Goal: Information Seeking & Learning: Learn about a topic

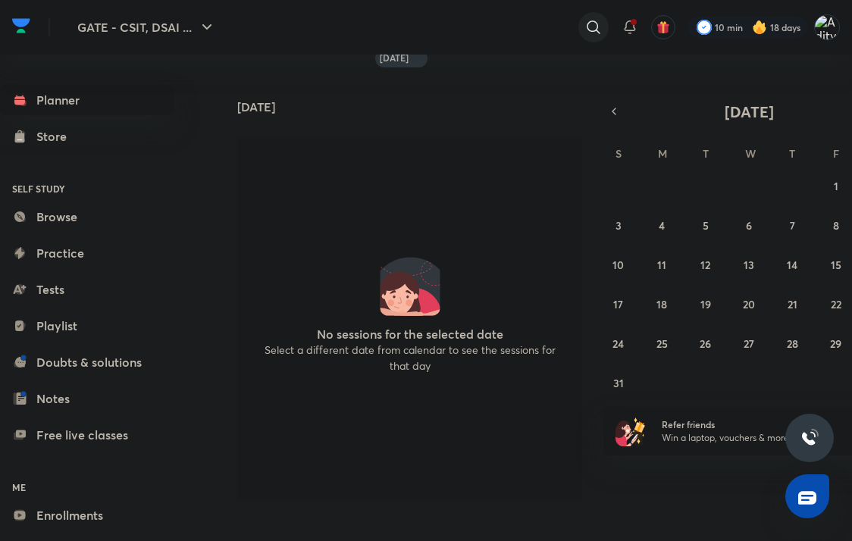
click at [600, 27] on icon at bounding box center [594, 27] width 18 height 18
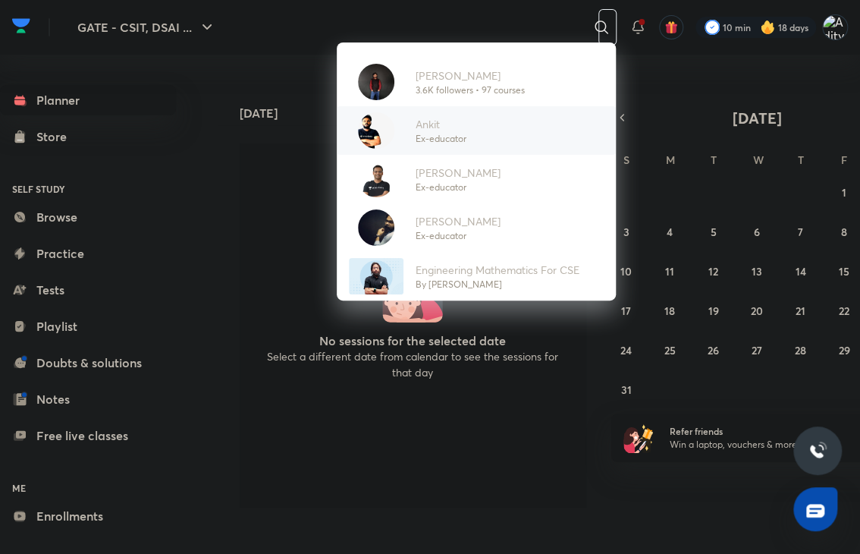
click at [429, 135] on p "Ex-educator" at bounding box center [441, 139] width 51 height 14
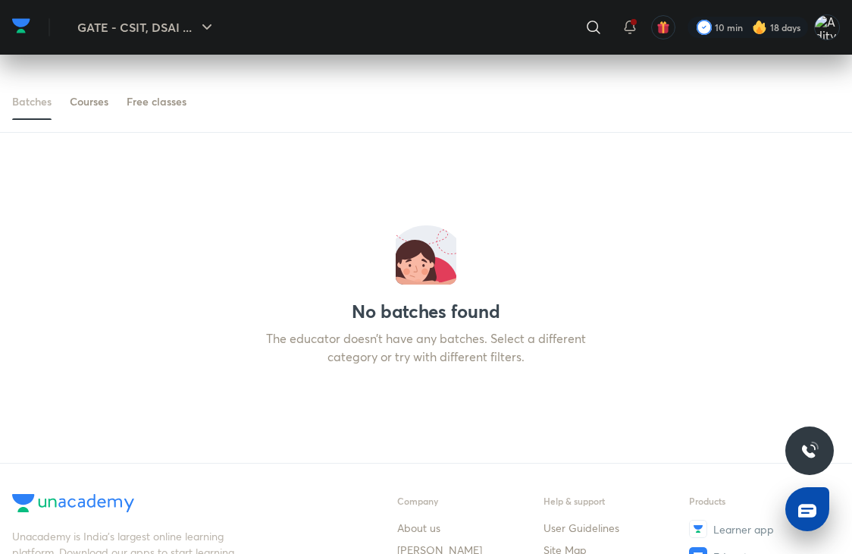
scroll to position [91, 0]
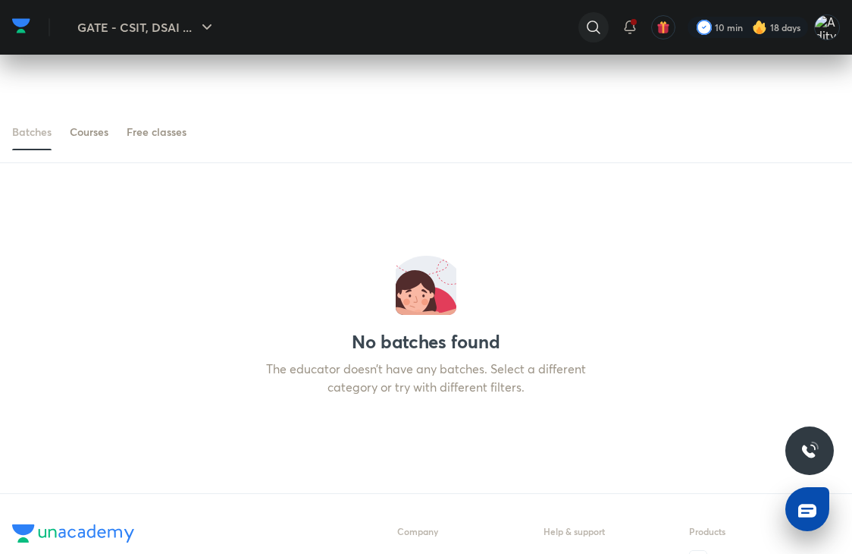
click at [591, 23] on icon at bounding box center [594, 27] width 18 height 18
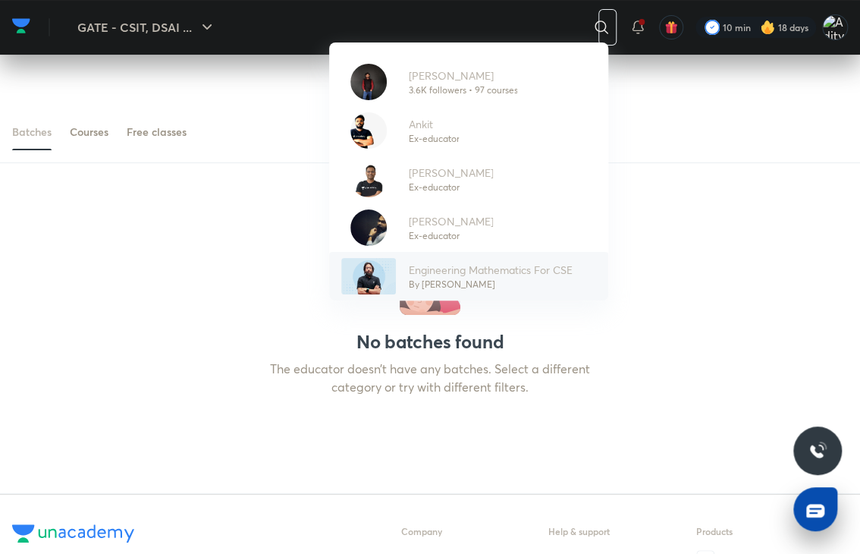
click at [425, 262] on p "Engineering Mathematics For CSE" at bounding box center [490, 270] width 164 height 16
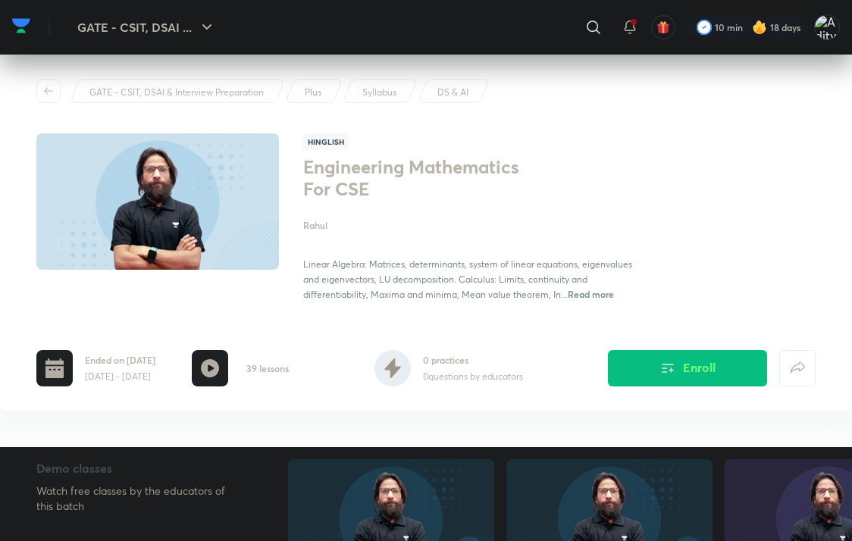
click at [323, 223] on h4 "Rahul" at bounding box center [468, 225] width 331 height 14
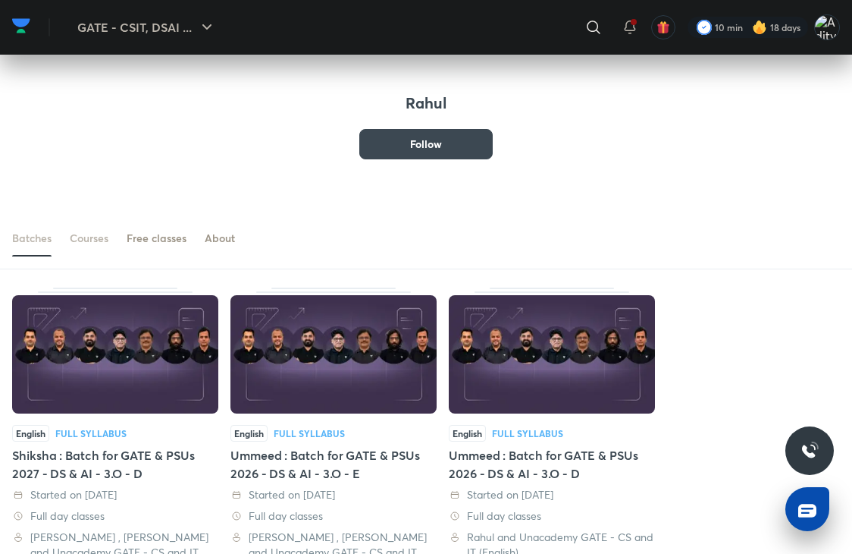
click at [94, 237] on div "Courses" at bounding box center [89, 238] width 39 height 15
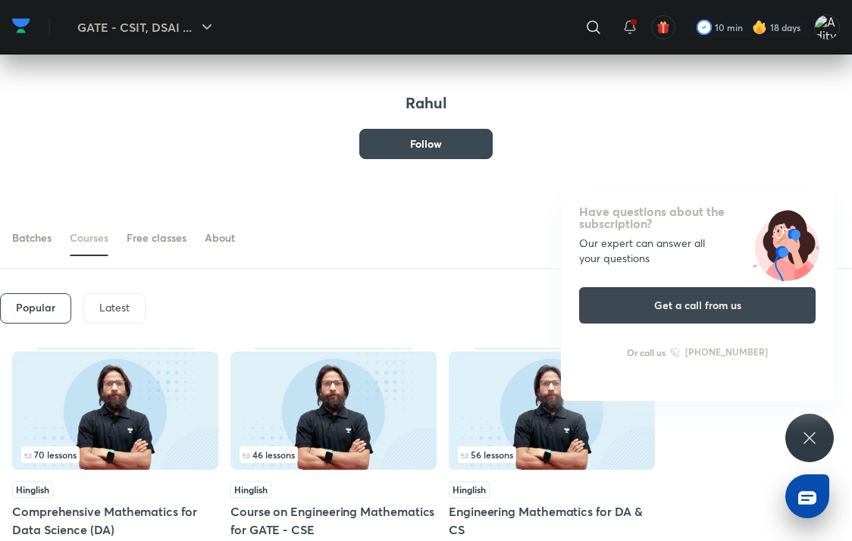
click at [795, 425] on div "Have questions about the subscription? Our expert can answer all your questions…" at bounding box center [810, 438] width 49 height 49
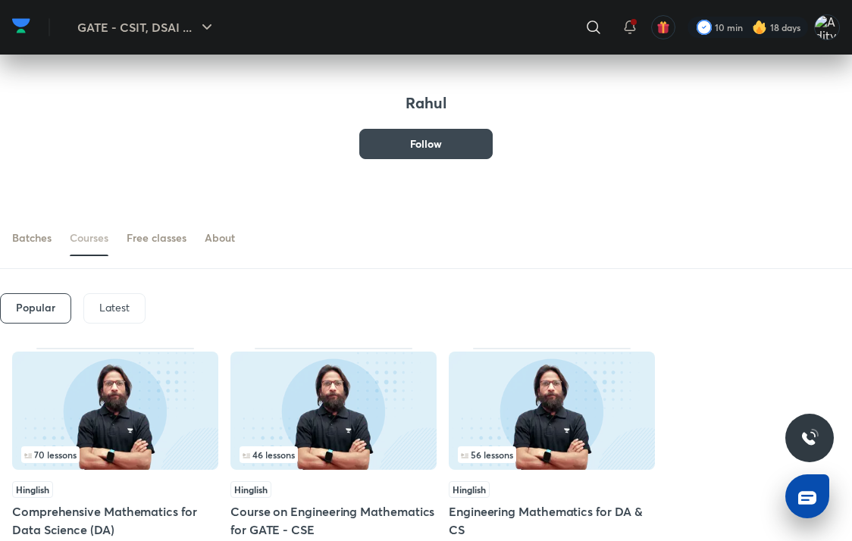
click at [710, 28] on img at bounding box center [704, 27] width 15 height 15
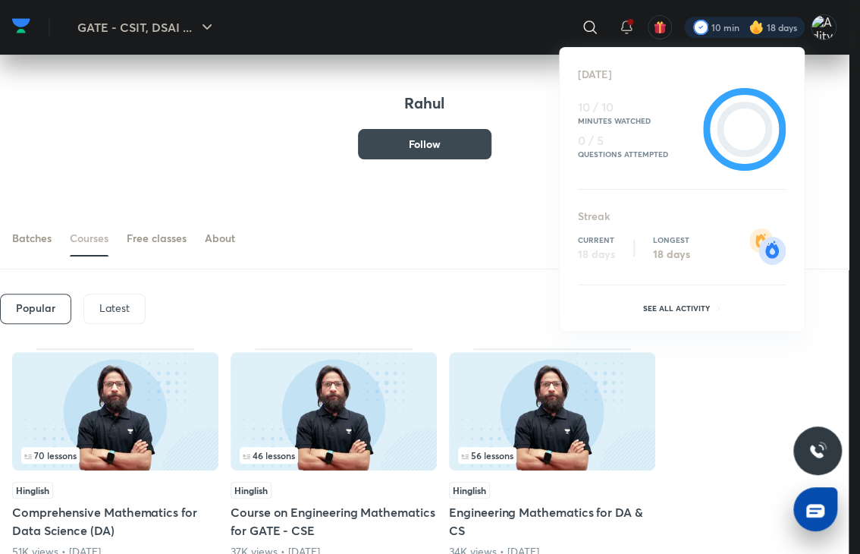
click at [773, 36] on div at bounding box center [430, 277] width 860 height 554
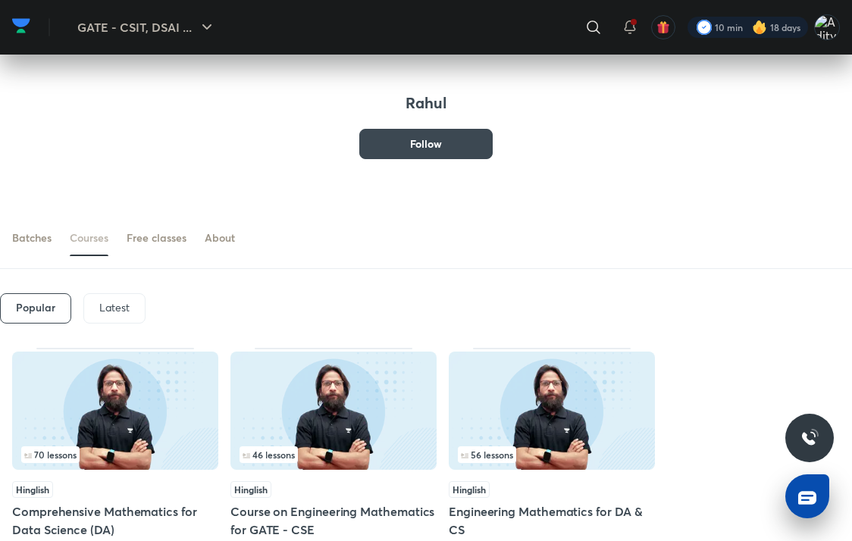
click at [776, 34] on div at bounding box center [748, 27] width 121 height 21
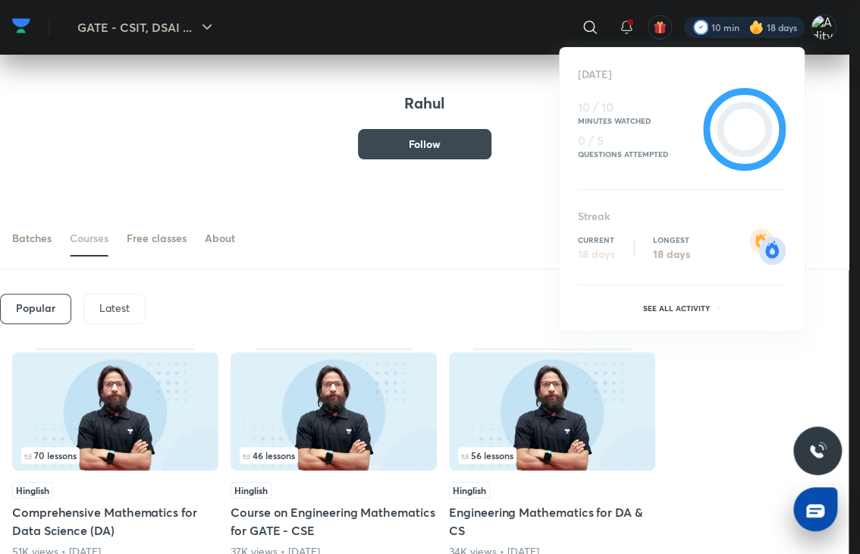
click at [776, 33] on div at bounding box center [430, 277] width 860 height 554
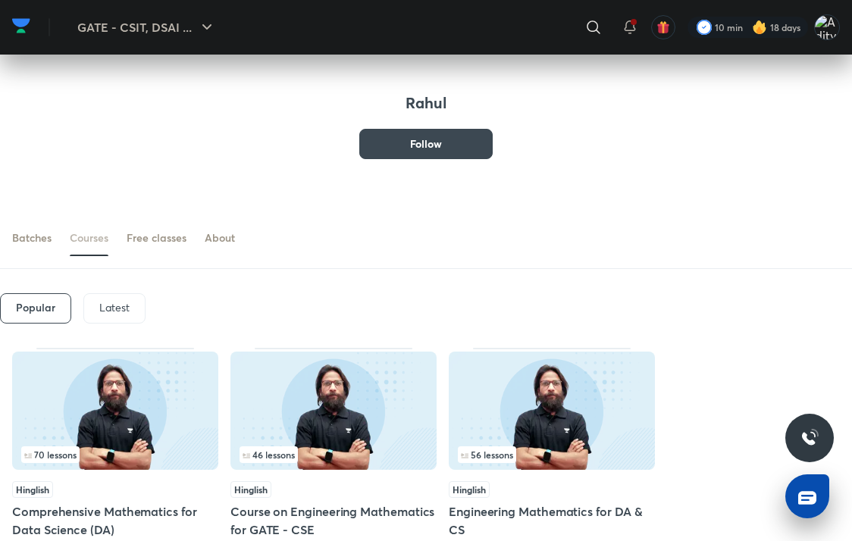
click at [776, 33] on div at bounding box center [748, 27] width 121 height 21
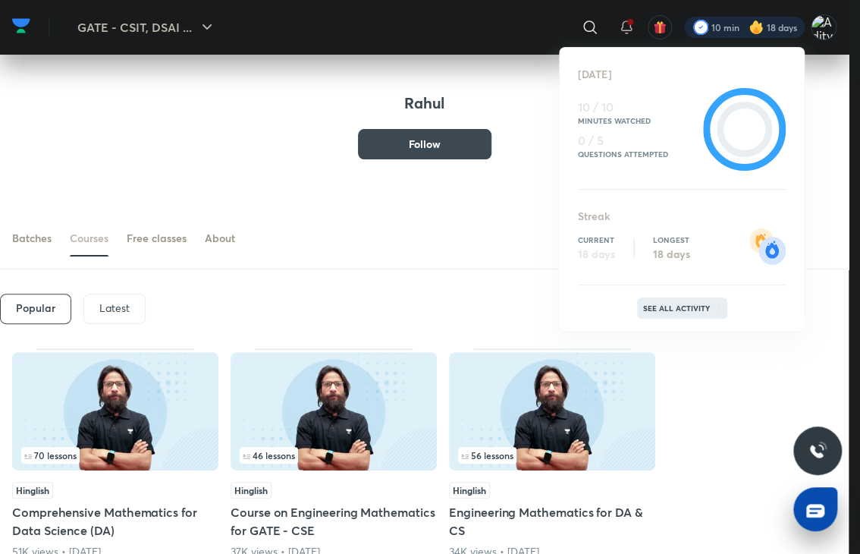
click at [654, 304] on p "See all activity" at bounding box center [678, 307] width 71 height 9
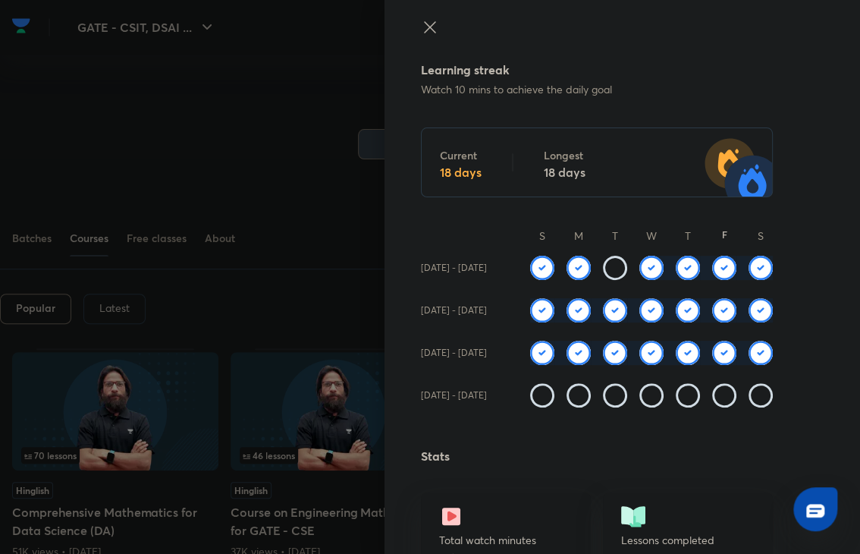
click at [281, 213] on div at bounding box center [430, 277] width 860 height 554
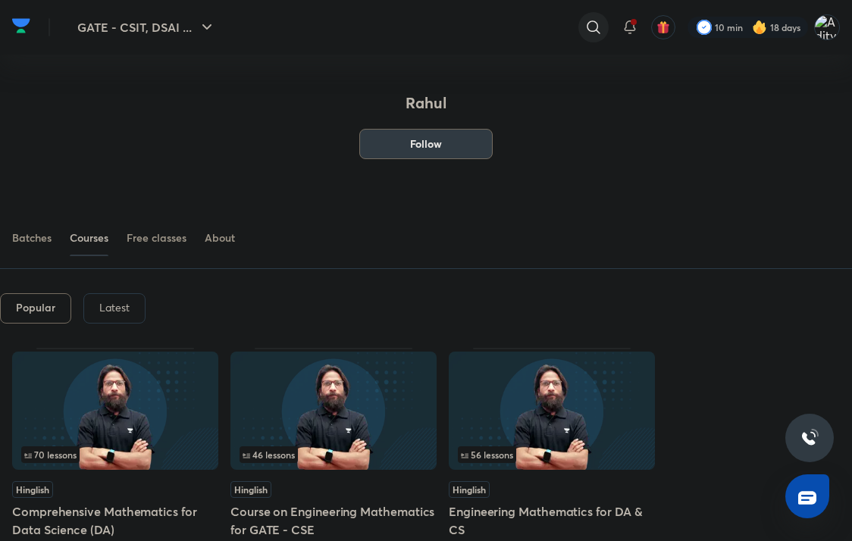
click at [594, 35] on icon at bounding box center [594, 27] width 18 height 18
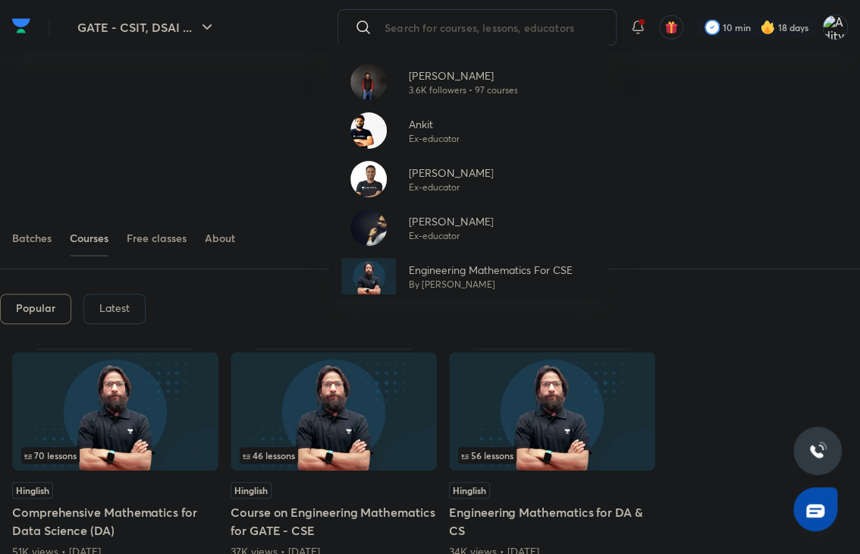
click at [215, 129] on div "Ankit Kumar 3.6K followers • 97 courses Ankit Ex-educator Vishvadeep Gothi Ex-e…" at bounding box center [430, 277] width 860 height 554
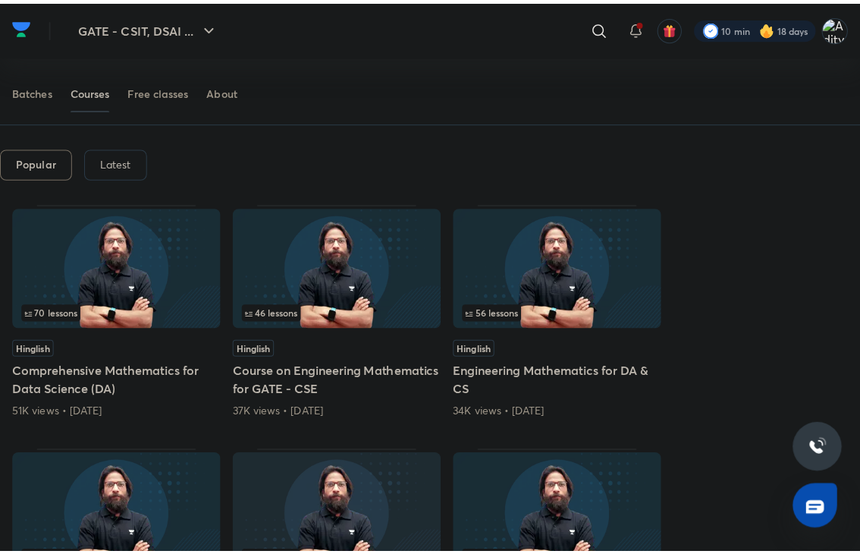
scroll to position [152, 0]
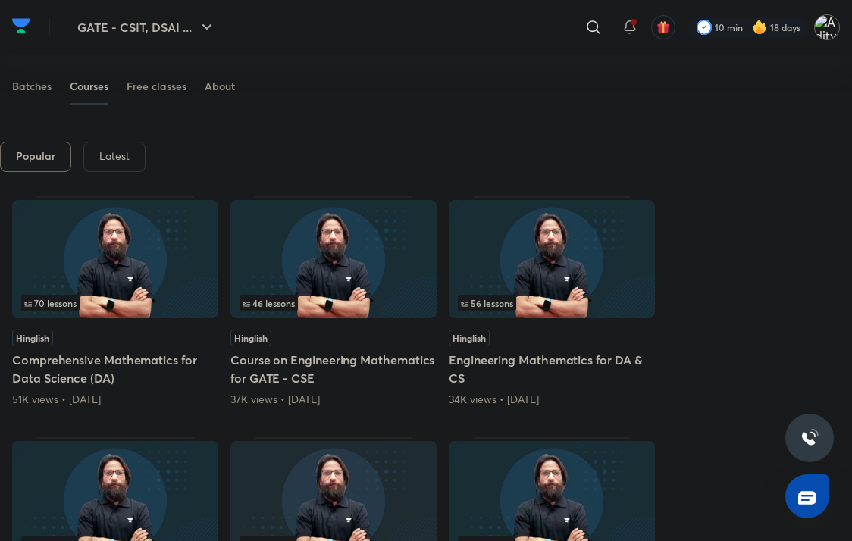
click at [820, 25] on img at bounding box center [827, 27] width 26 height 26
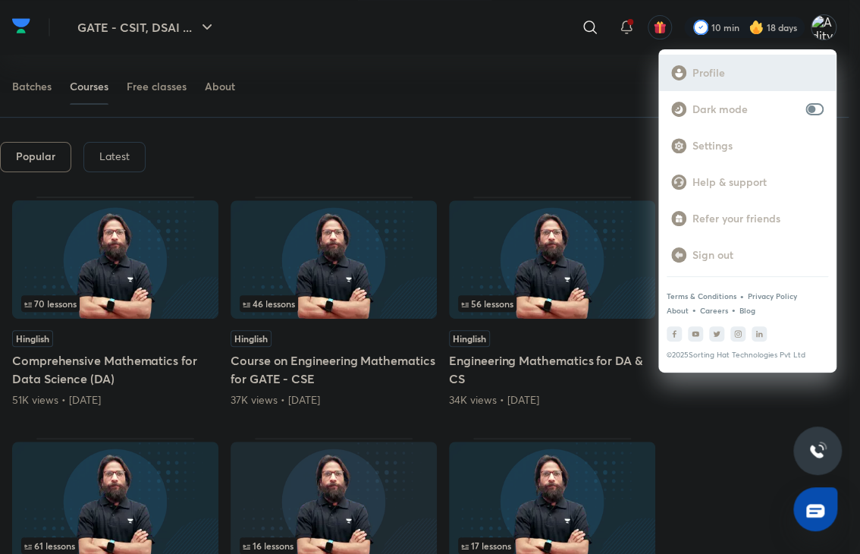
click at [710, 83] on div "Profile" at bounding box center [747, 73] width 177 height 36
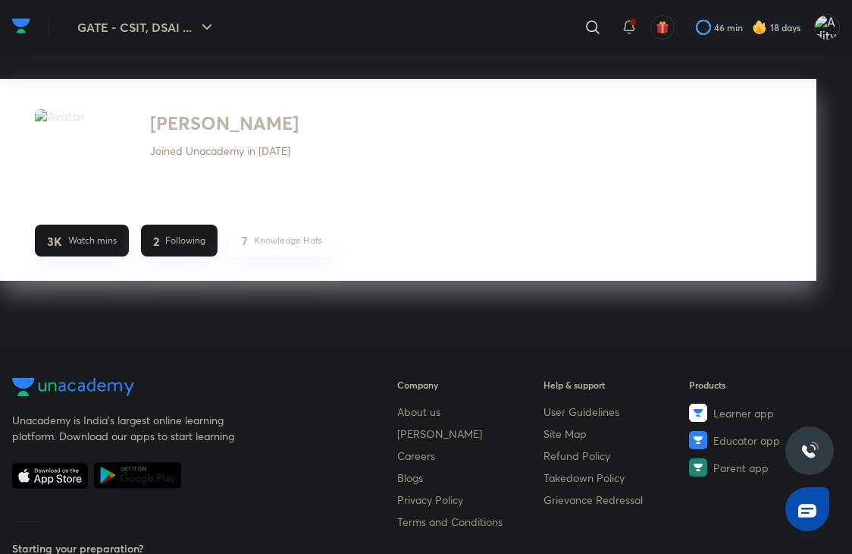
click at [267, 237] on p "Knowledge Hats" at bounding box center [288, 241] width 68 height 14
click at [175, 237] on p "Following" at bounding box center [185, 241] width 40 height 14
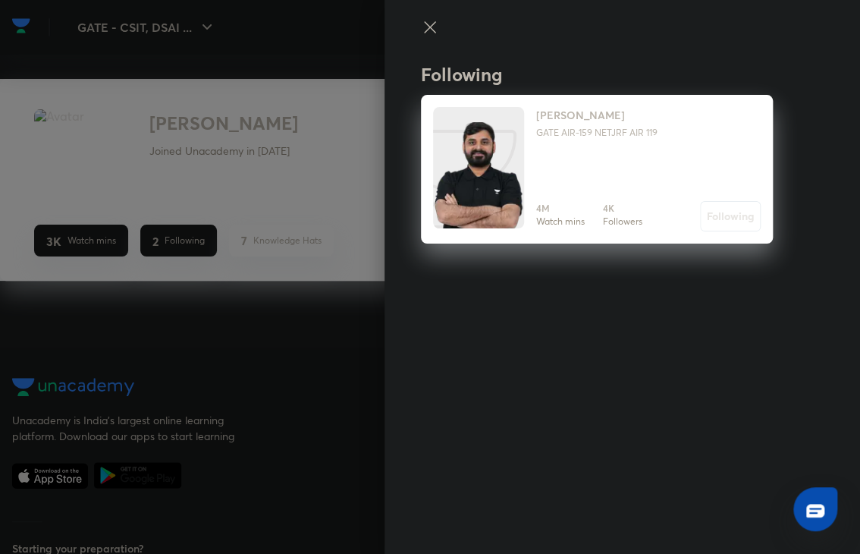
click at [299, 216] on div at bounding box center [430, 277] width 860 height 554
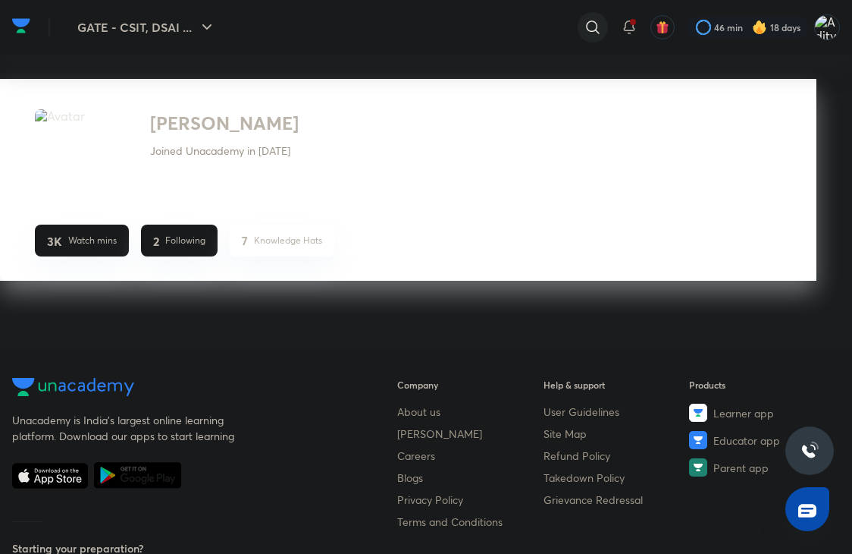
click at [598, 23] on icon at bounding box center [593, 27] width 18 height 18
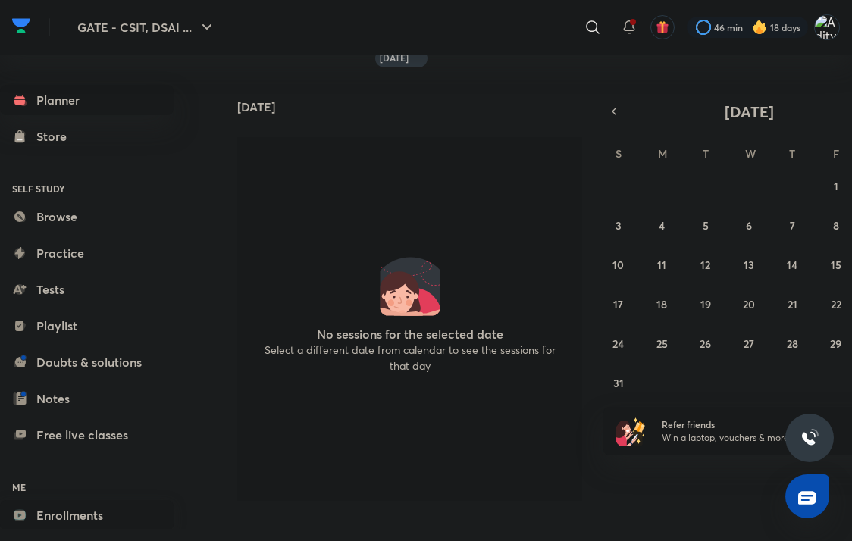
click at [97, 519] on link "Enrollments" at bounding box center [87, 515] width 174 height 30
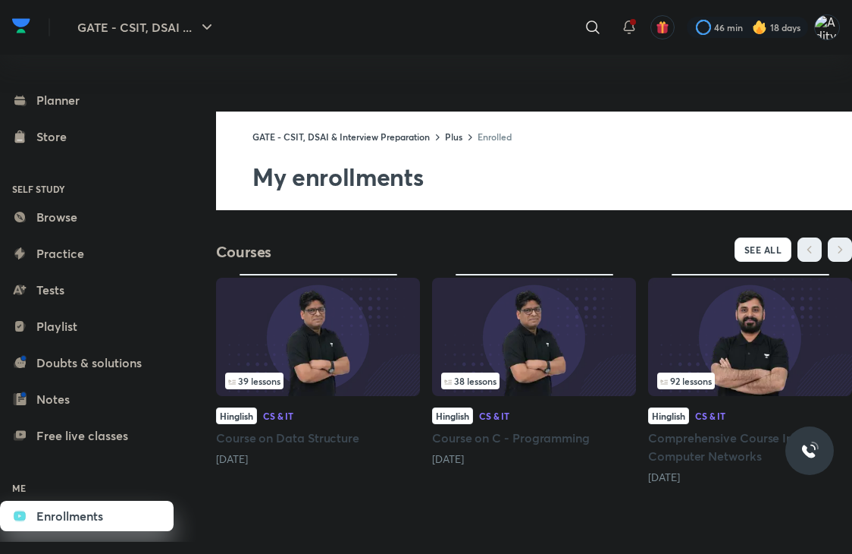
click at [538, 434] on h5 "Course on C - Programming" at bounding box center [534, 437] width 204 height 18
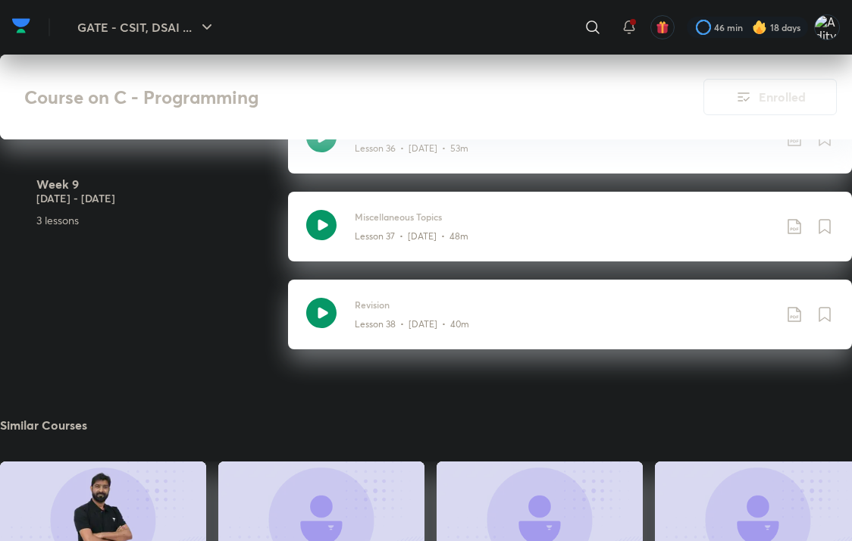
scroll to position [4625, 0]
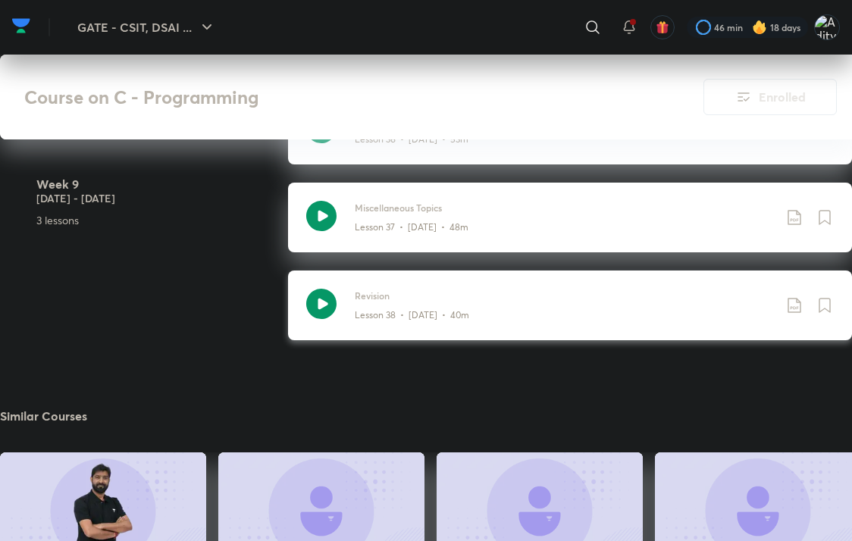
click at [429, 305] on div "Lesson 38 • [DATE] • 40m" at bounding box center [564, 313] width 419 height 20
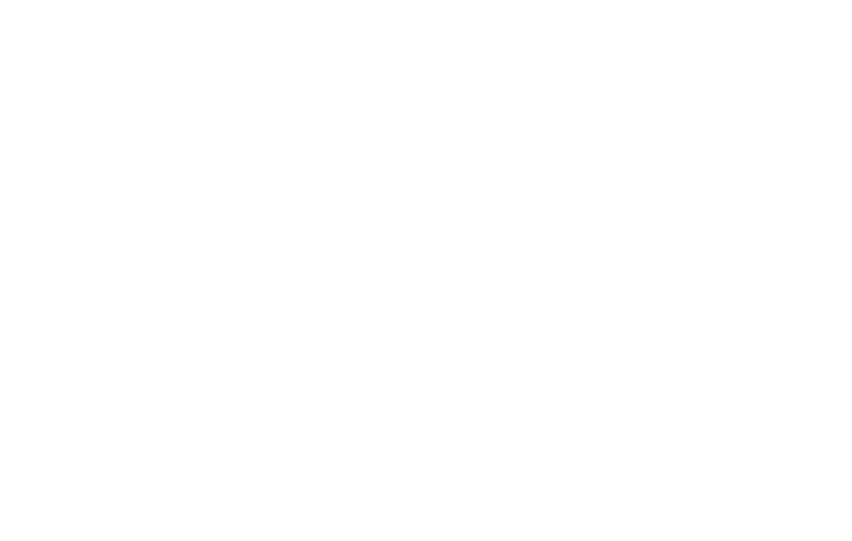
scroll to position [5311, 0]
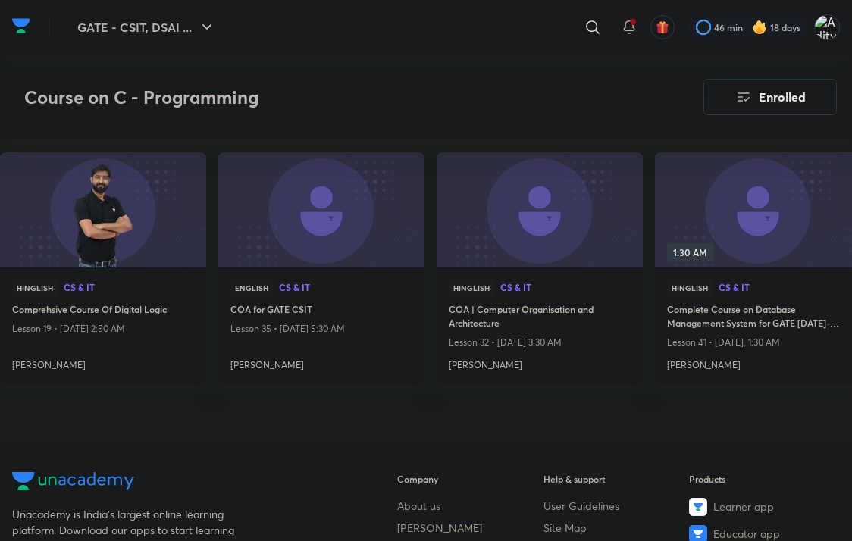
scroll to position [4929, 0]
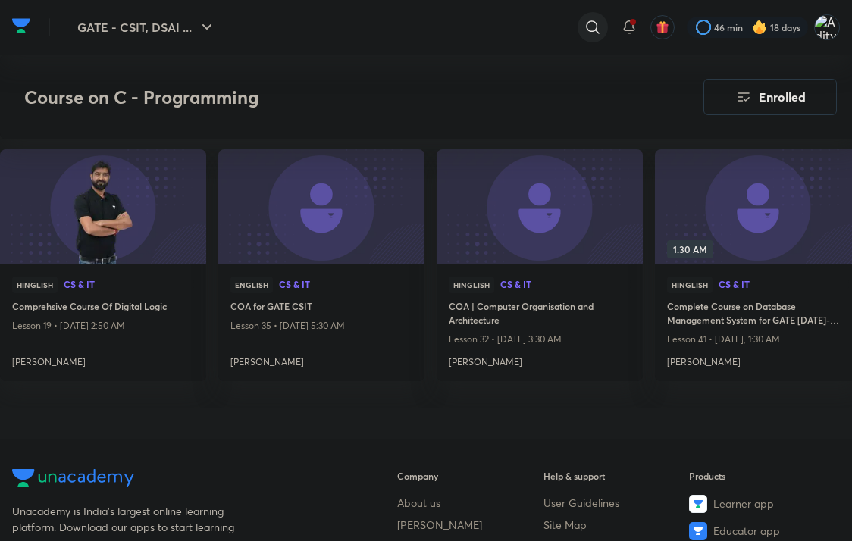
click at [591, 24] on icon at bounding box center [593, 27] width 18 height 18
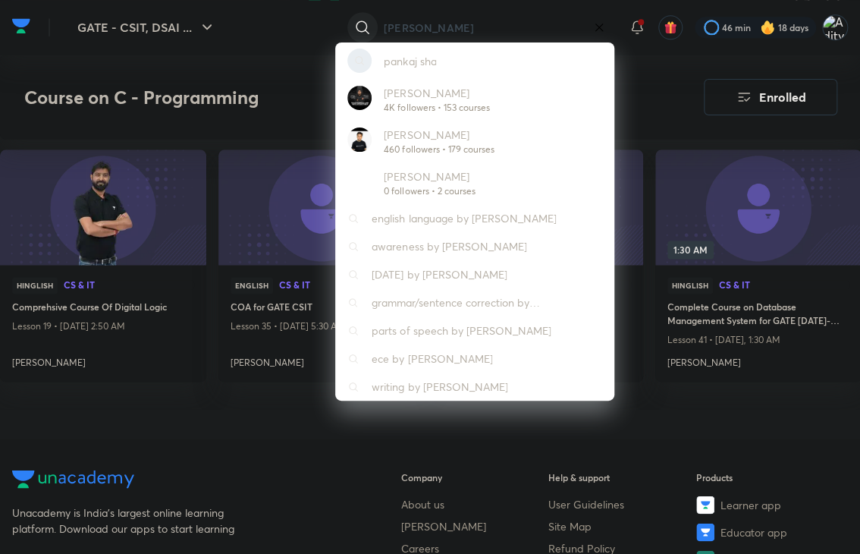
type input "pankaj sharma"
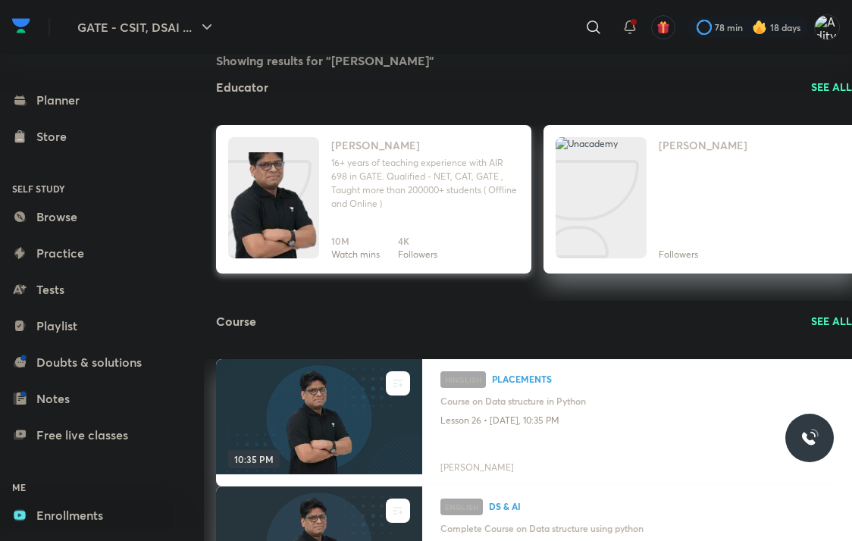
click at [380, 138] on h4 "[PERSON_NAME]" at bounding box center [375, 145] width 89 height 16
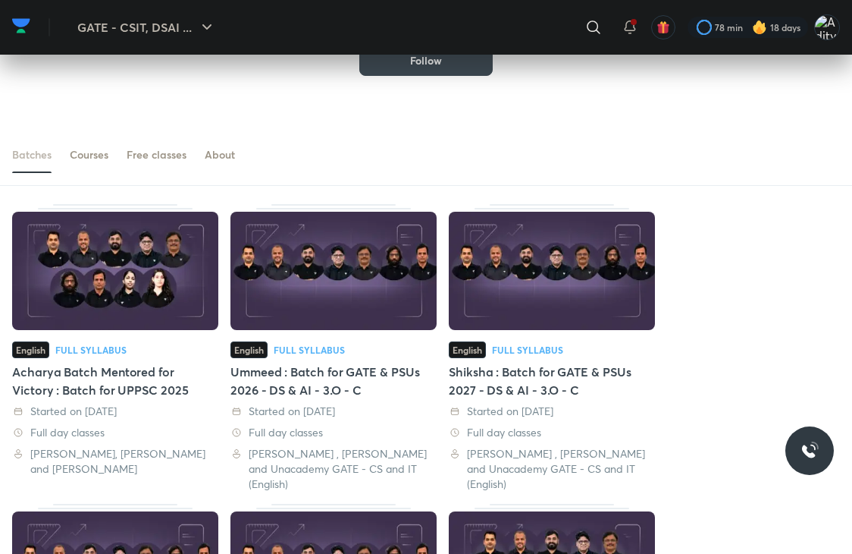
scroll to position [91, 0]
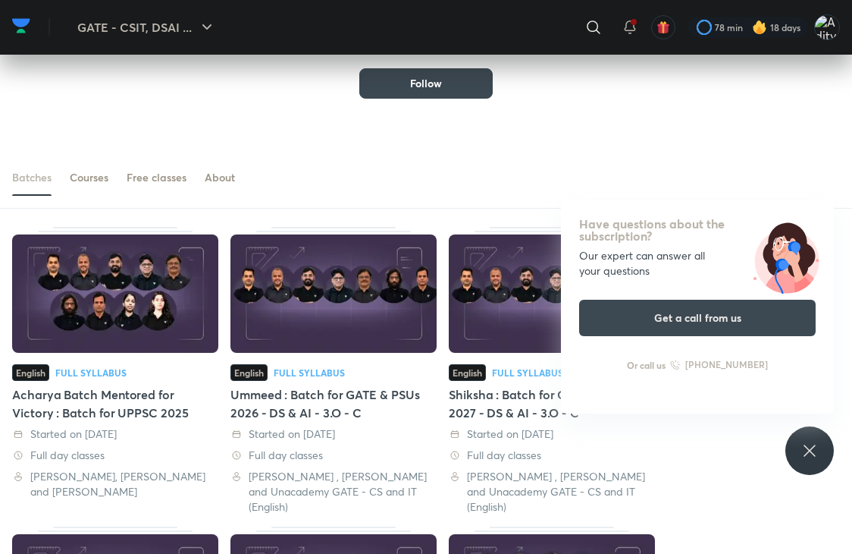
click at [800, 447] on div "Have questions about the subscription? Our expert can answer all your questions…" at bounding box center [810, 450] width 49 height 49
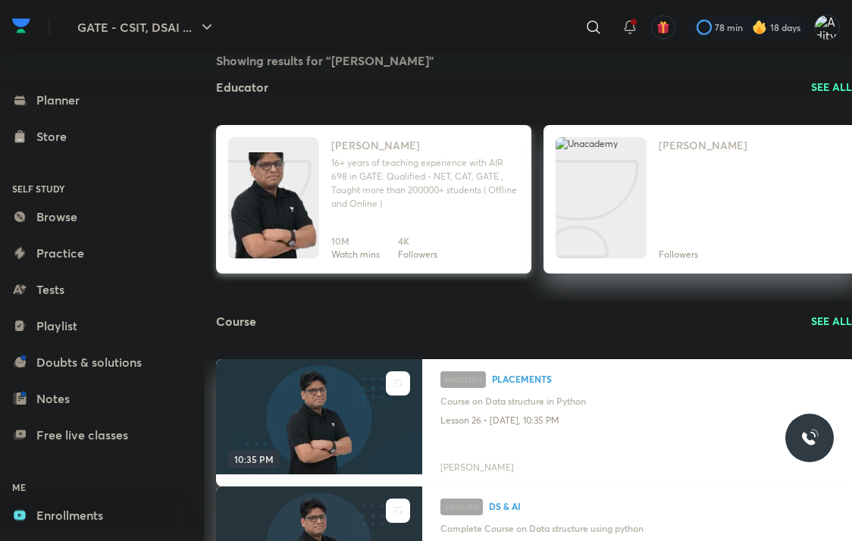
click at [364, 145] on h4 "Pankaj Sharma" at bounding box center [375, 145] width 89 height 16
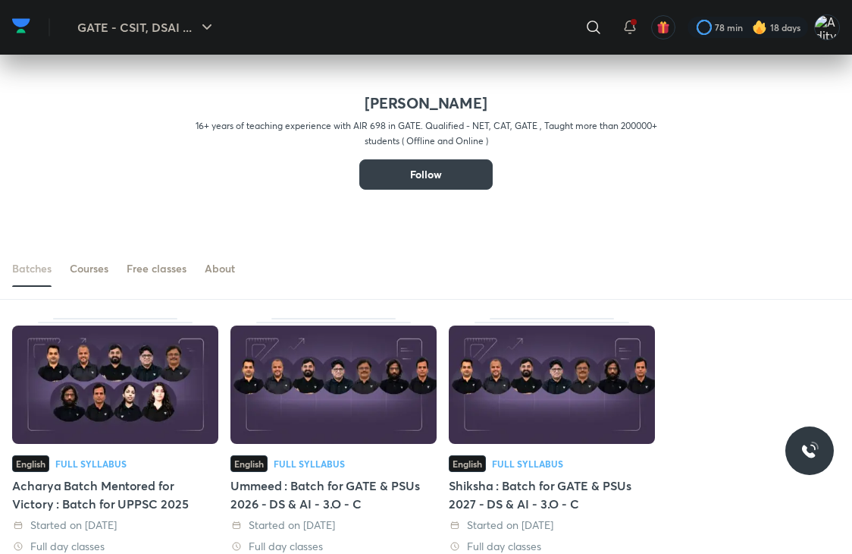
click at [434, 183] on button "Follow" at bounding box center [425, 174] width 133 height 30
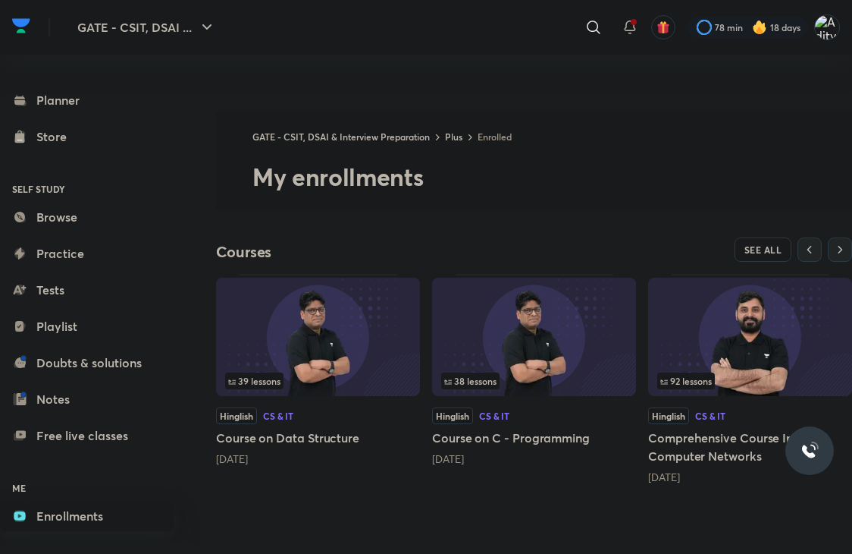
click at [87, 513] on link "Enrollments" at bounding box center [87, 515] width 174 height 30
click at [112, 513] on link "Enrollments" at bounding box center [87, 515] width 174 height 30
click at [544, 431] on h5 "Course on C - Programming" at bounding box center [534, 437] width 204 height 18
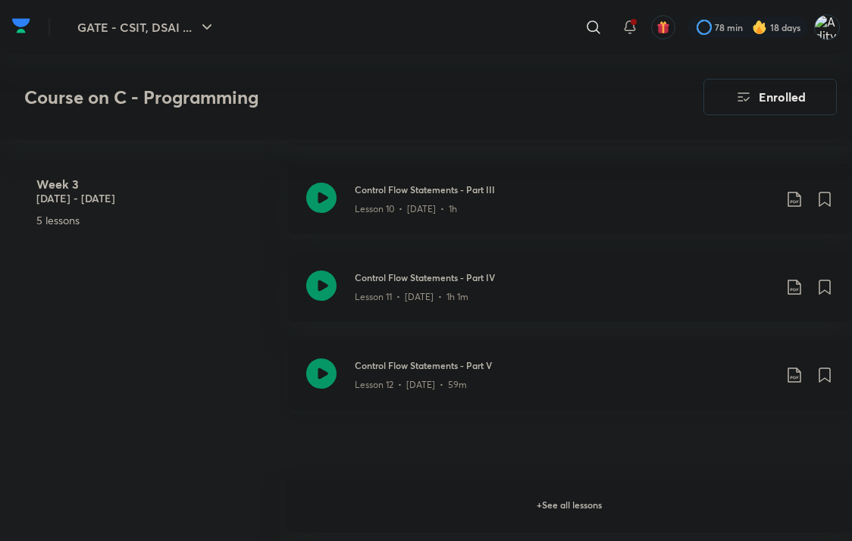
scroll to position [1744, 0]
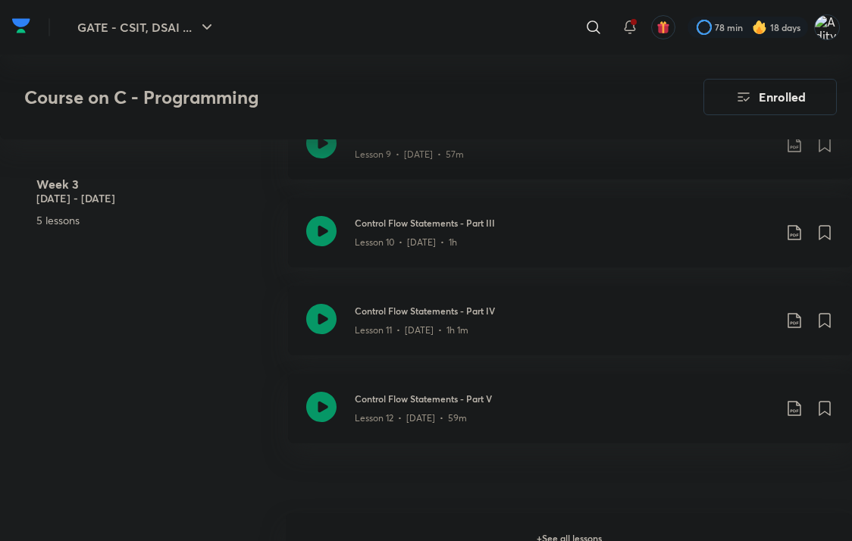
click at [557, 534] on h6 "+ See all lessons" at bounding box center [569, 539] width 566 height 53
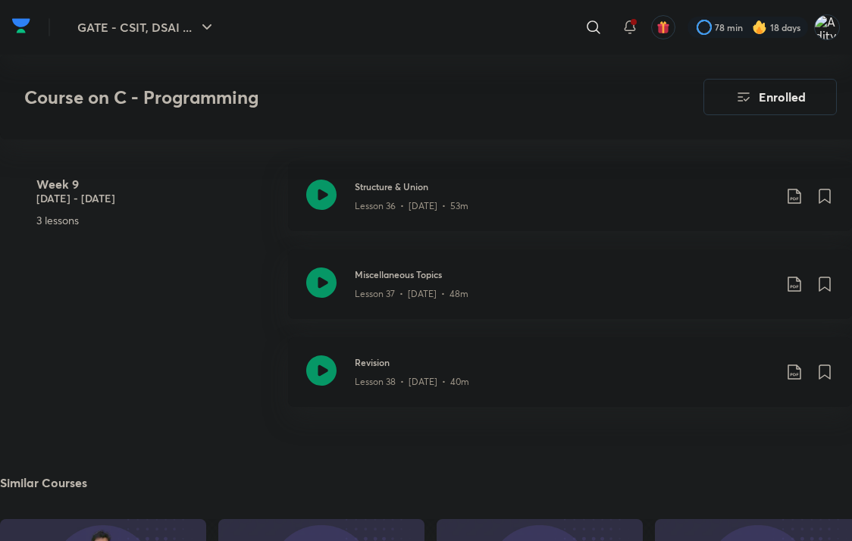
scroll to position [4474, 0]
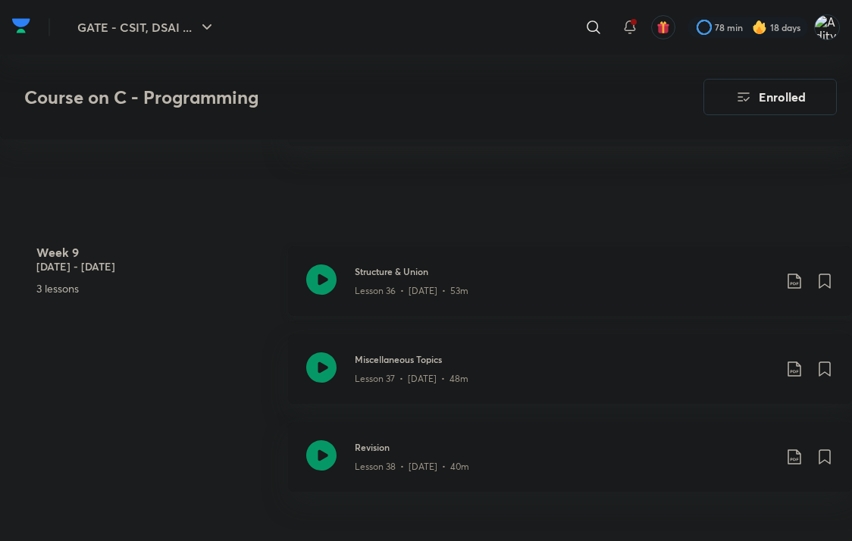
click at [791, 276] on icon at bounding box center [795, 281] width 18 height 18
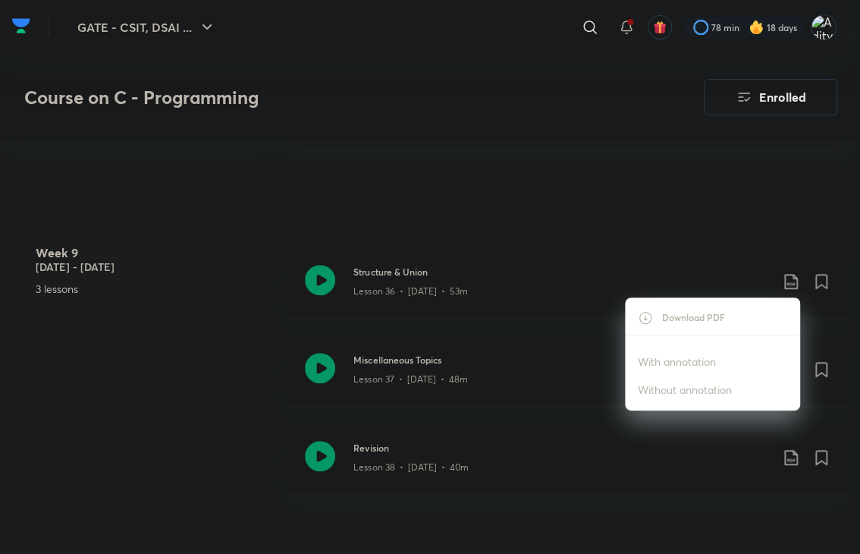
click at [649, 358] on p "With annotation" at bounding box center [677, 361] width 78 height 16
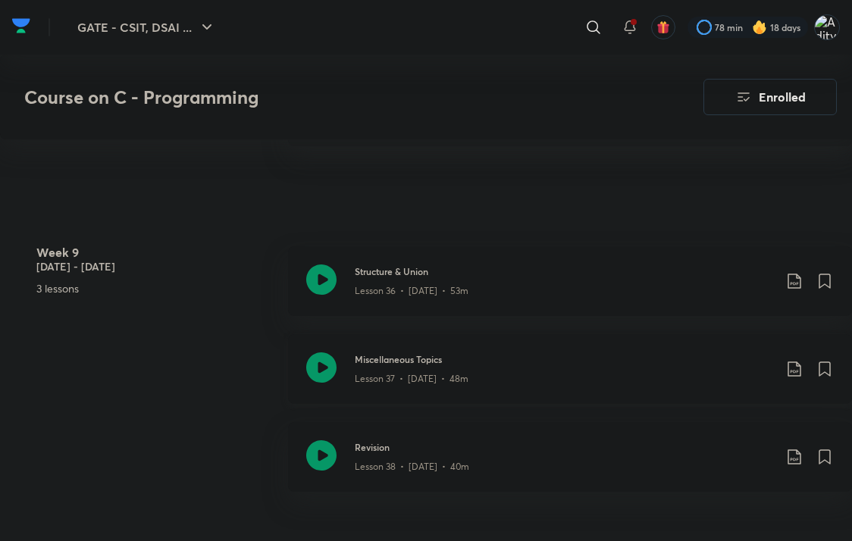
click at [794, 362] on icon at bounding box center [794, 369] width 13 height 15
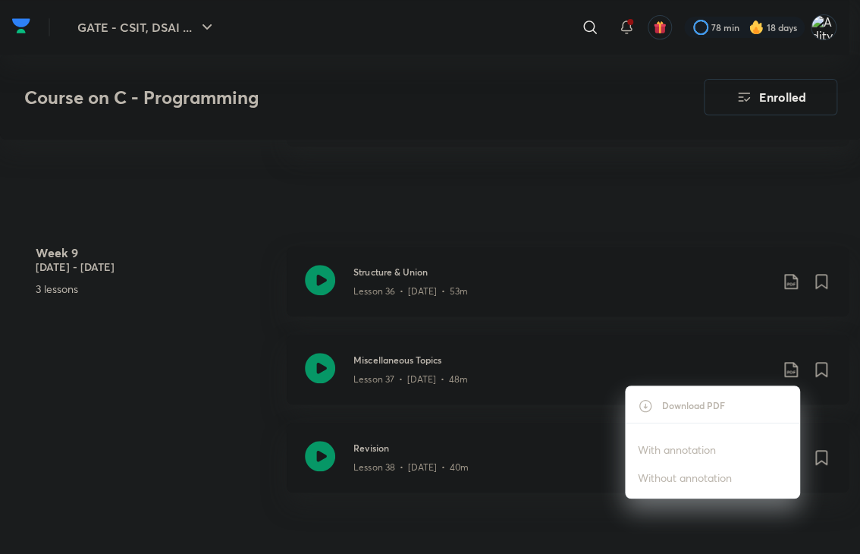
click at [667, 450] on p "With annotation" at bounding box center [677, 449] width 78 height 16
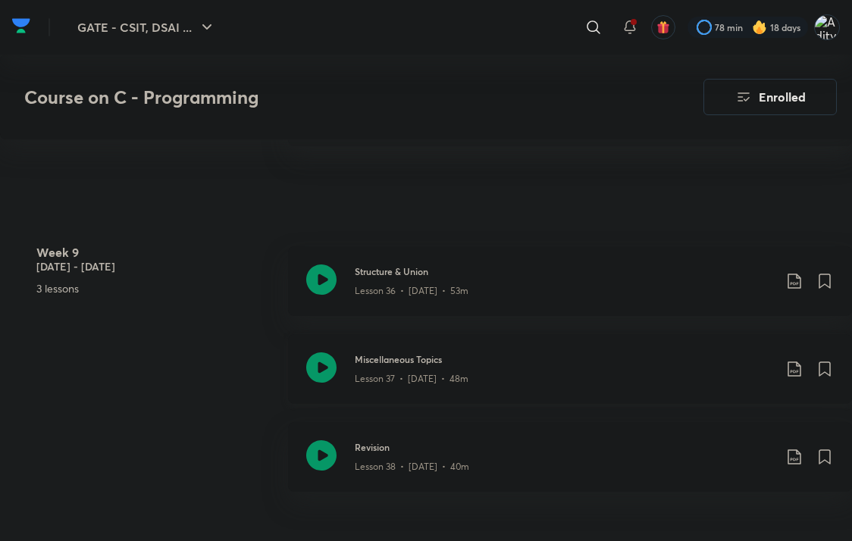
click at [438, 362] on h3 "Miscellaneous Topics" at bounding box center [564, 360] width 419 height 14
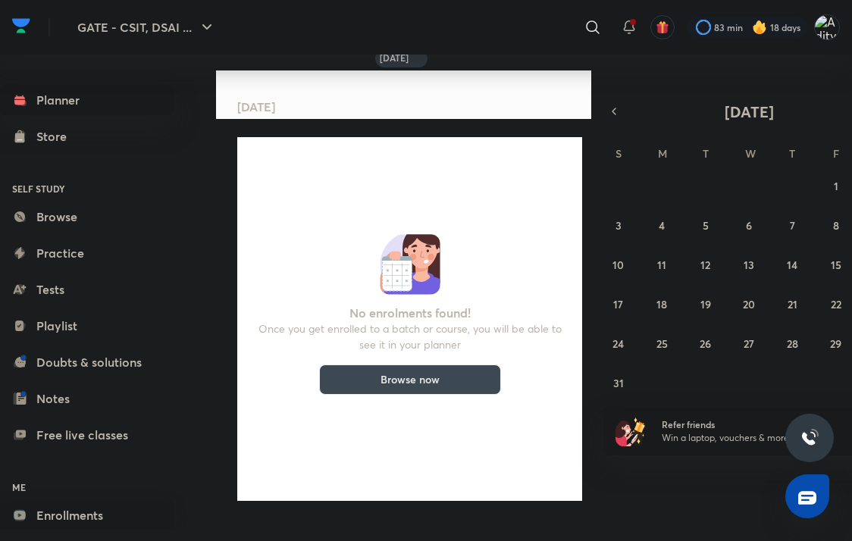
click at [67, 507] on link "Enrollments" at bounding box center [87, 515] width 174 height 30
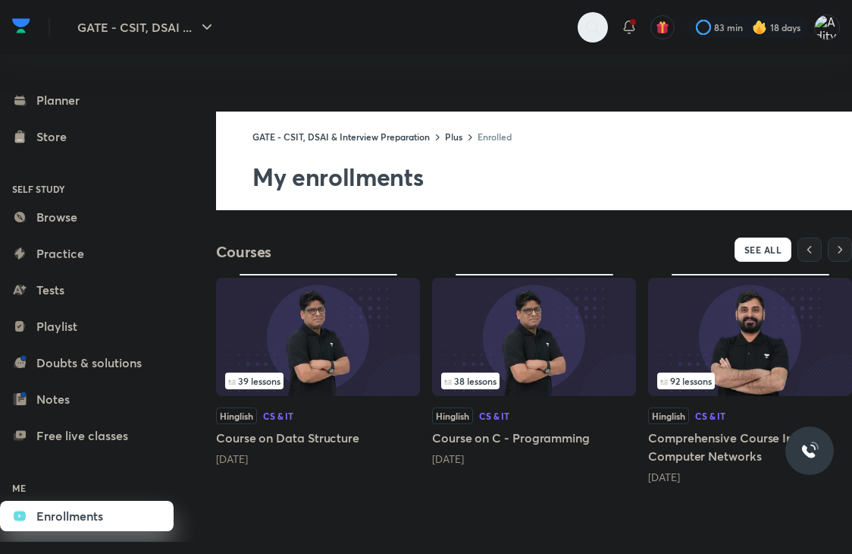
click at [585, 33] on icon at bounding box center [593, 27] width 18 height 18
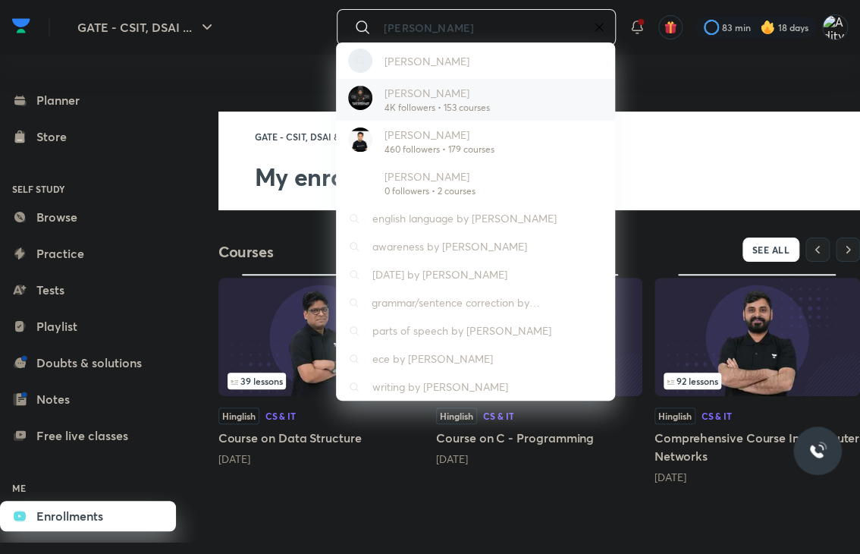
type input "pankaj sharma"
click at [433, 97] on p "[PERSON_NAME]" at bounding box center [436, 93] width 105 height 16
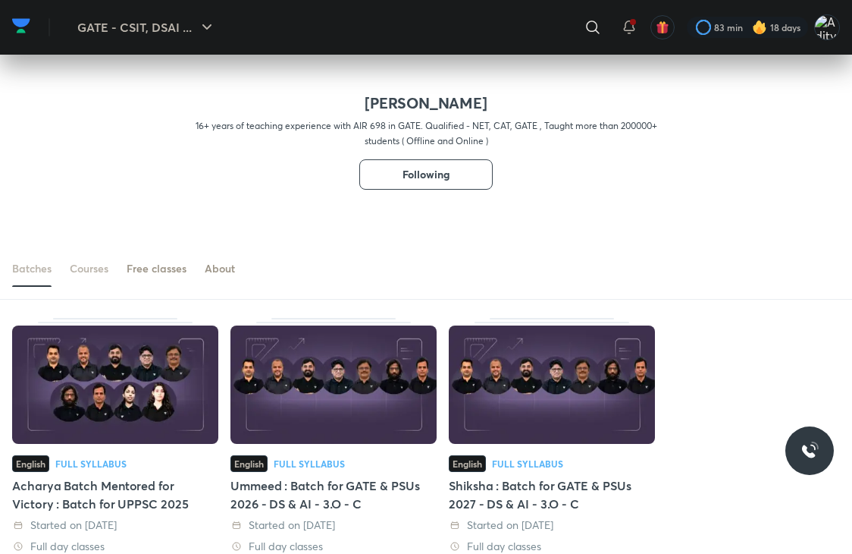
click at [75, 262] on div "Courses" at bounding box center [89, 268] width 39 height 15
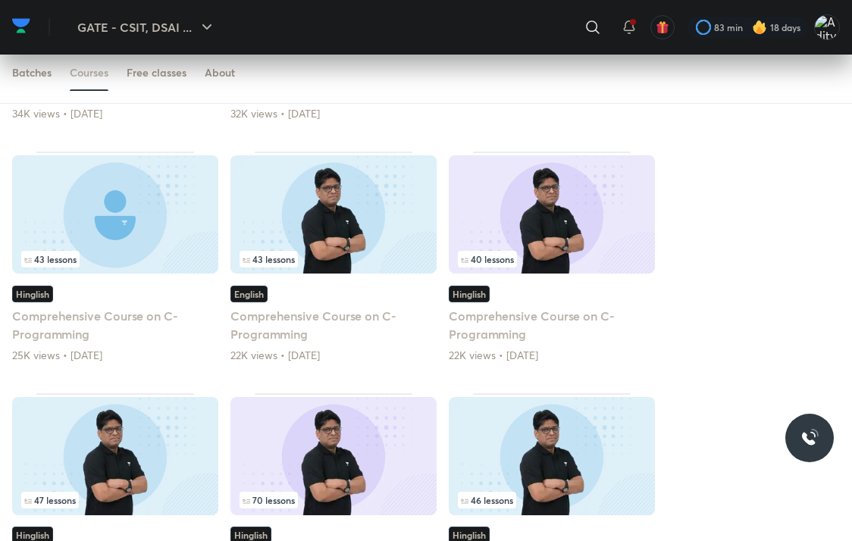
scroll to position [546, 0]
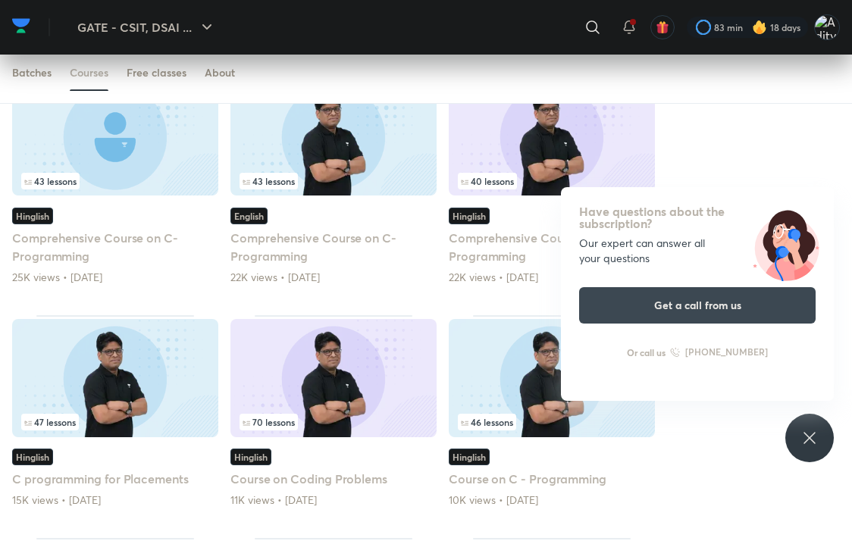
click at [830, 441] on div "Have questions about the subscription? Our expert can answer all your questions…" at bounding box center [810, 438] width 49 height 49
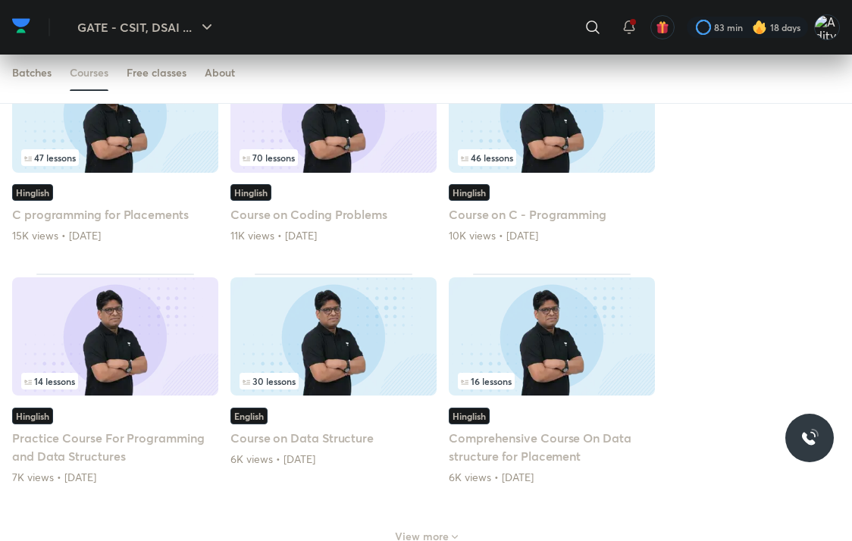
scroll to position [804, 0]
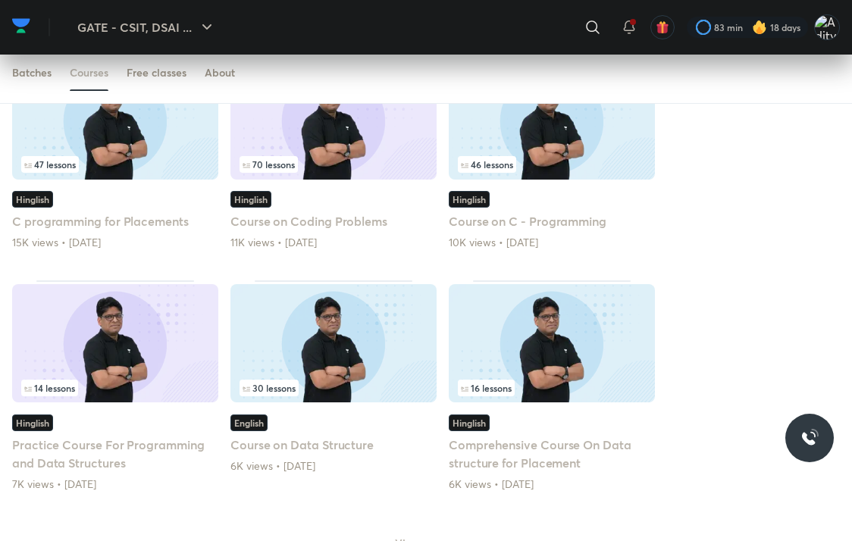
click at [497, 438] on h5 "Comprehensive Course On Data structure for Placement" at bounding box center [552, 454] width 206 height 36
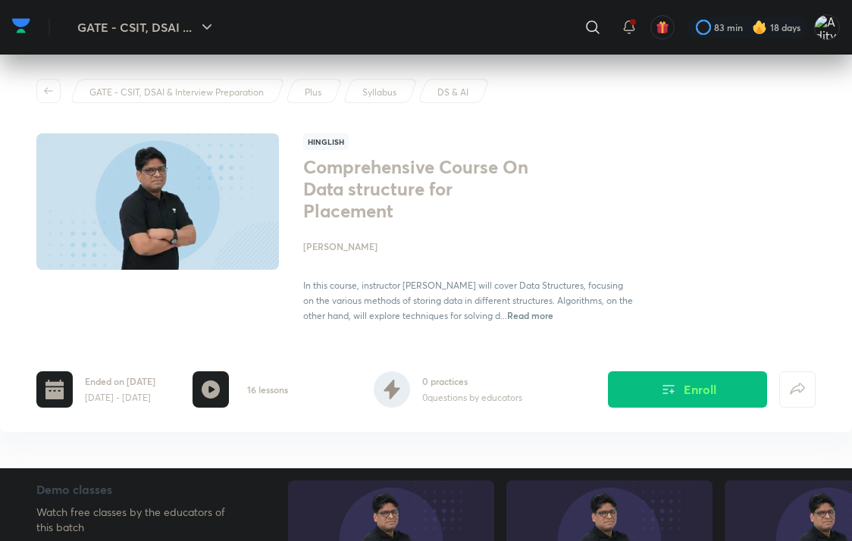
click at [522, 315] on span "Read more" at bounding box center [530, 315] width 46 height 12
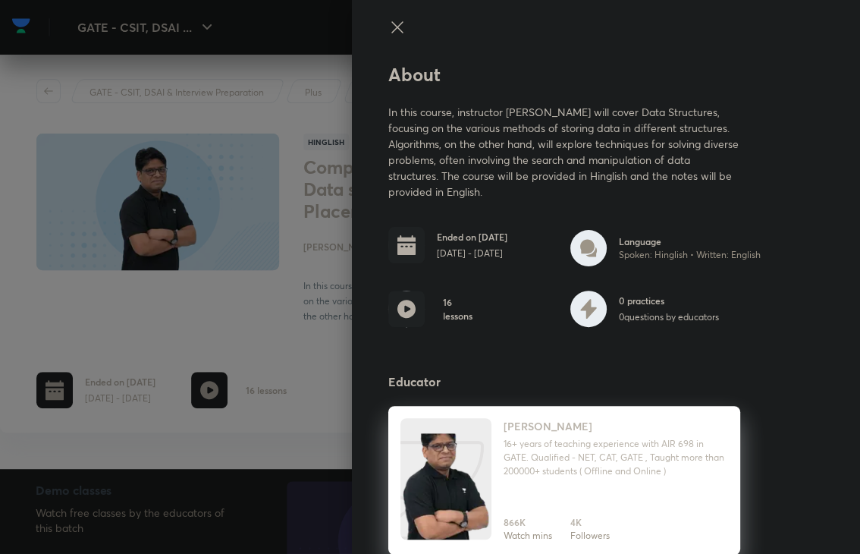
click at [209, 416] on div at bounding box center [430, 277] width 860 height 554
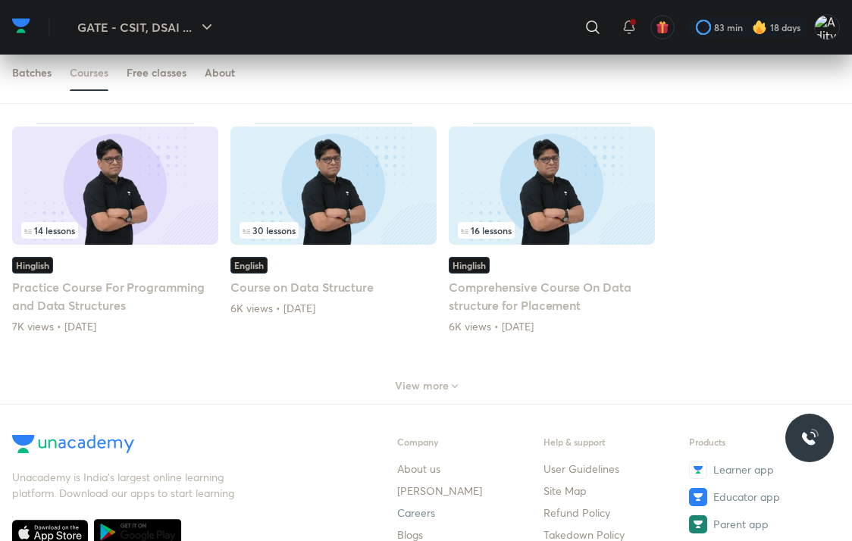
scroll to position [1001, 0]
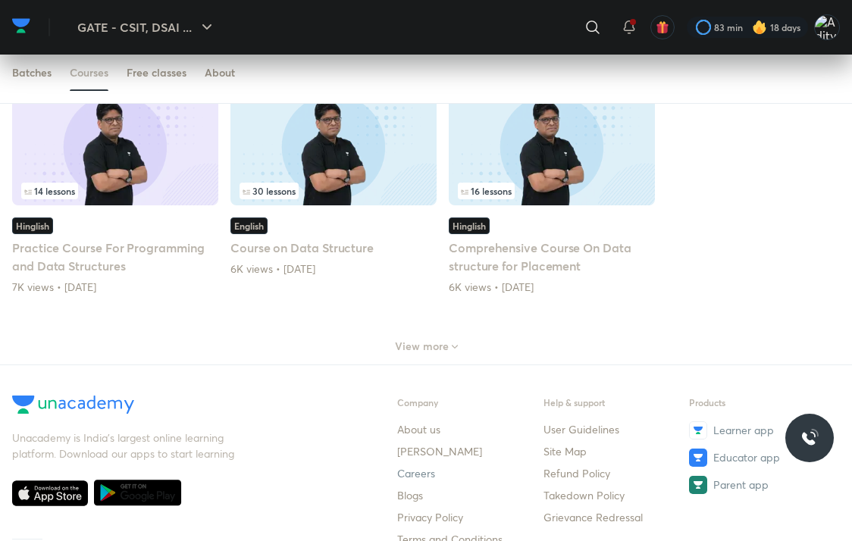
click at [406, 340] on h6 "View more" at bounding box center [422, 346] width 54 height 15
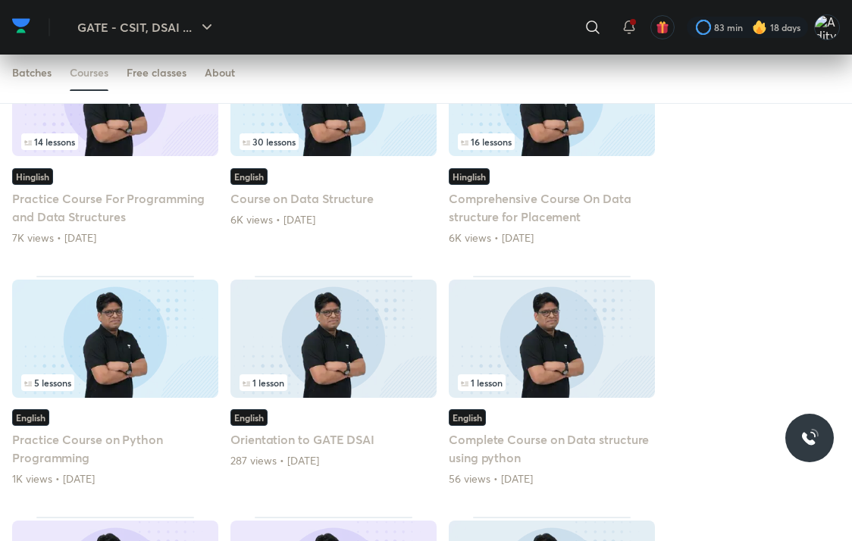
scroll to position [1077, 0]
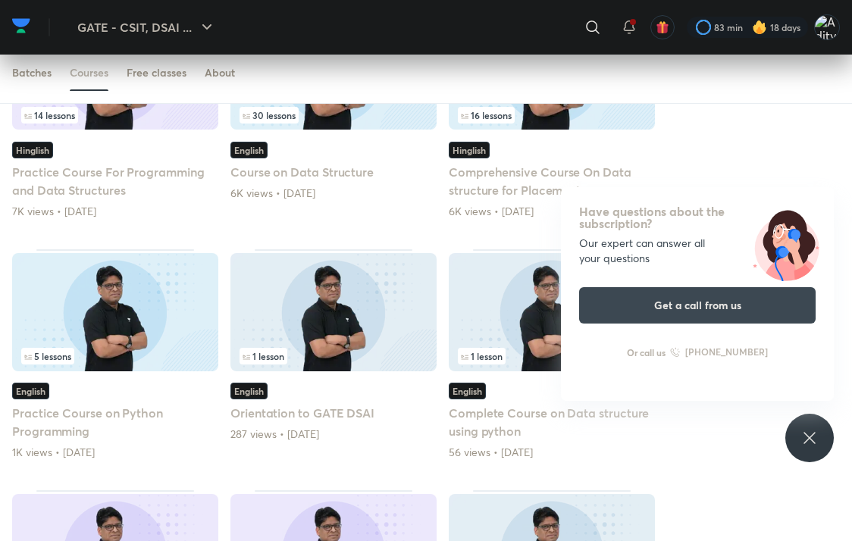
click at [807, 438] on icon at bounding box center [810, 438] width 18 height 18
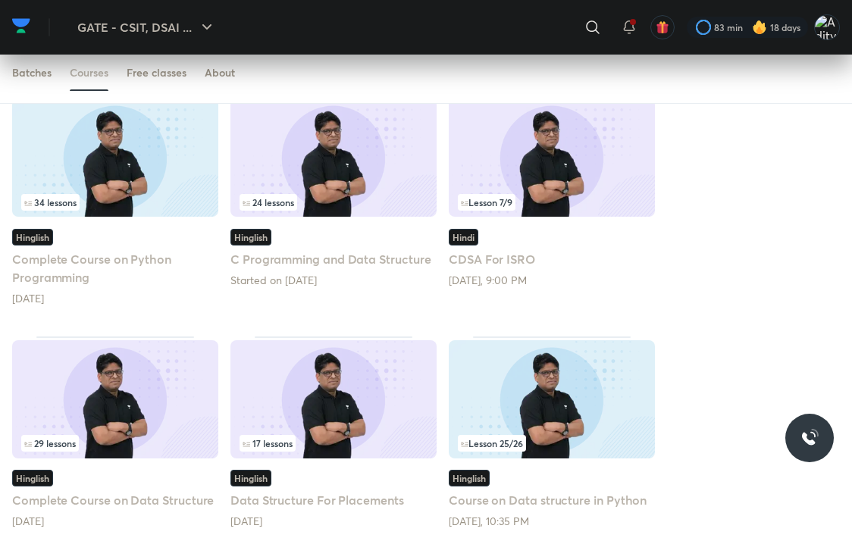
scroll to position [1759, 0]
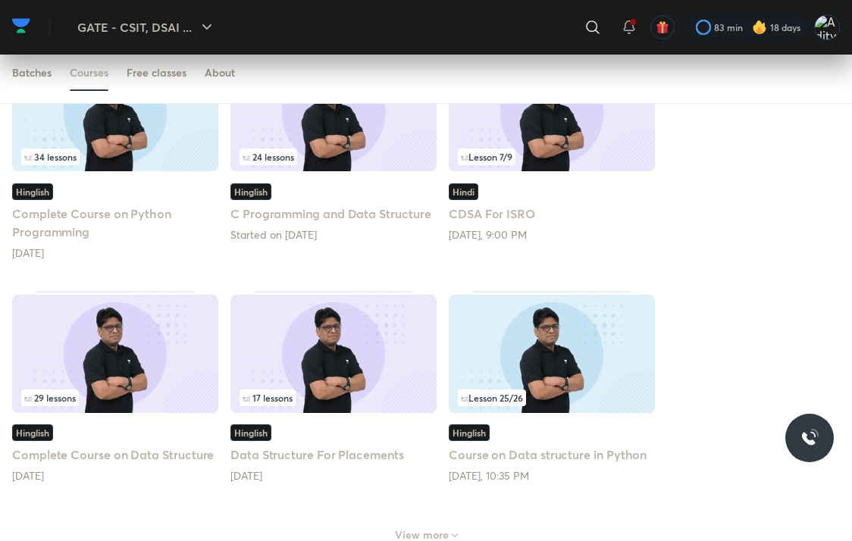
click at [132, 450] on h5 "Complete Course on Data Structure" at bounding box center [115, 455] width 206 height 18
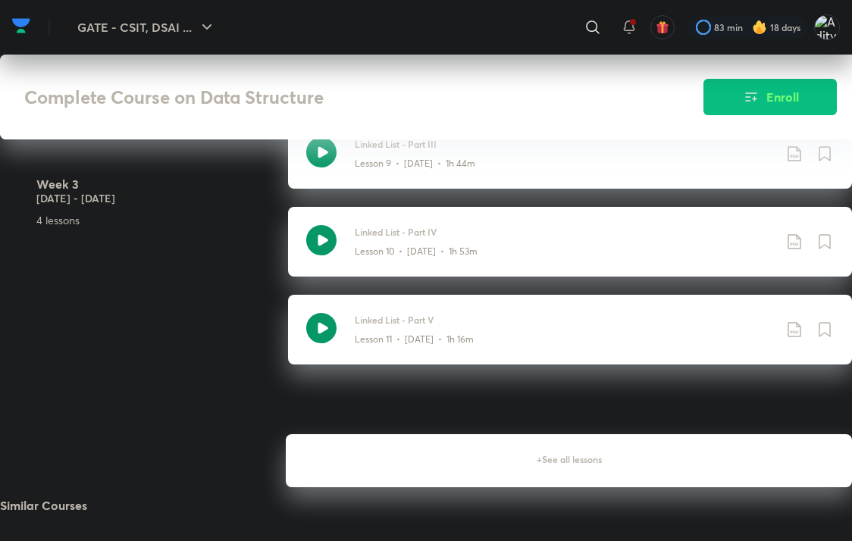
scroll to position [1668, 0]
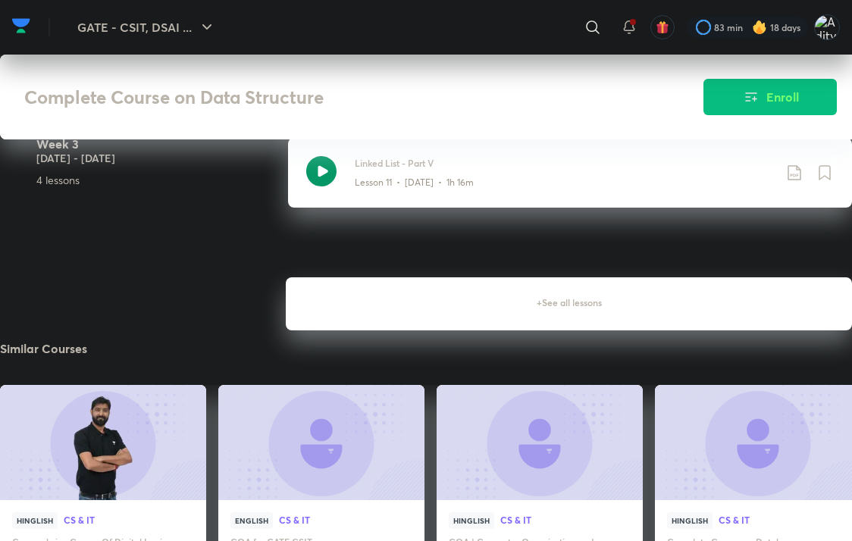
click at [520, 313] on h6 "+ See all lessons" at bounding box center [569, 304] width 566 height 53
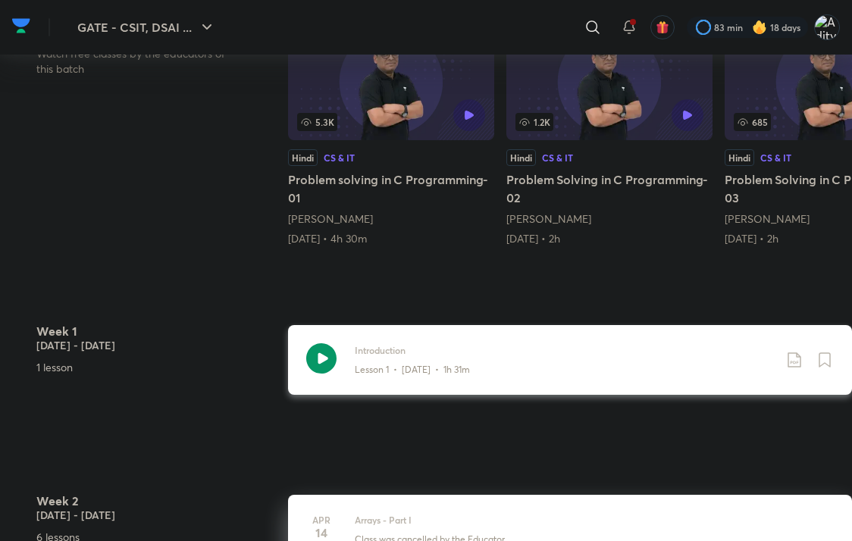
scroll to position [455, 0]
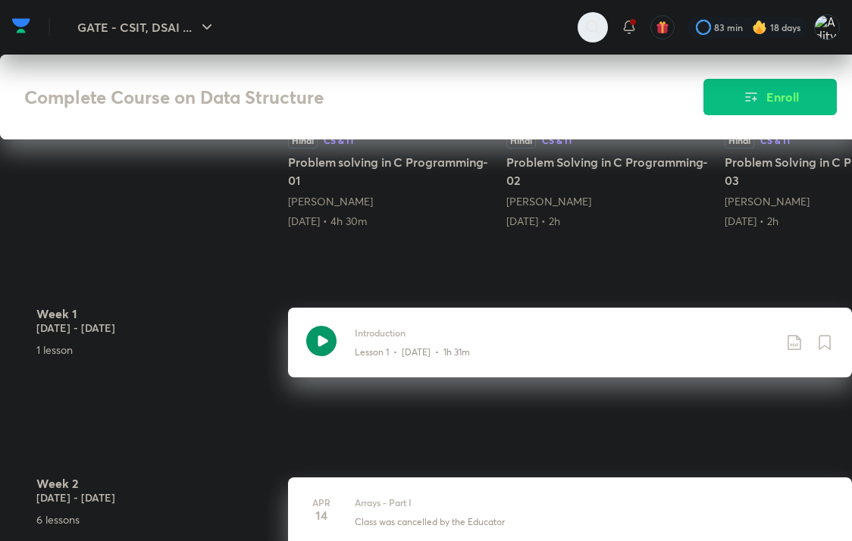
click at [598, 19] on icon at bounding box center [593, 27] width 18 height 18
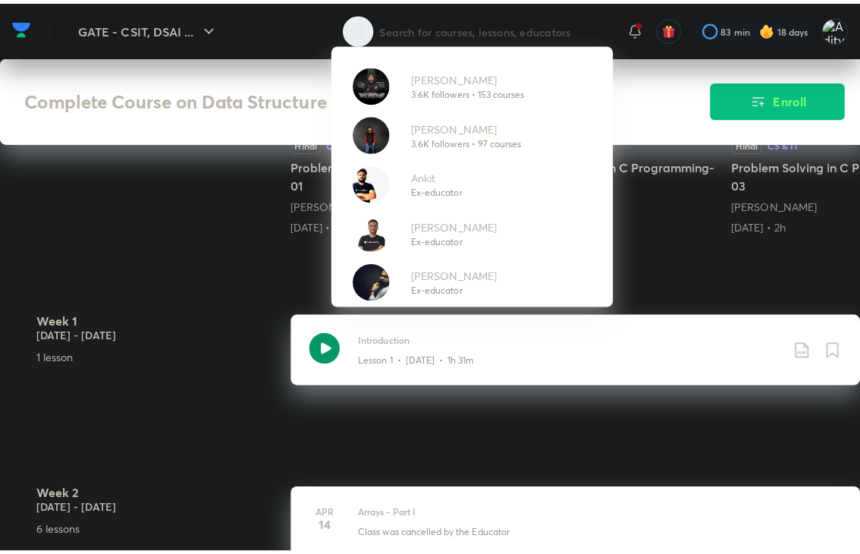
scroll to position [447, 0]
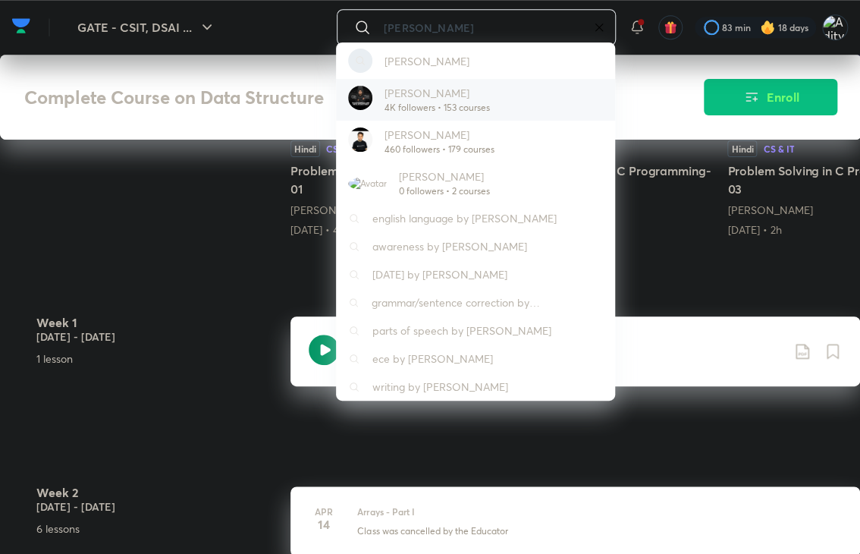
type input "pankaj sharma"
click at [438, 107] on p "4K followers • 153 courses" at bounding box center [436, 108] width 105 height 14
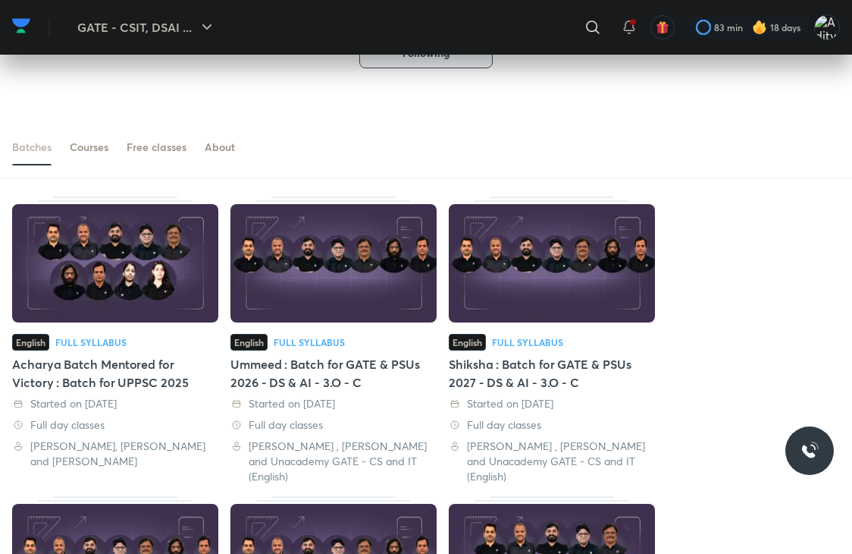
scroll to position [91, 0]
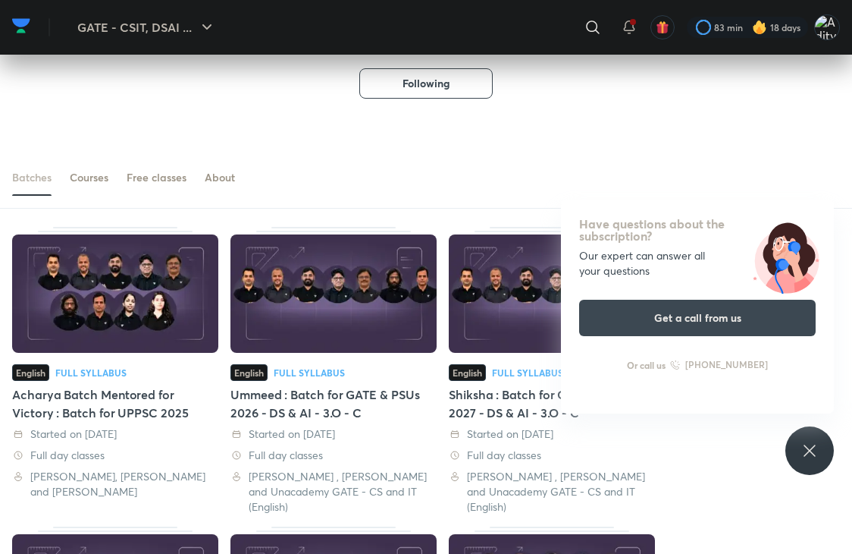
click at [296, 401] on div "Ummeed : Batch for GATE & PSUs 2026 - DS & AI - 3.O - C" at bounding box center [334, 403] width 206 height 36
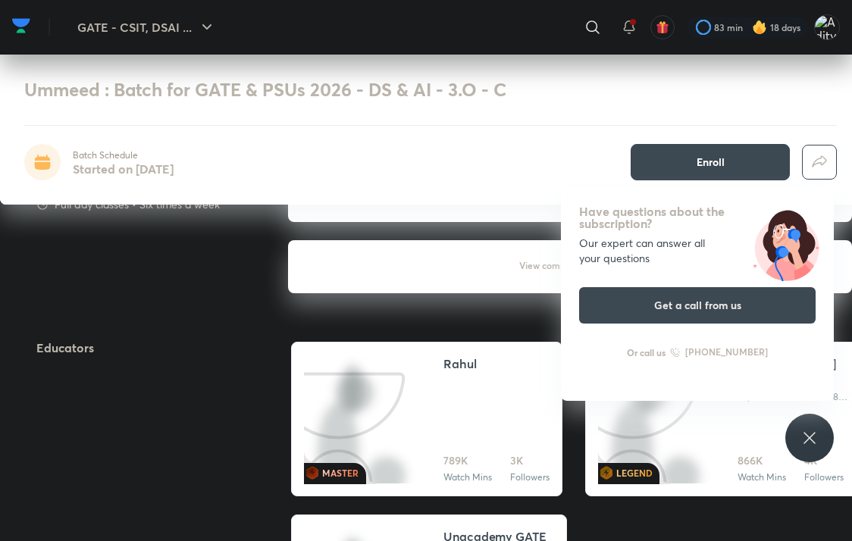
scroll to position [1365, 0]
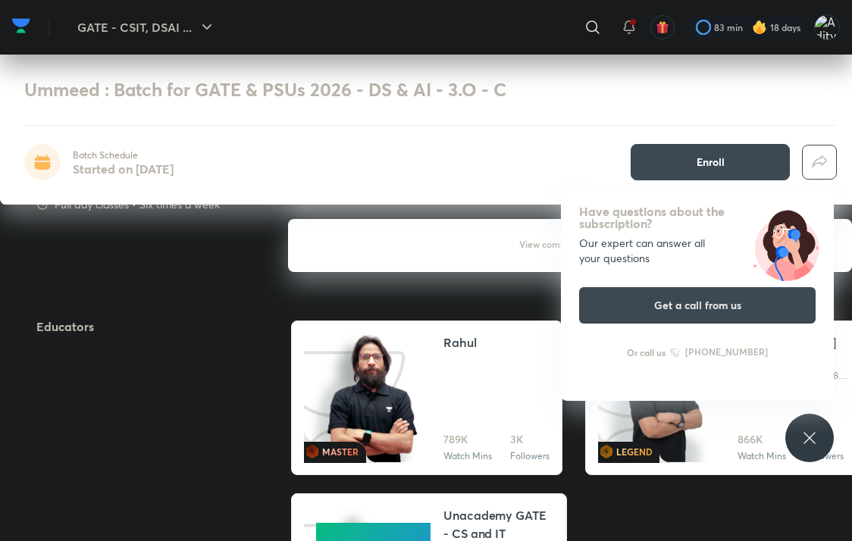
click at [522, 241] on h6 "View complete schedule" at bounding box center [570, 245] width 564 height 53
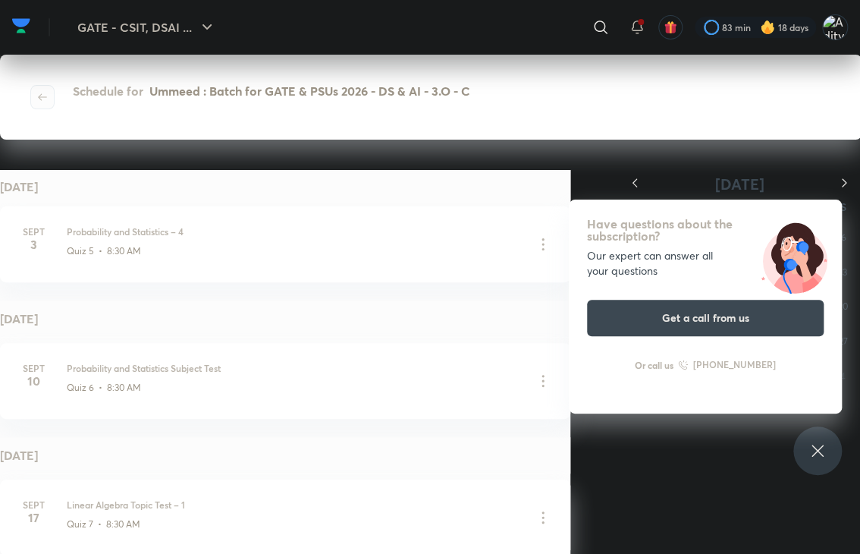
click at [36, 100] on icon "button" at bounding box center [42, 97] width 12 height 12
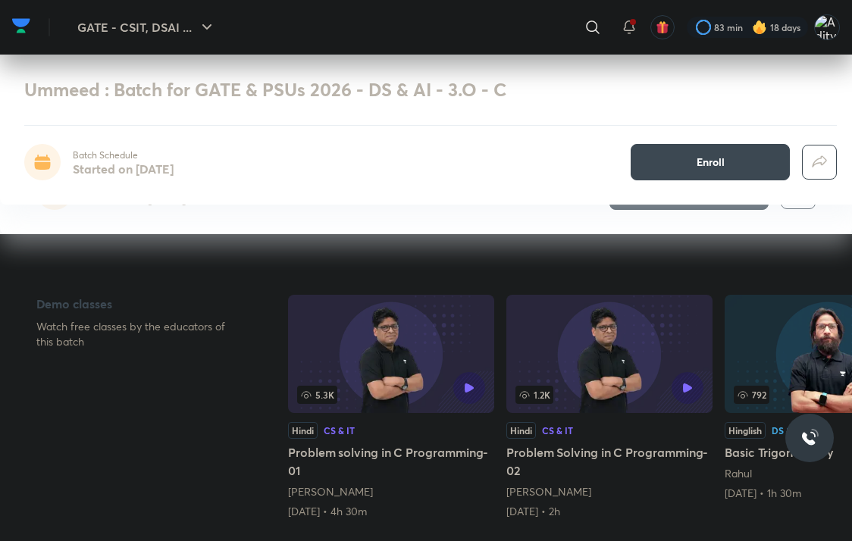
scroll to position [303, 0]
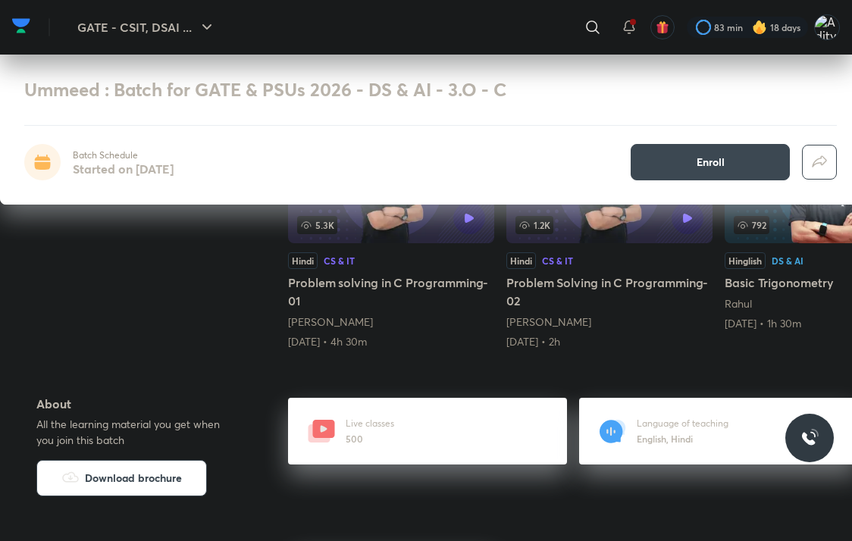
click at [334, 424] on icon at bounding box center [324, 429] width 22 height 18
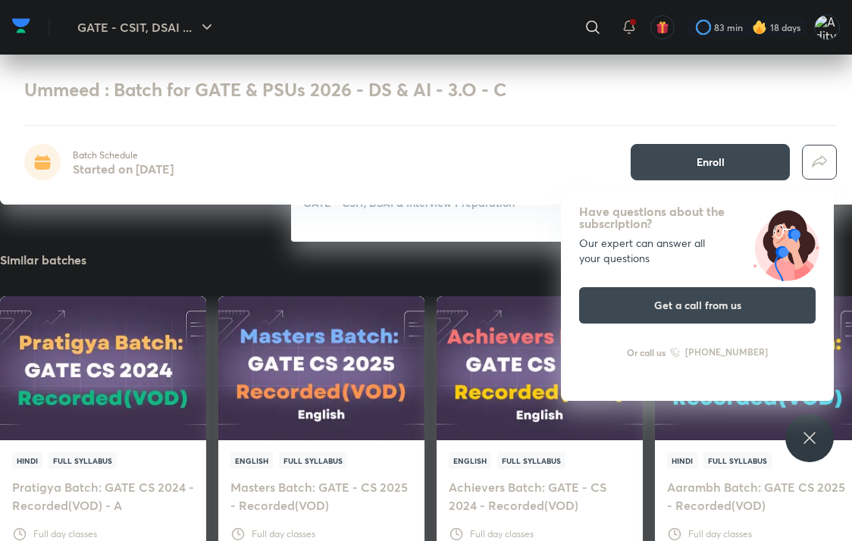
scroll to position [2199, 0]
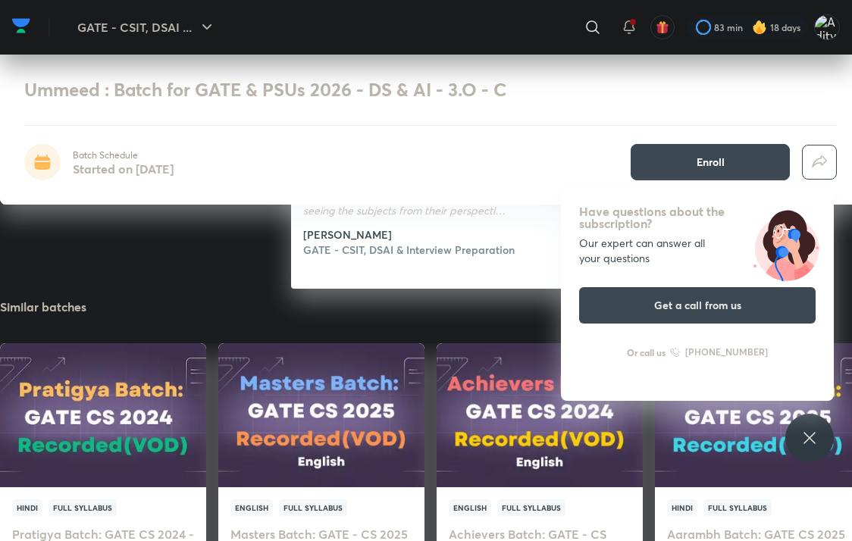
click at [799, 423] on div "Have questions about the subscription? Our expert can answer all your questions…" at bounding box center [810, 438] width 49 height 49
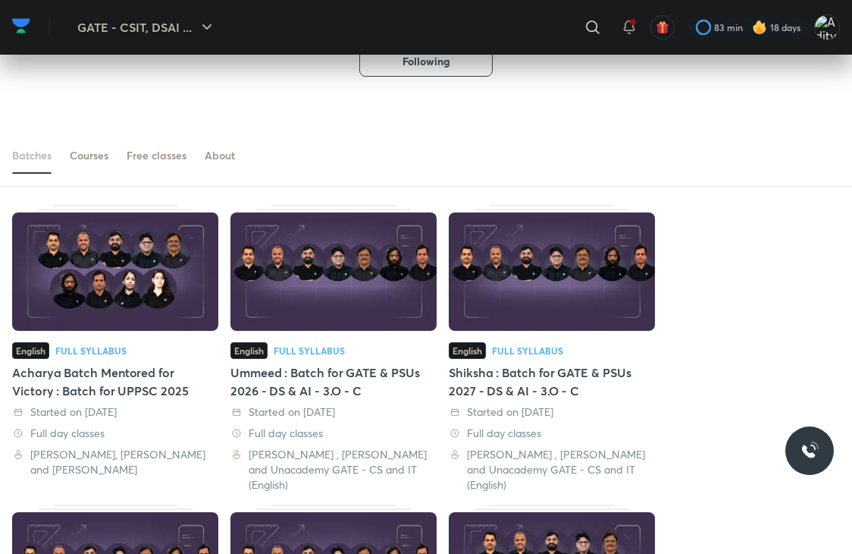
scroll to position [83, 0]
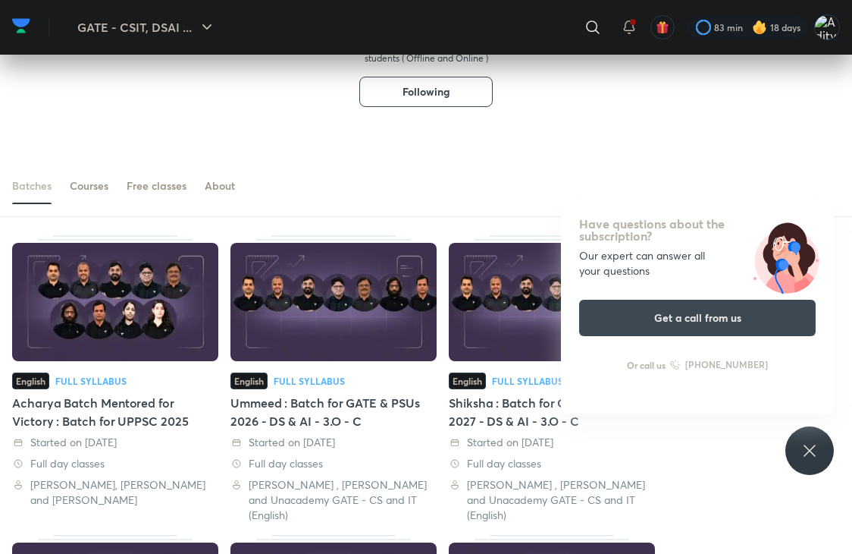
click at [817, 457] on icon at bounding box center [810, 450] width 18 height 18
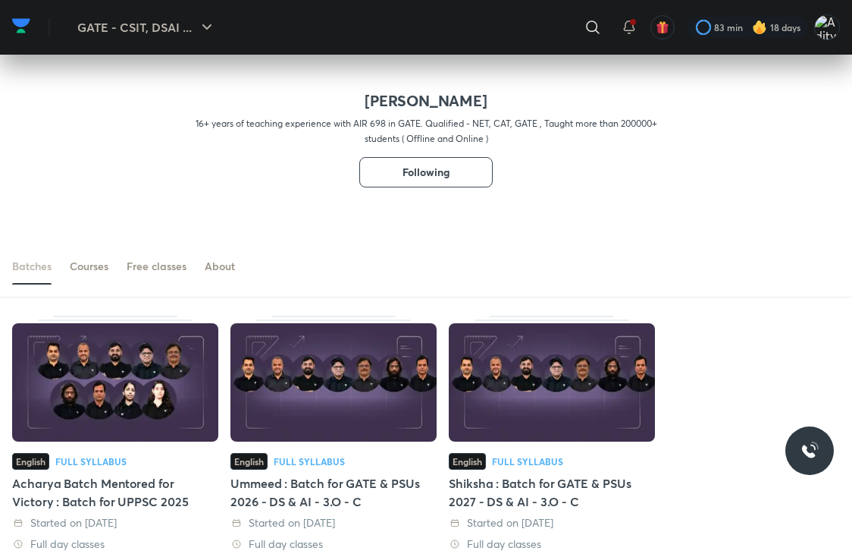
scroll to position [0, 0]
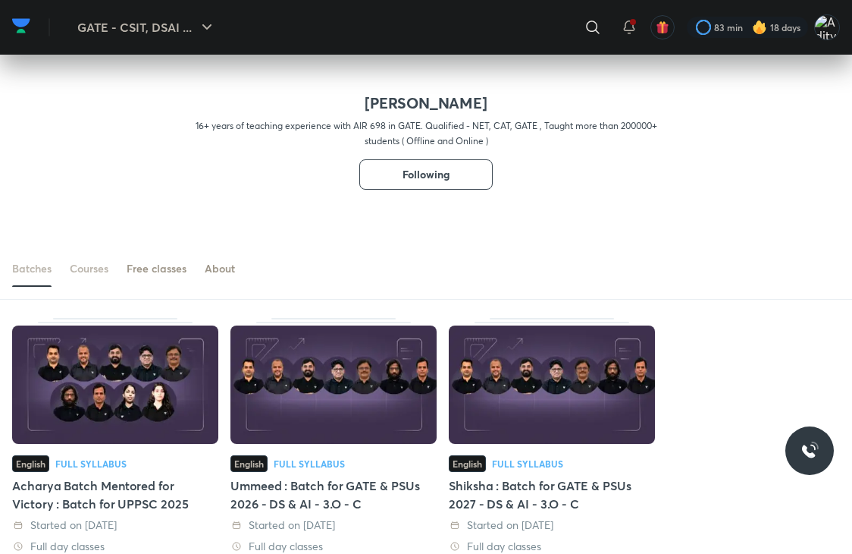
click at [100, 266] on div "Courses" at bounding box center [89, 268] width 39 height 15
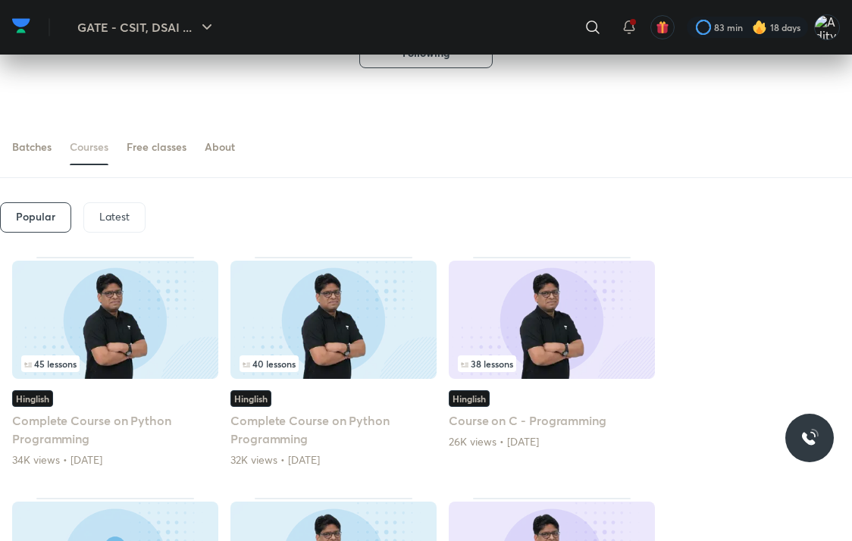
scroll to position [98, 0]
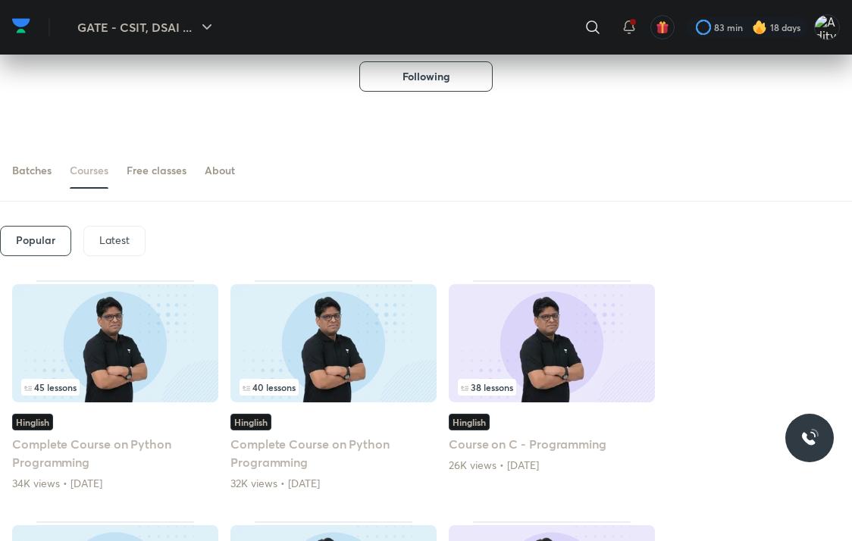
click at [109, 241] on p "Latest" at bounding box center [114, 240] width 30 height 12
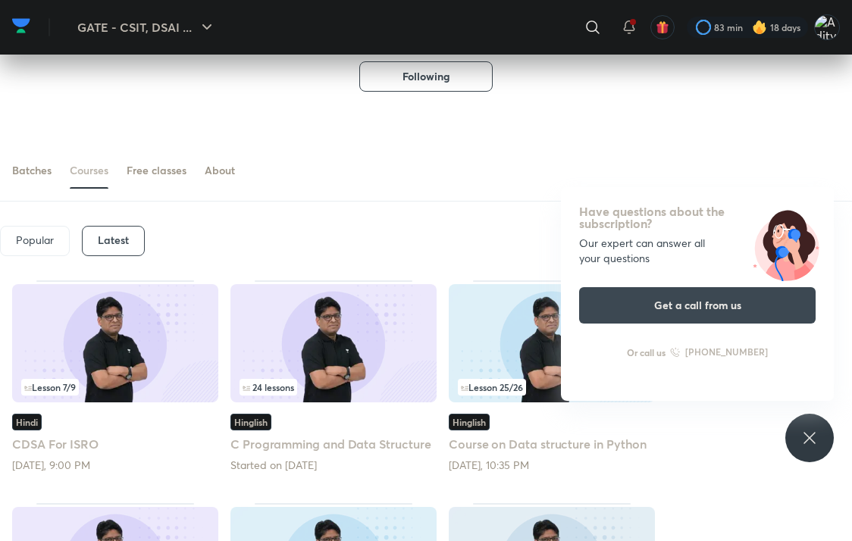
click at [804, 439] on icon at bounding box center [810, 438] width 18 height 18
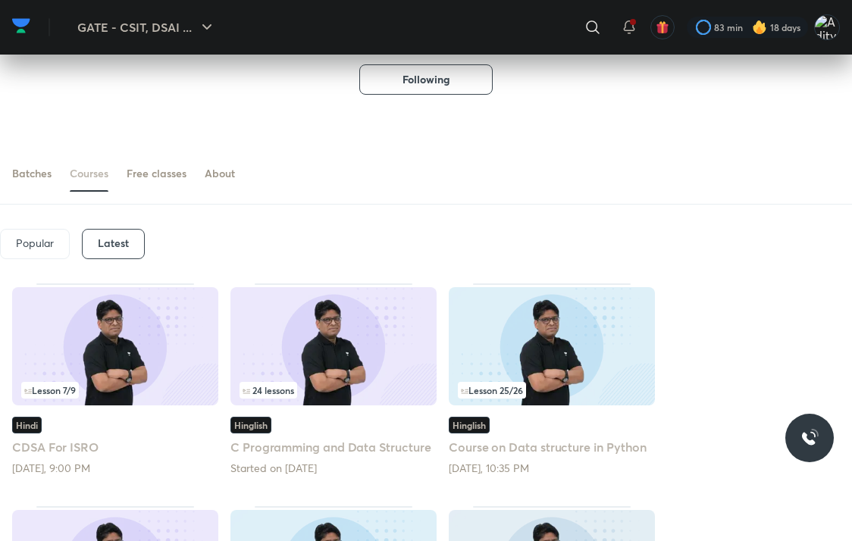
scroll to position [174, 0]
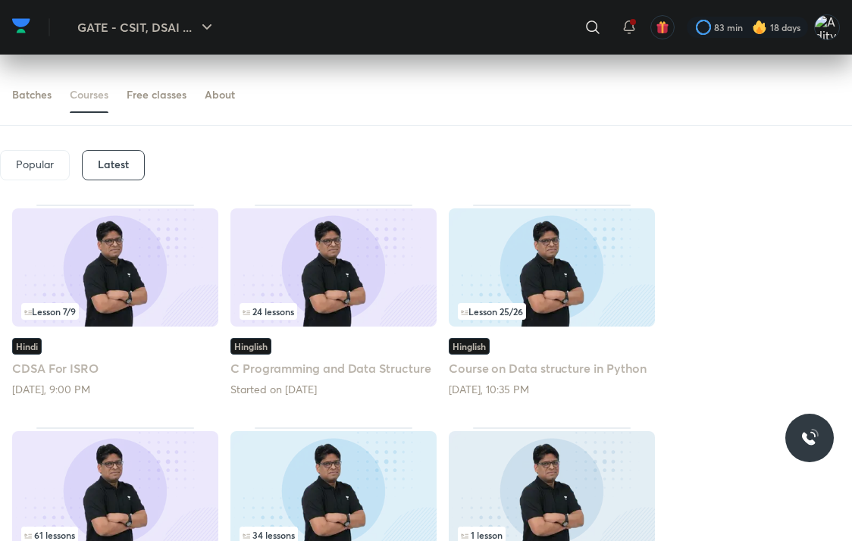
click at [263, 362] on h5 "C Programming and Data Structure" at bounding box center [334, 368] width 206 height 18
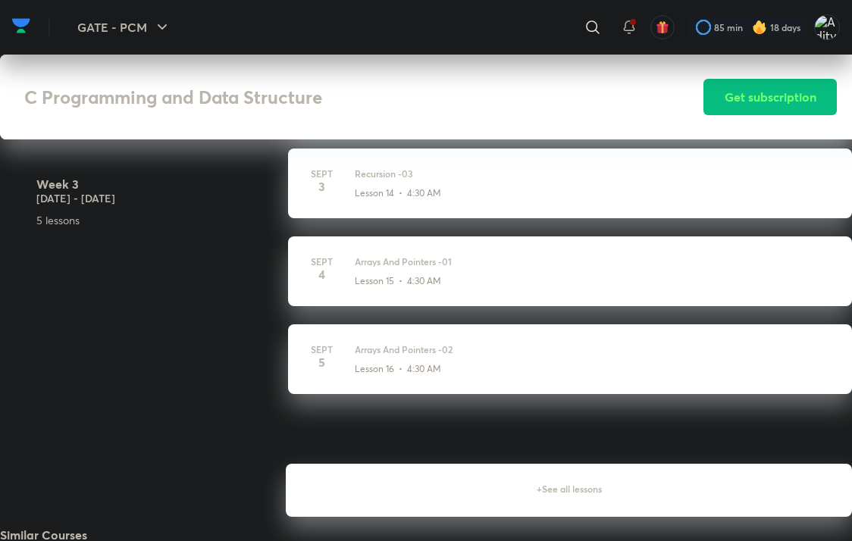
scroll to position [1668, 0]
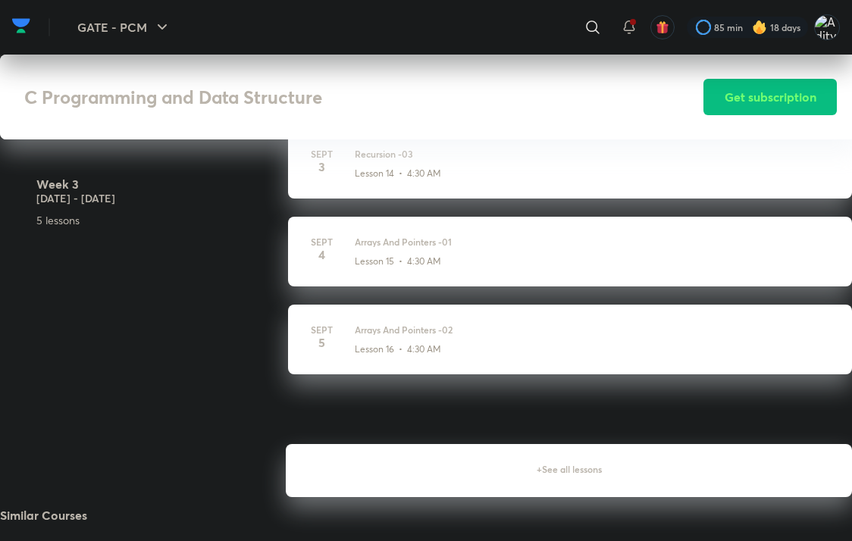
click at [540, 497] on h6 "+ See all lessons" at bounding box center [569, 470] width 566 height 53
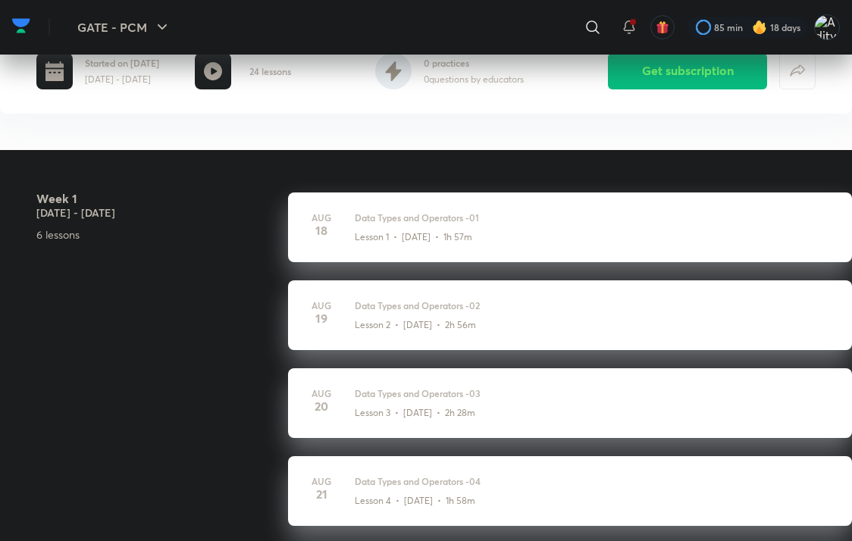
scroll to position [303, 0]
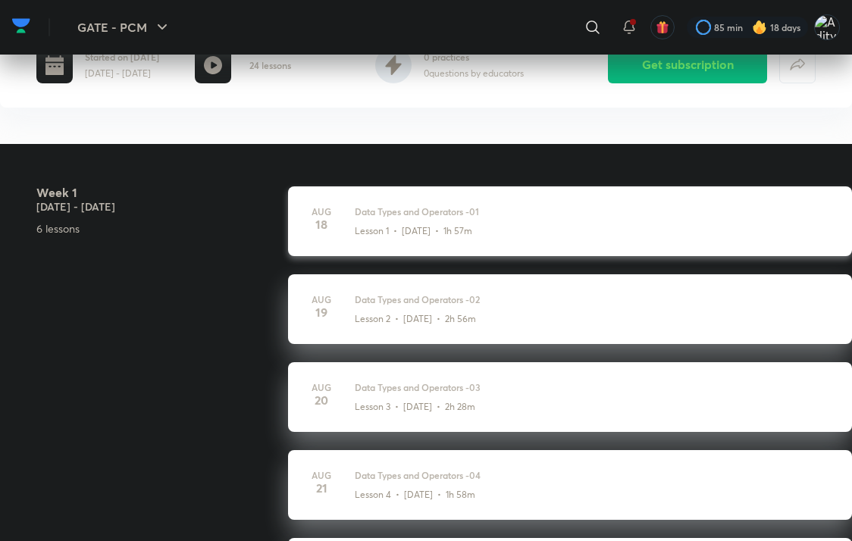
click at [361, 238] on div "Lesson 1 • Aug 18 • 1h 57m" at bounding box center [594, 228] width 479 height 20
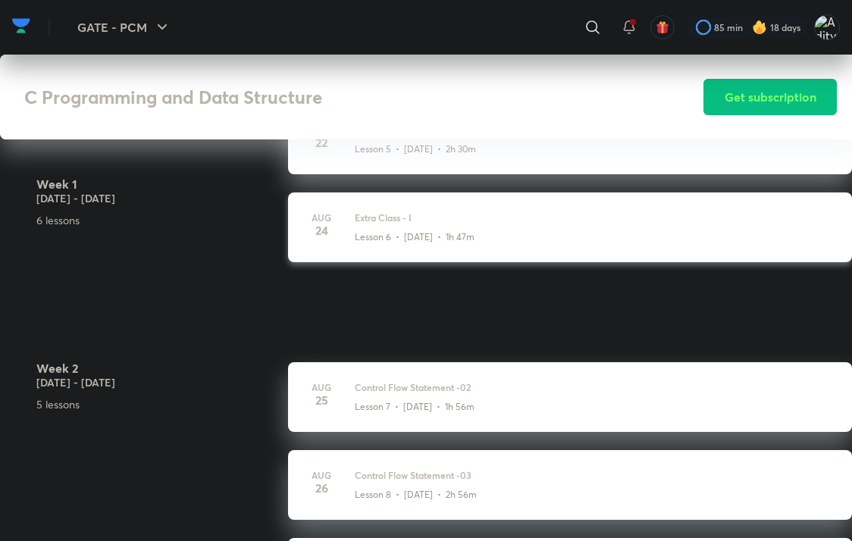
scroll to position [834, 0]
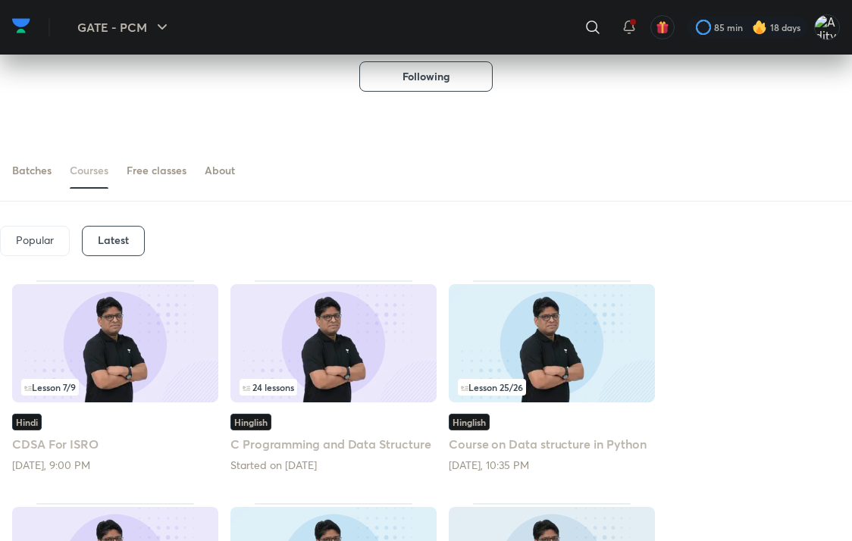
scroll to position [91, 0]
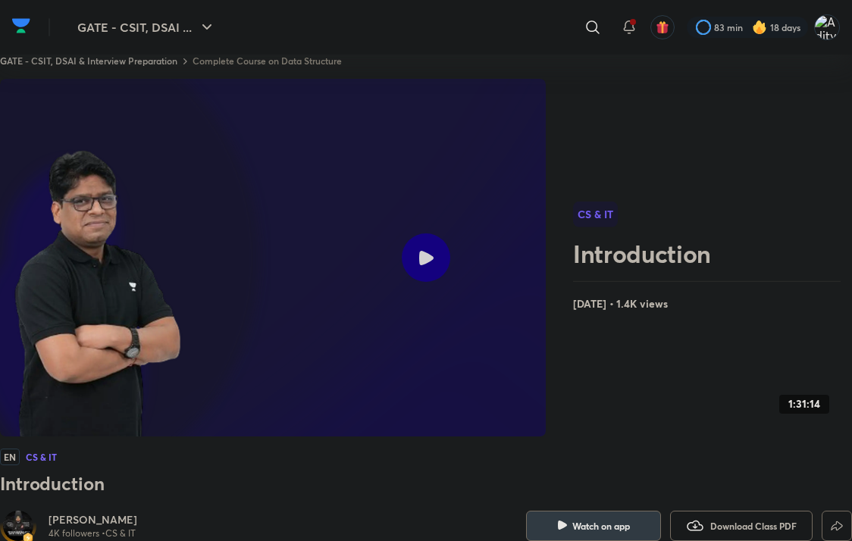
click at [221, 57] on link "Complete Course on Data Structure" at bounding box center [267, 61] width 149 height 12
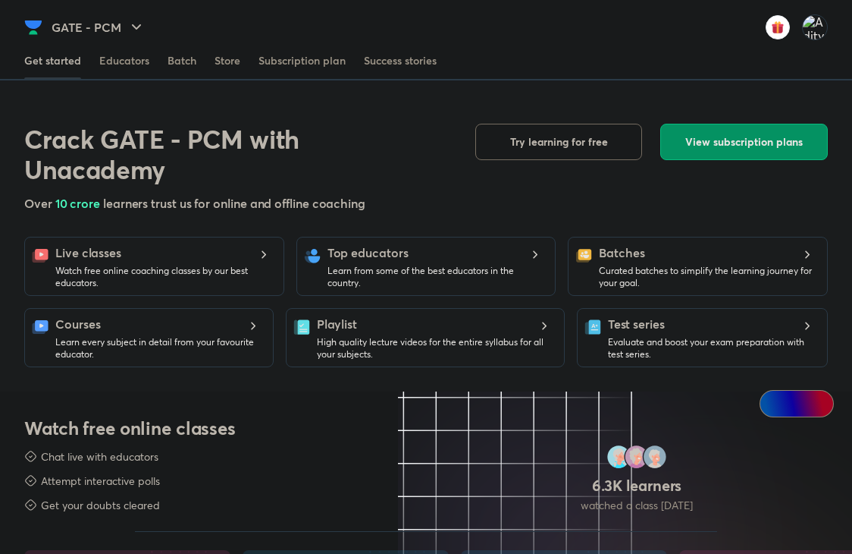
click at [691, 131] on button "View subscription plans" at bounding box center [744, 142] width 168 height 36
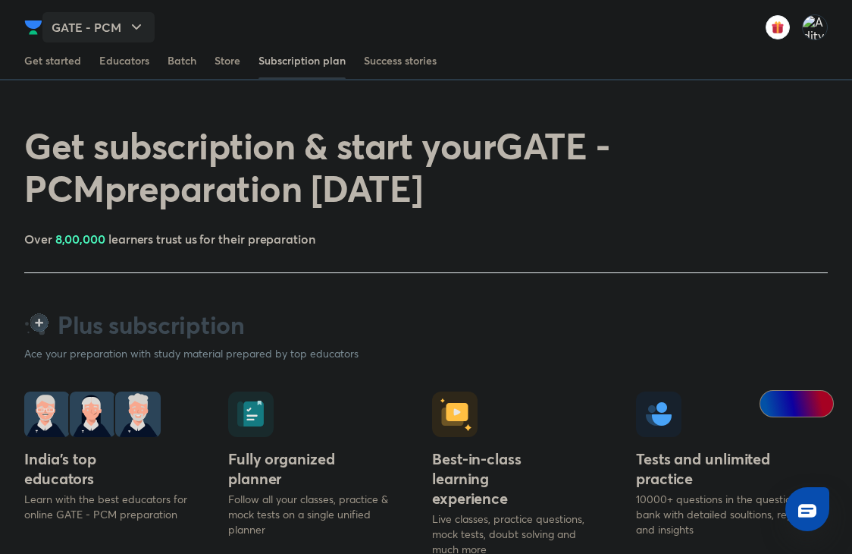
click at [110, 20] on button "GATE - PCM" at bounding box center [98, 27] width 112 height 30
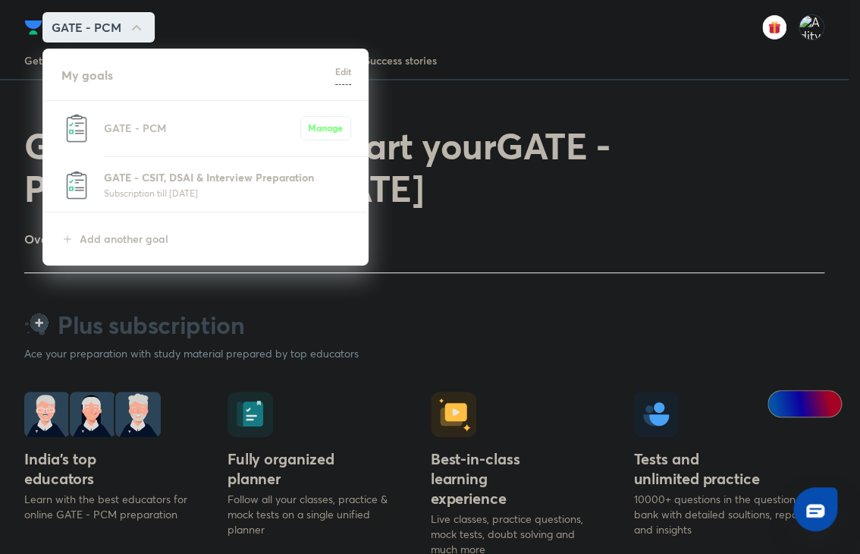
click at [174, 179] on p "GATE - CSIT, DSAI & Interview Preparation" at bounding box center [227, 177] width 247 height 16
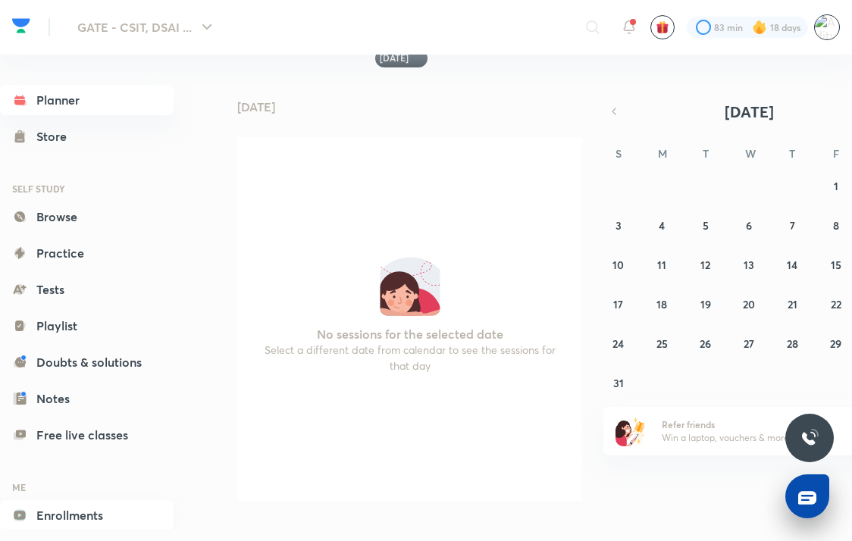
click at [77, 516] on link "Enrollments" at bounding box center [87, 515] width 174 height 30
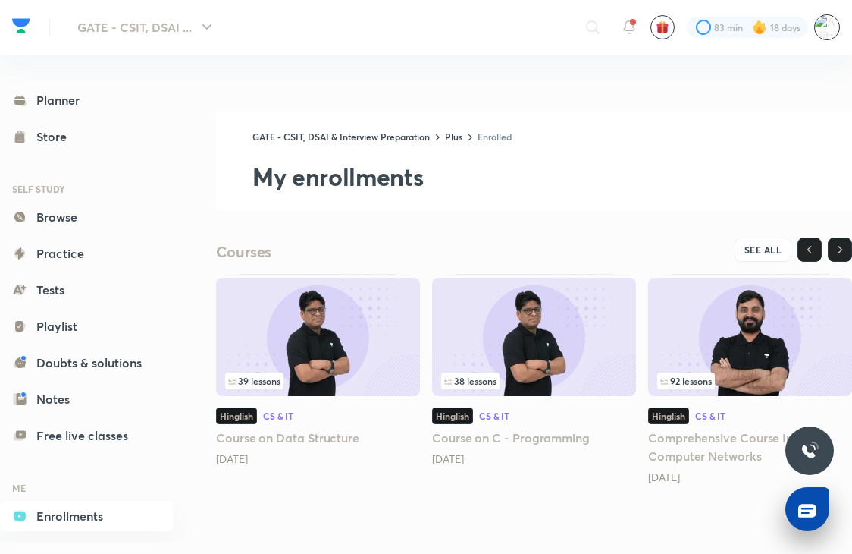
click at [309, 434] on h5 "Course on Data Structure" at bounding box center [318, 437] width 204 height 18
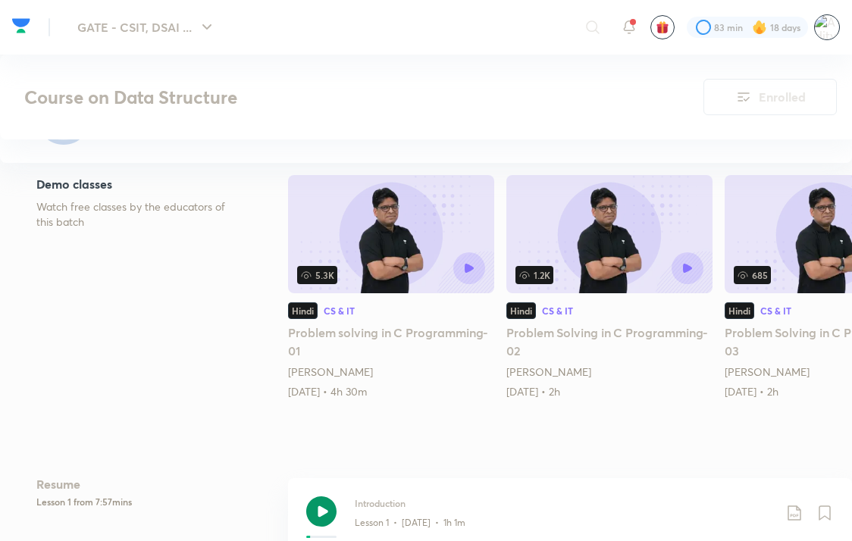
scroll to position [379, 0]
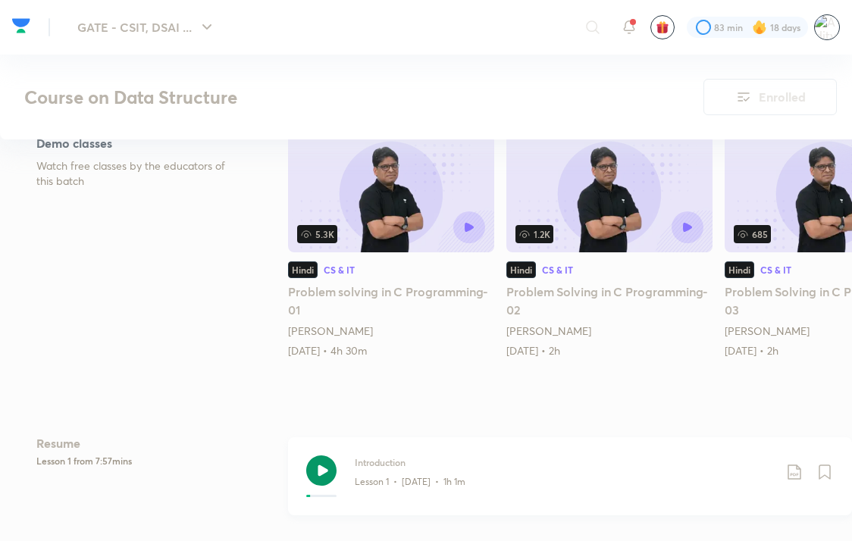
click at [419, 466] on h3 "Introduction" at bounding box center [564, 463] width 419 height 14
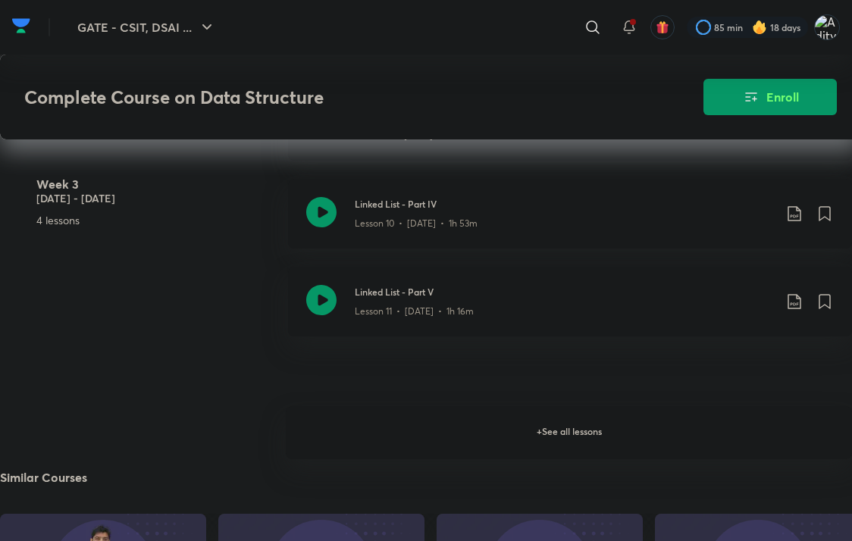
scroll to position [1744, 0]
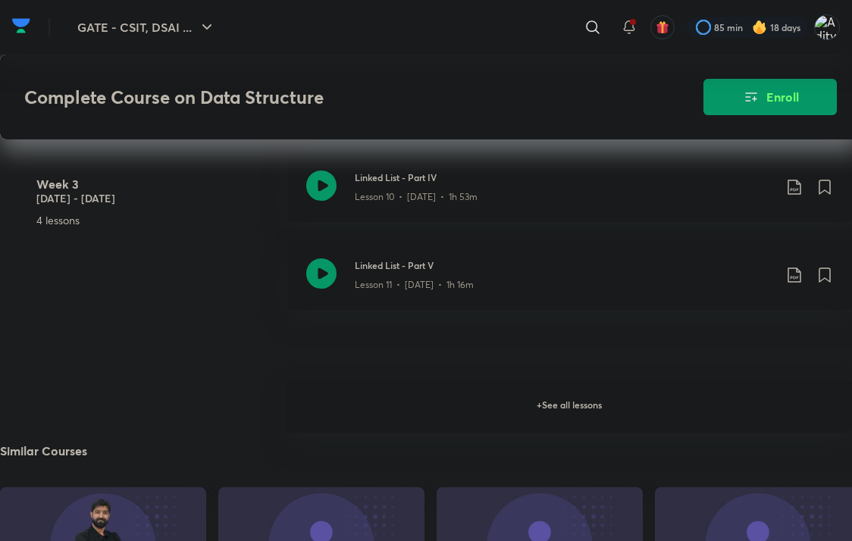
click at [535, 397] on h6 "+ See all lessons" at bounding box center [569, 406] width 566 height 53
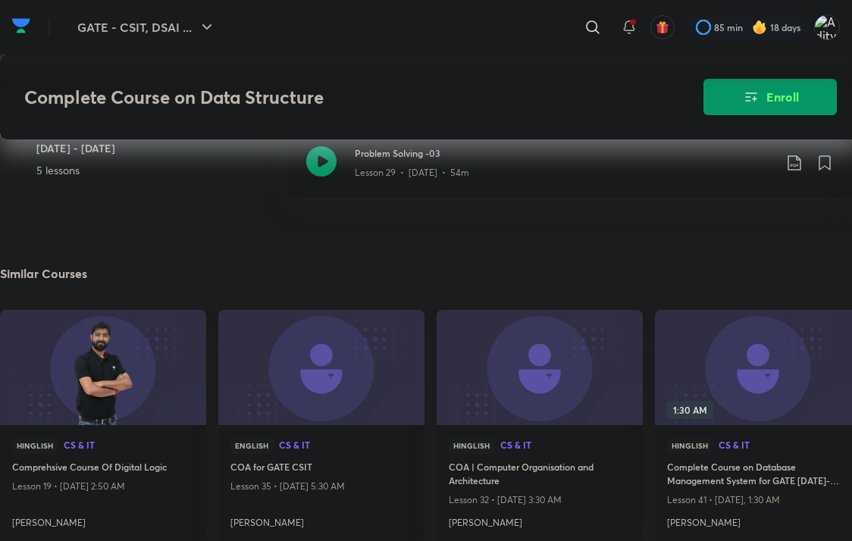
scroll to position [3607, 0]
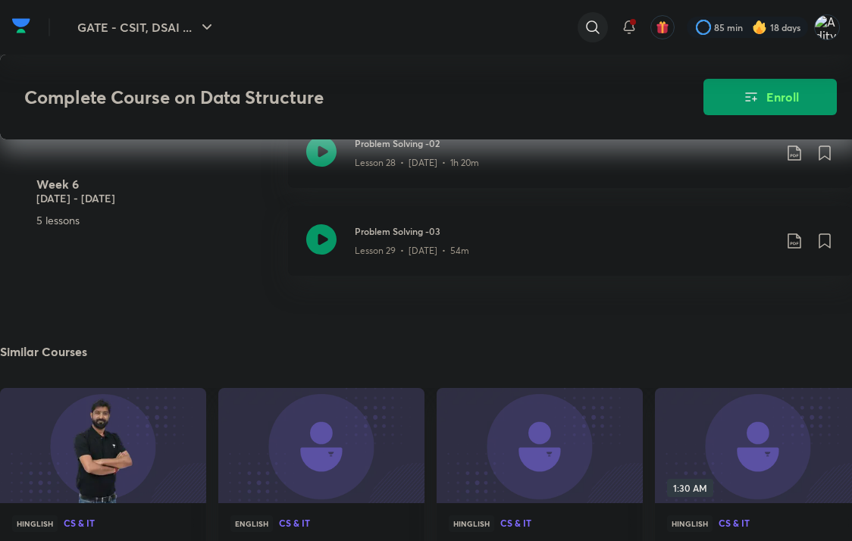
click at [594, 18] on icon at bounding box center [593, 27] width 18 height 18
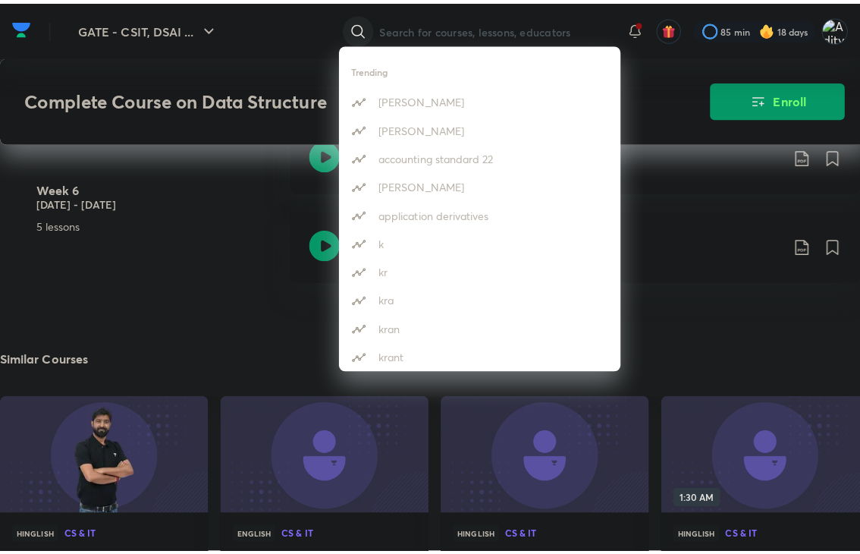
scroll to position [3600, 0]
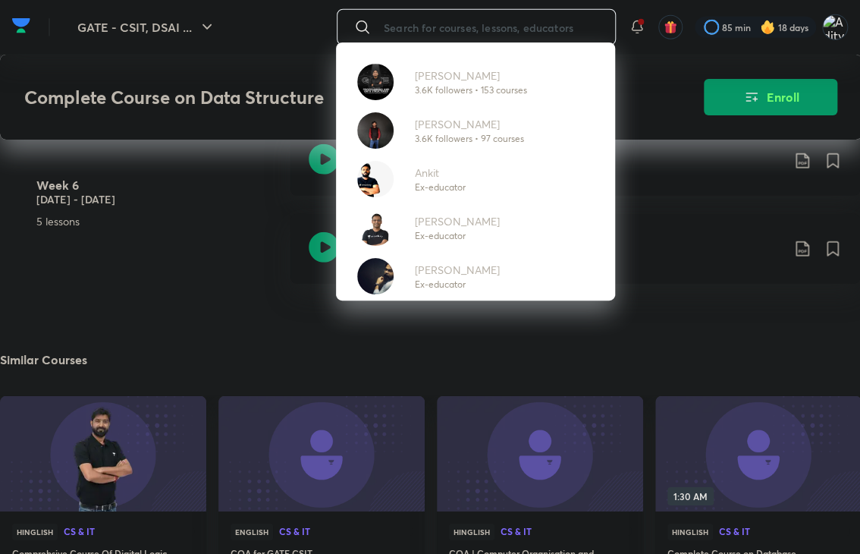
click at [446, 86] on p "3.6K followers • 153 courses" at bounding box center [471, 90] width 112 height 14
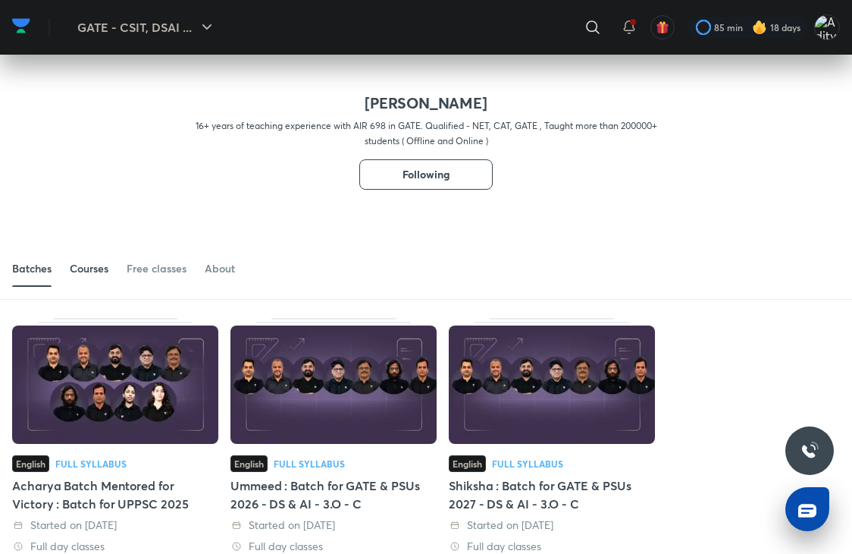
click at [100, 270] on div "Courses" at bounding box center [89, 268] width 39 height 15
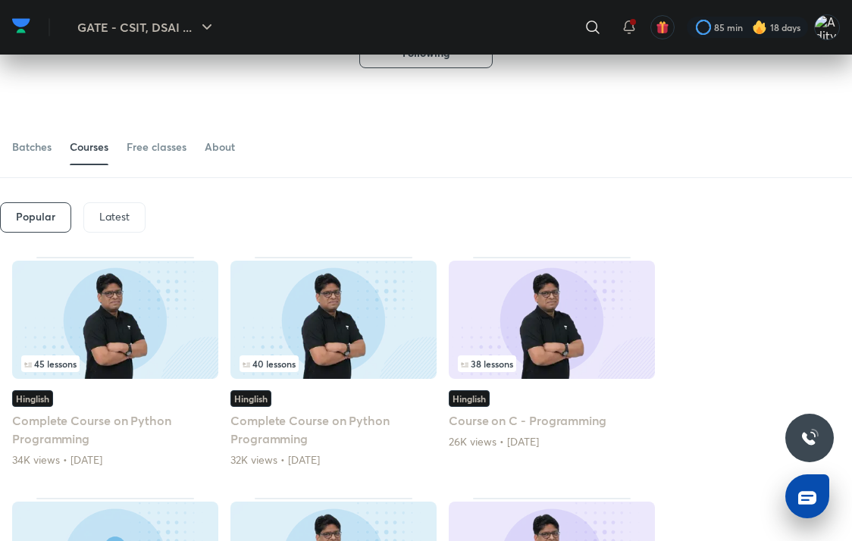
scroll to position [91, 0]
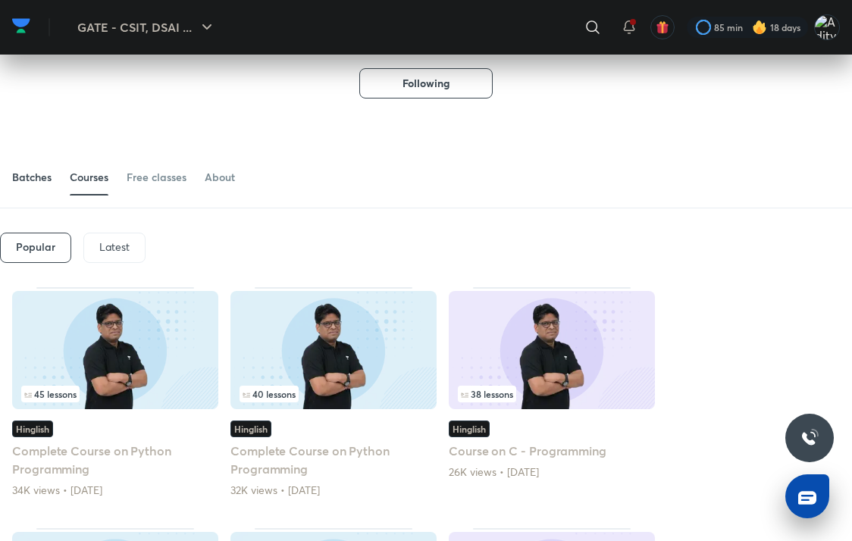
click at [27, 184] on div "Batches" at bounding box center [31, 177] width 39 height 15
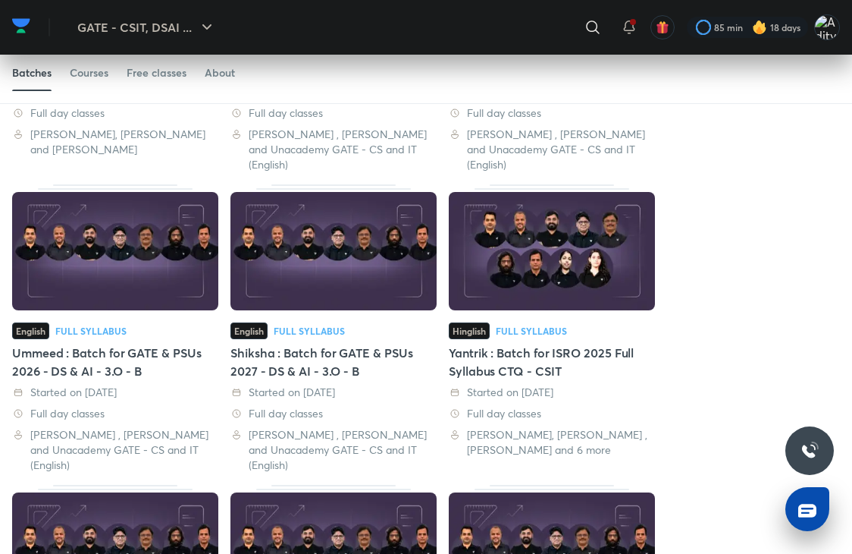
scroll to position [470, 0]
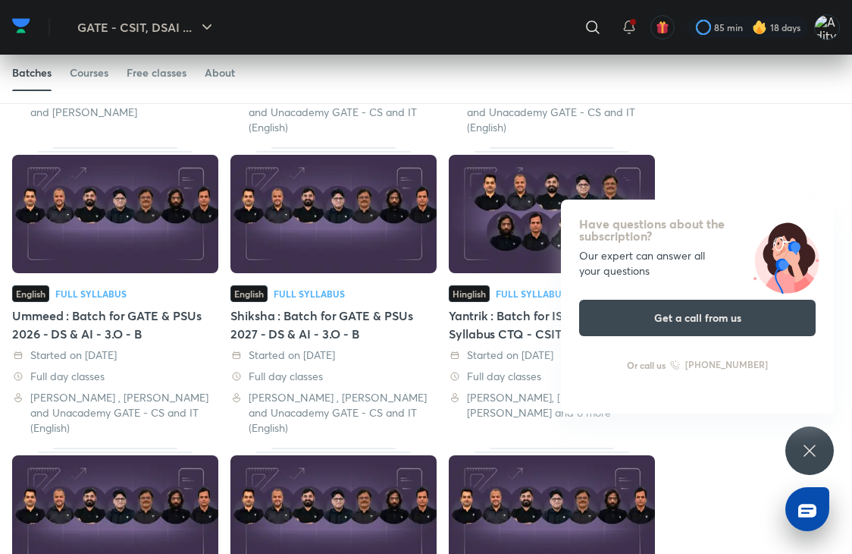
click at [767, 477] on div "English Full Syllabus Acharya Batch Mentored for Victory : Batch for UPPSC 2025…" at bounding box center [426, 457] width 852 height 1257
click at [799, 465] on div "Have questions about the subscription? Our expert can answer all your questions…" at bounding box center [810, 450] width 49 height 49
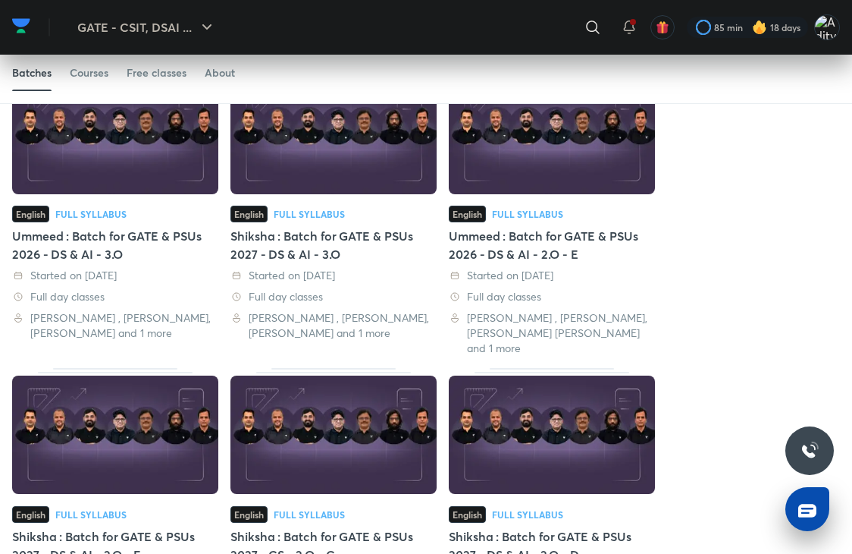
scroll to position [1001, 0]
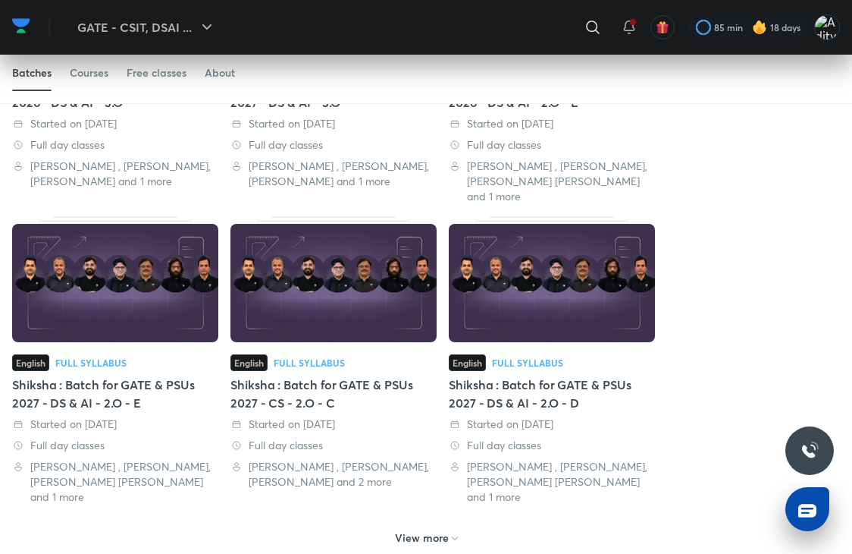
click at [465, 516] on div "View more" at bounding box center [426, 535] width 828 height 39
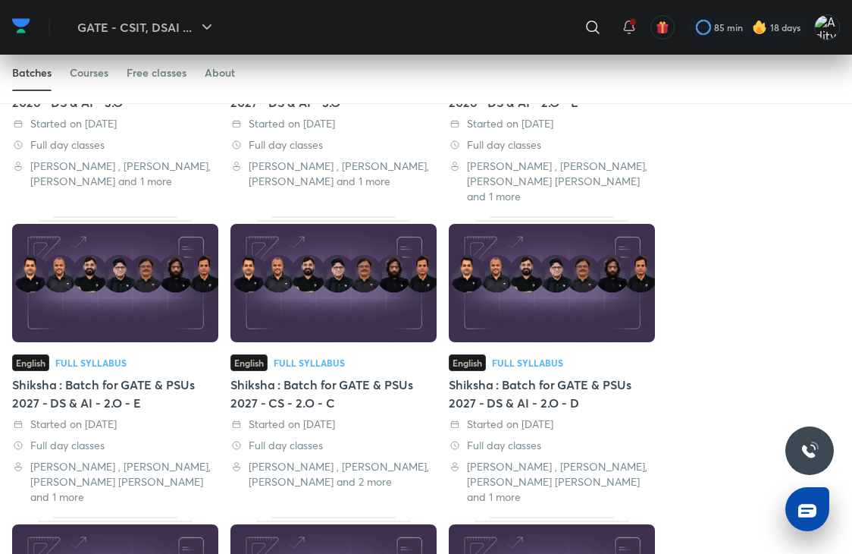
click at [268, 375] on div "Shiksha : Batch for GATE & PSUs 2027 - CS - 2.O - C" at bounding box center [334, 393] width 206 height 36
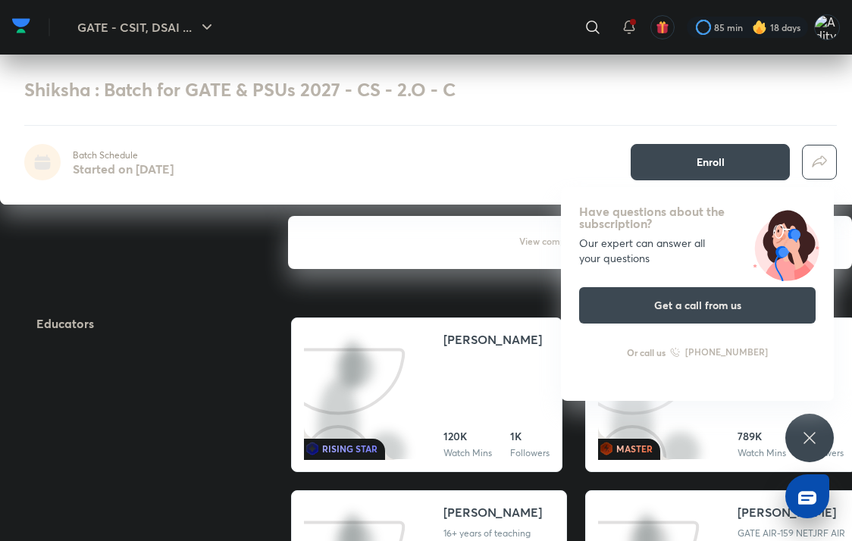
scroll to position [1441, 0]
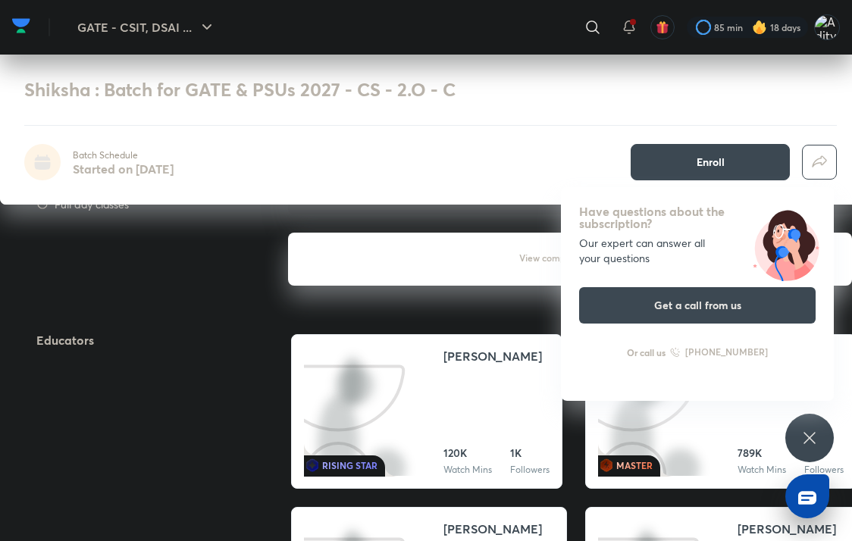
click at [815, 431] on icon at bounding box center [810, 438] width 18 height 18
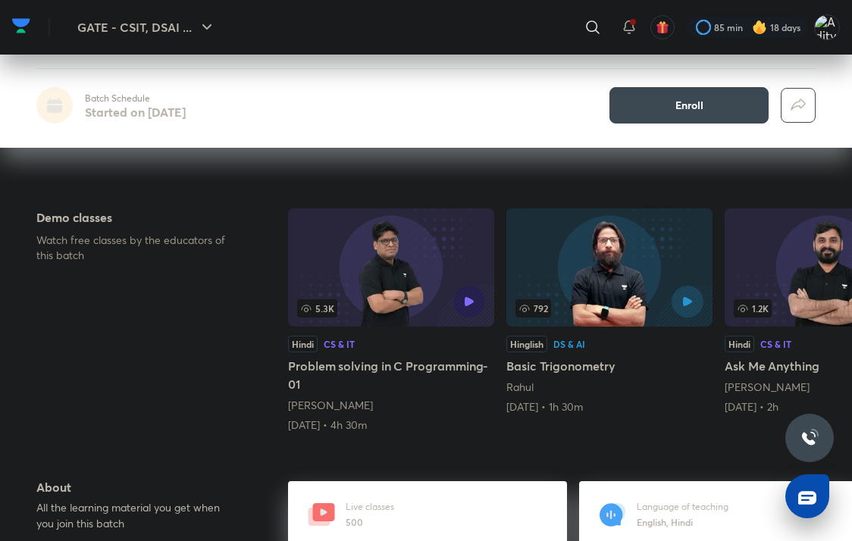
scroll to position [0, 0]
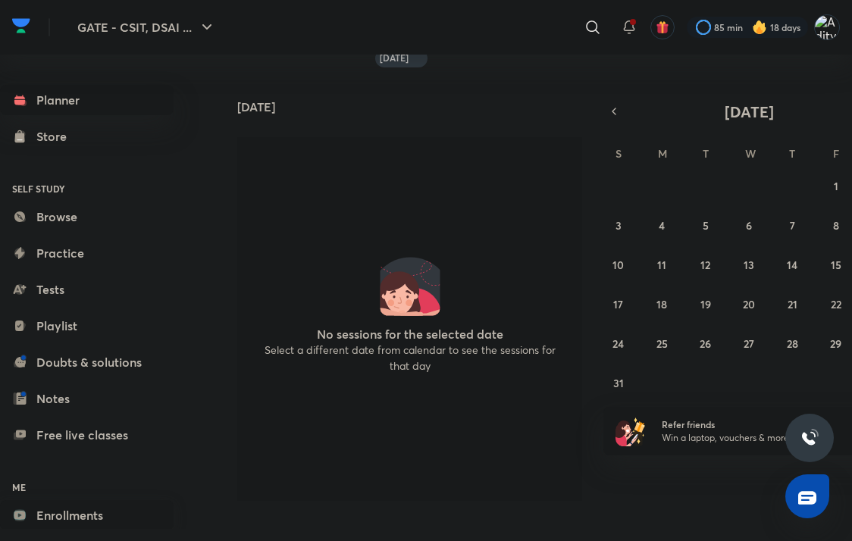
click at [61, 516] on link "Enrollments" at bounding box center [87, 515] width 174 height 30
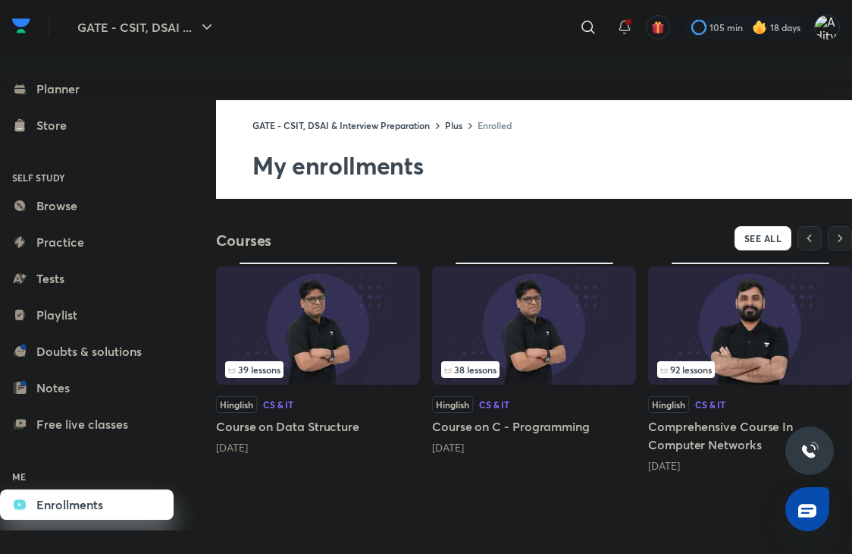
scroll to position [15, 0]
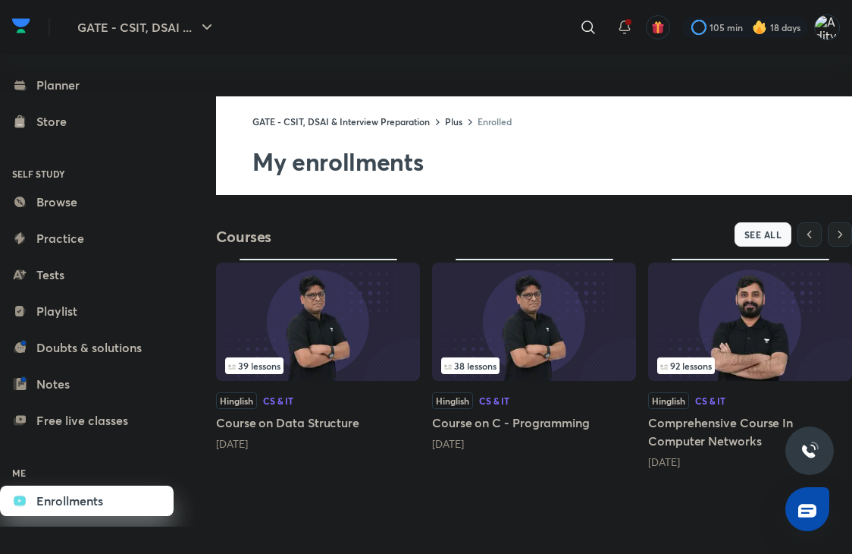
click at [770, 222] on button "SEE ALL" at bounding box center [764, 234] width 58 height 24
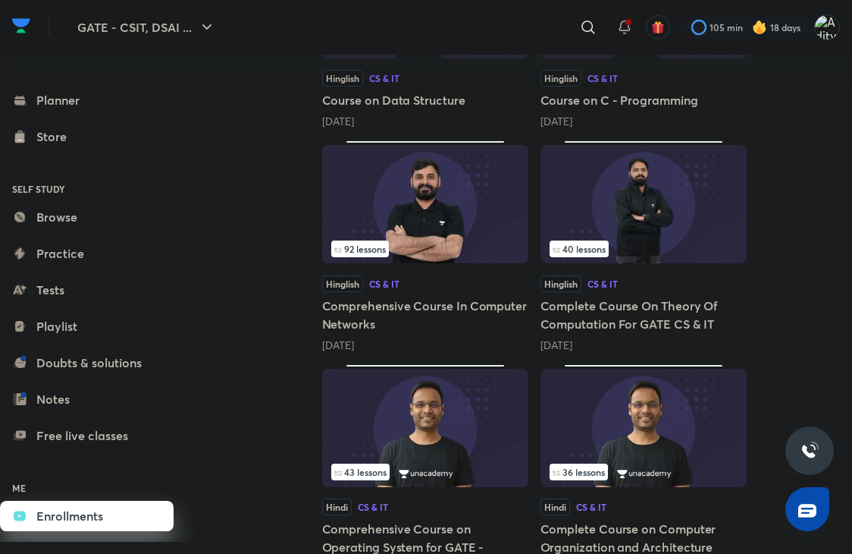
scroll to position [303, 0]
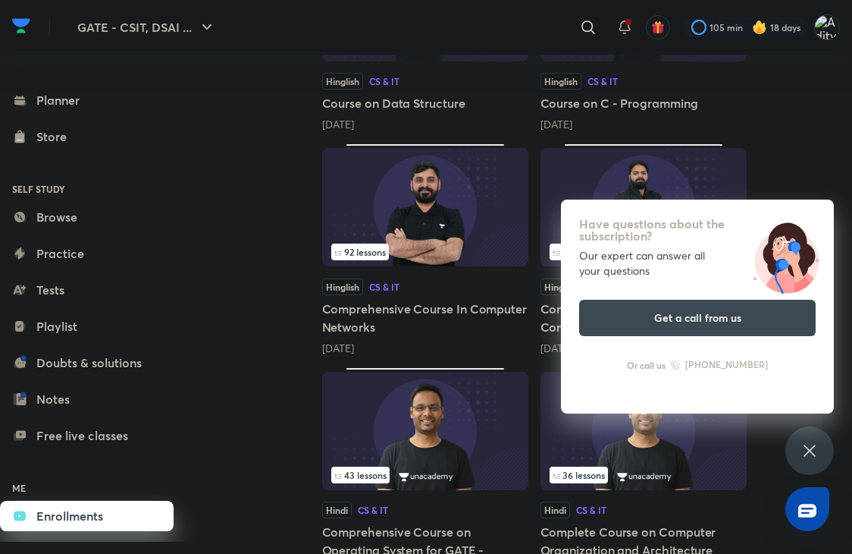
click at [818, 456] on icon at bounding box center [810, 450] width 18 height 18
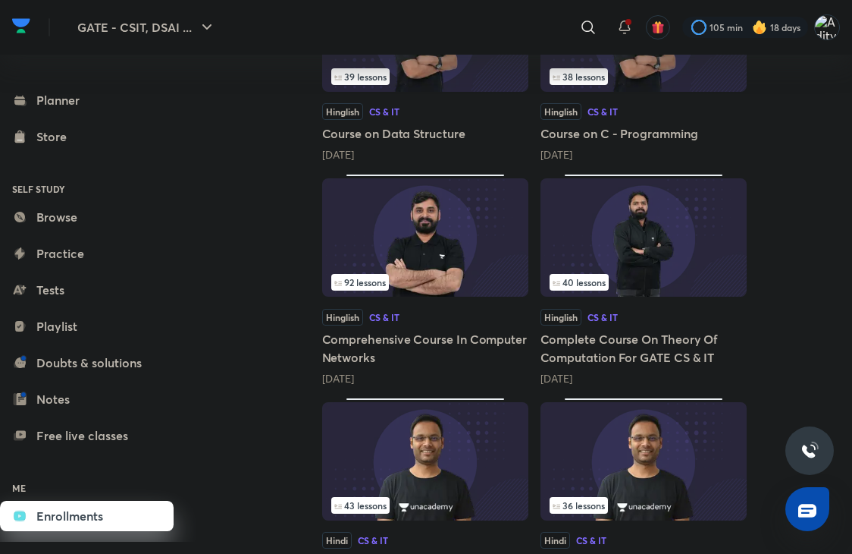
scroll to position [274, 0]
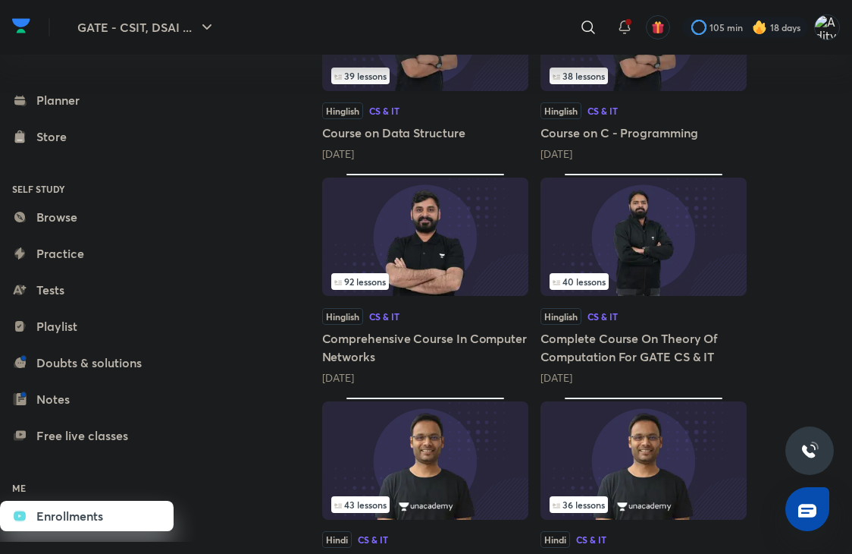
click at [609, 340] on h5 "Complete Course On Theory Of Computation For GATE CS & IT" at bounding box center [644, 347] width 206 height 36
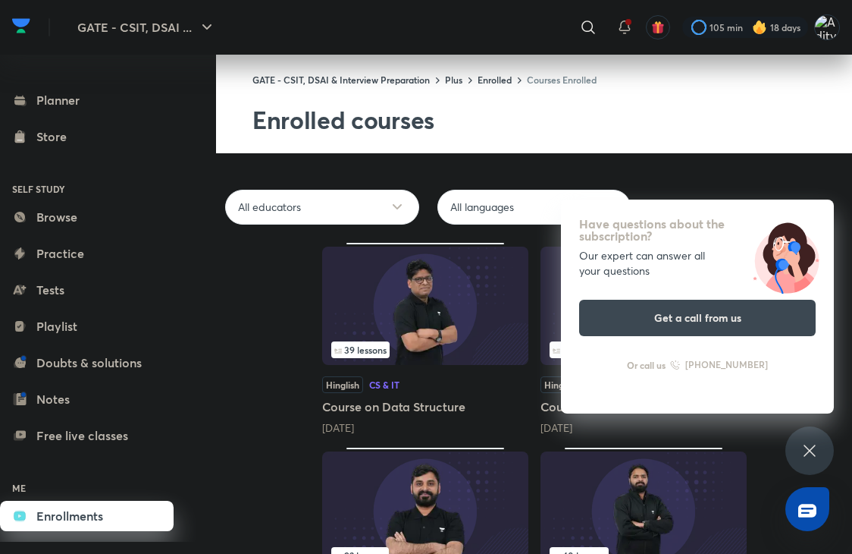
click at [814, 456] on icon at bounding box center [810, 450] width 18 height 18
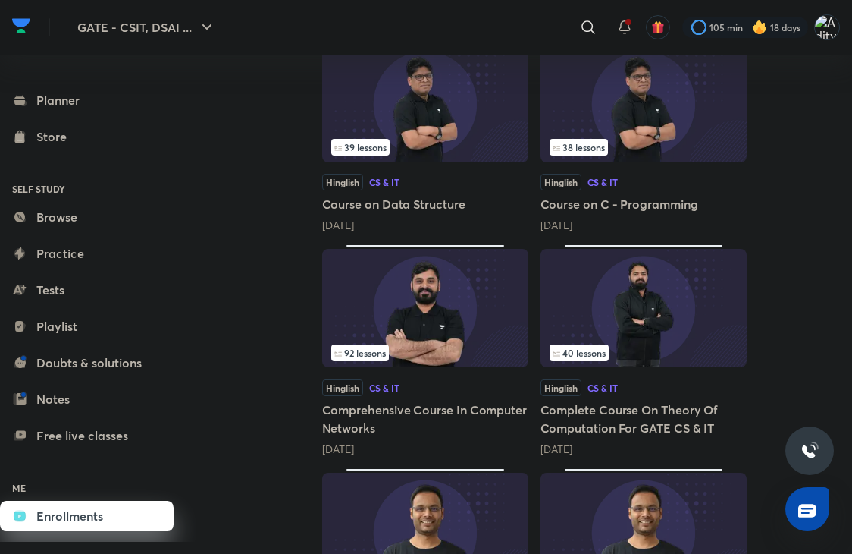
scroll to position [227, 0]
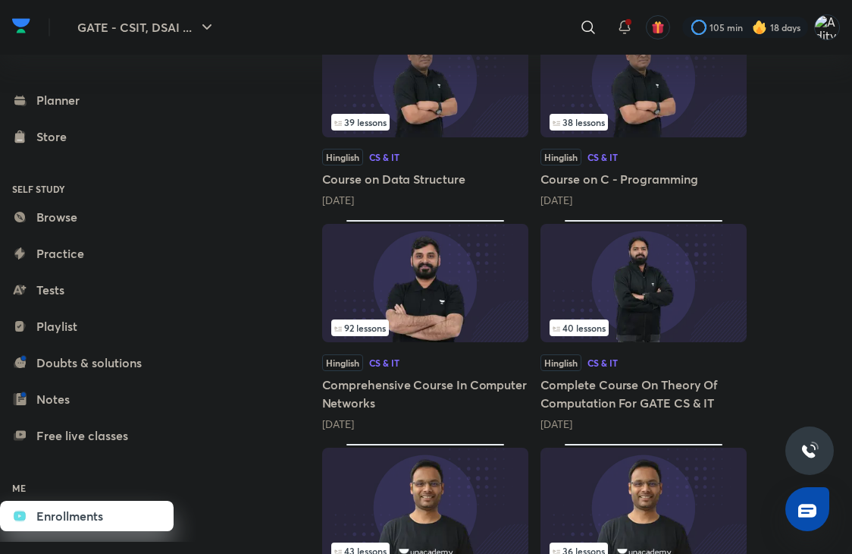
click at [403, 391] on h5 "Comprehensive Course In Computer Networks" at bounding box center [425, 393] width 206 height 36
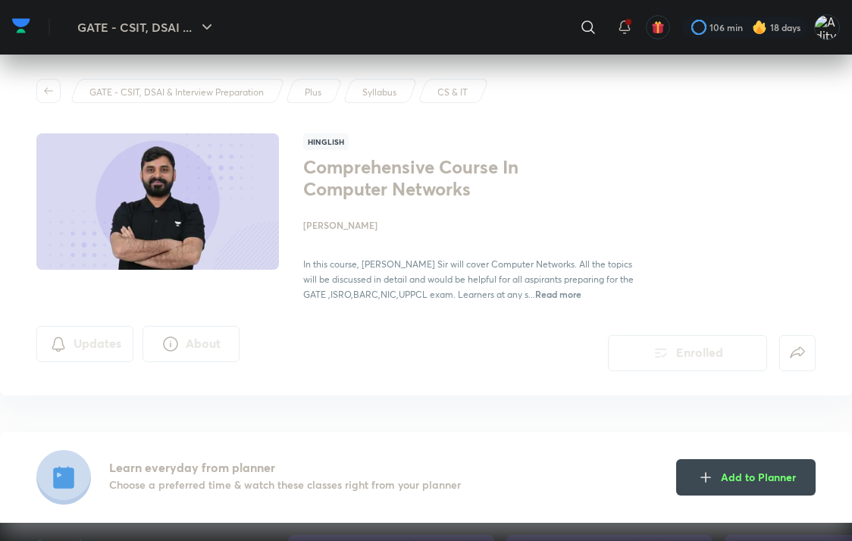
click at [175, 234] on img at bounding box center [157, 202] width 247 height 140
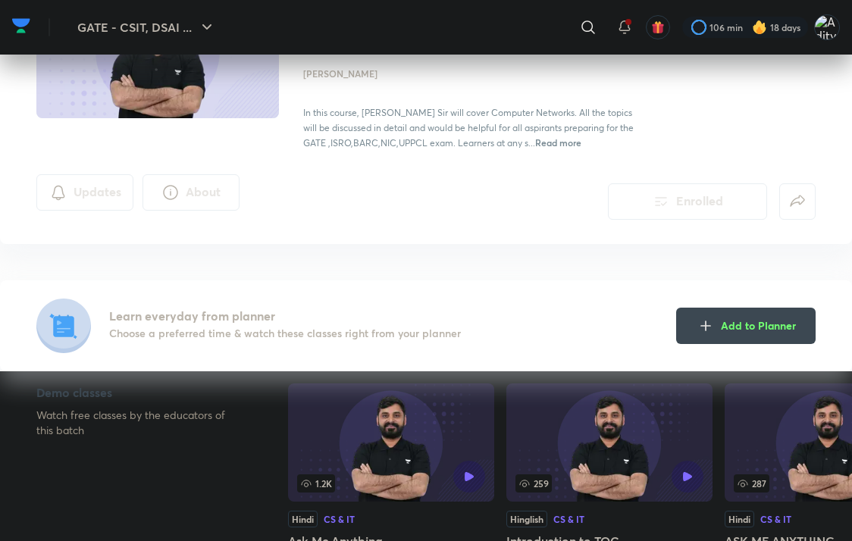
scroll to position [152, 0]
click at [581, 24] on icon at bounding box center [588, 27] width 18 height 18
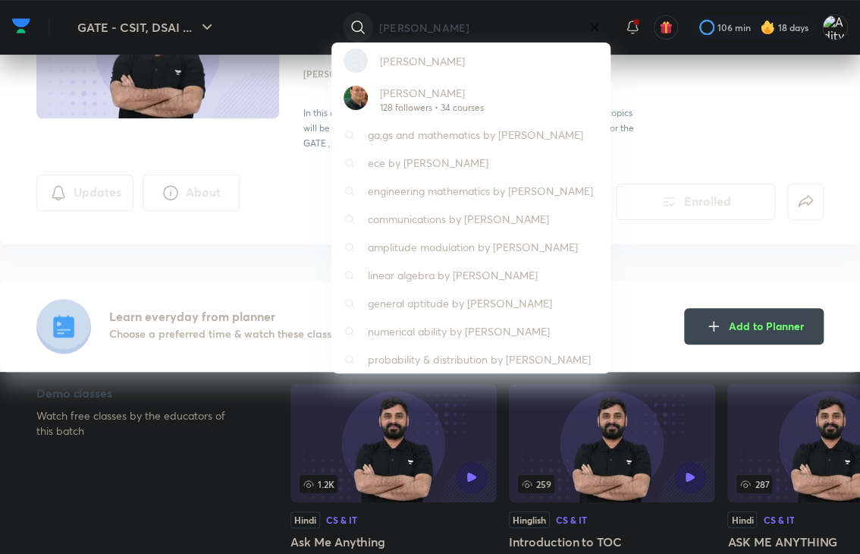
type input "deepak poonia"
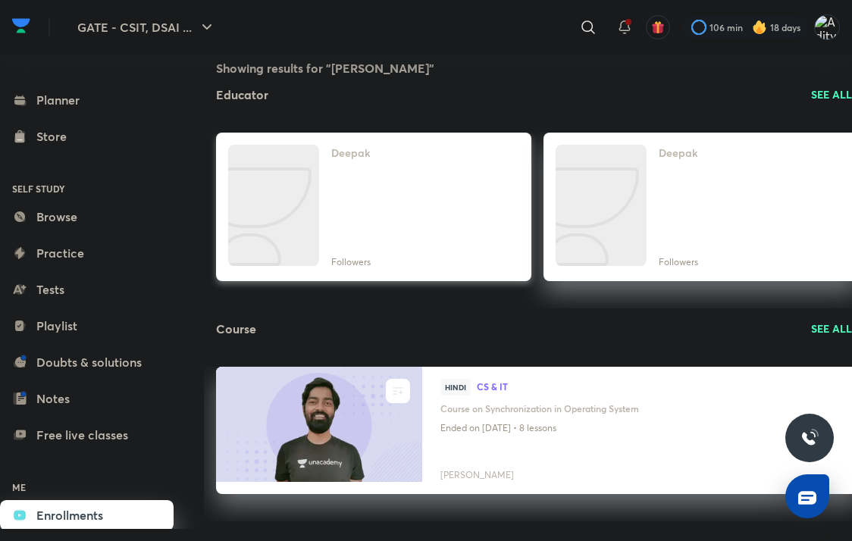
scroll to position [11, 0]
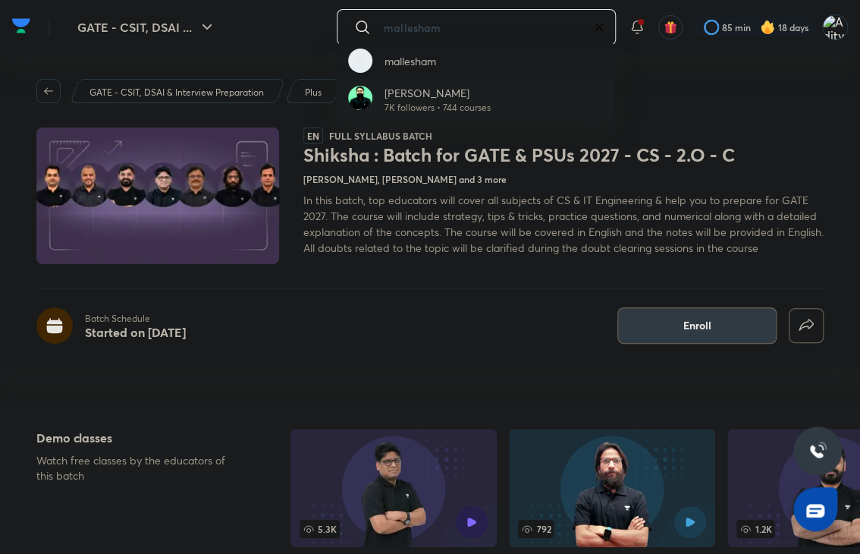
type input "mallesham"
click at [431, 94] on p "Mallesham Devasane" at bounding box center [437, 93] width 106 height 16
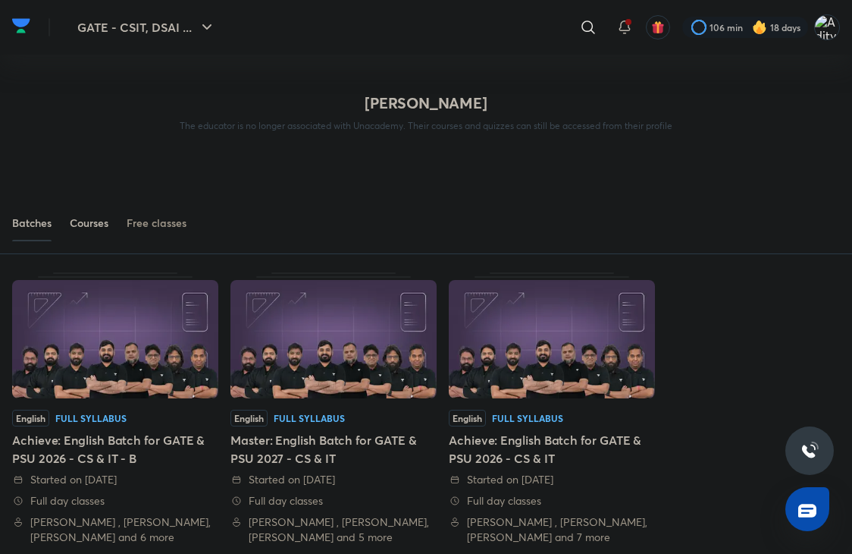
click at [87, 222] on div "Courses" at bounding box center [89, 222] width 39 height 15
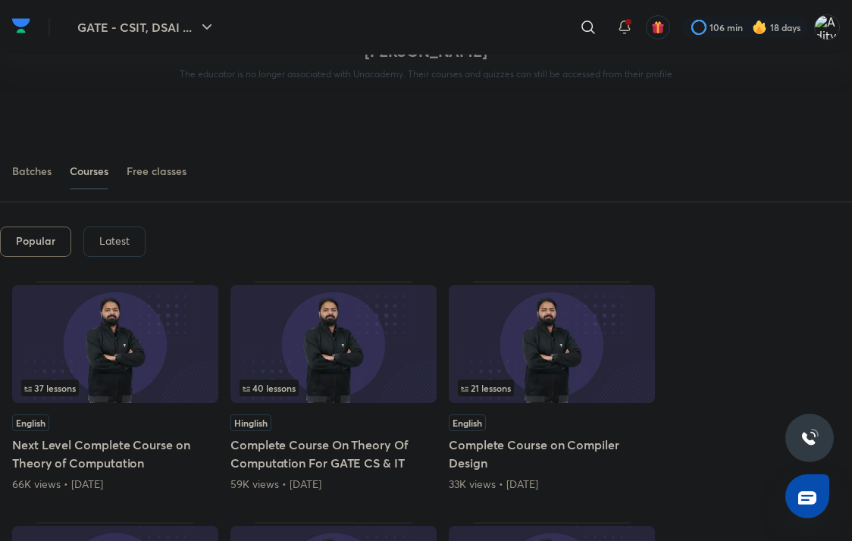
scroll to position [152, 0]
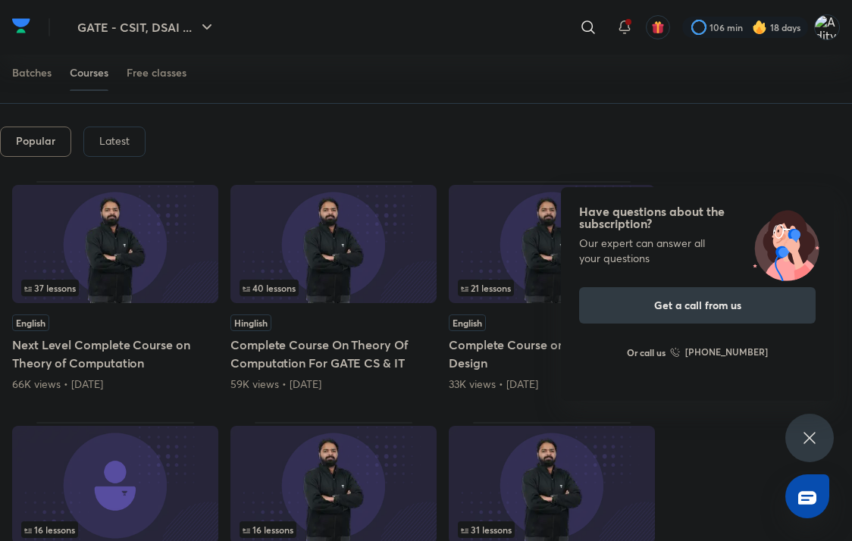
click at [299, 361] on h5 "Complete Course On Theory Of Computation For GATE CS & IT" at bounding box center [334, 354] width 206 height 36
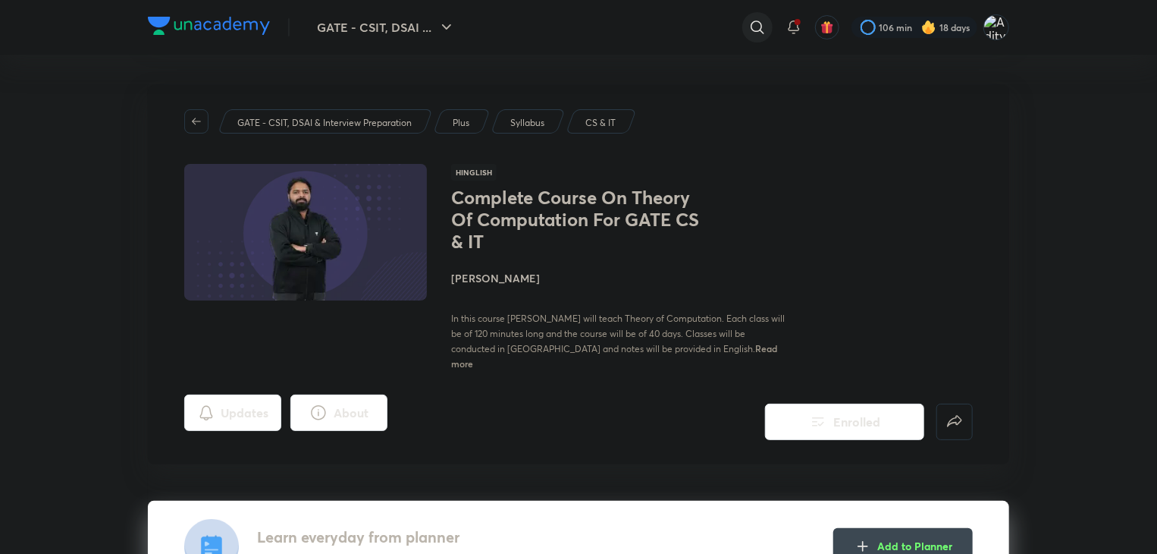
click at [750, 23] on icon at bounding box center [757, 27] width 18 height 18
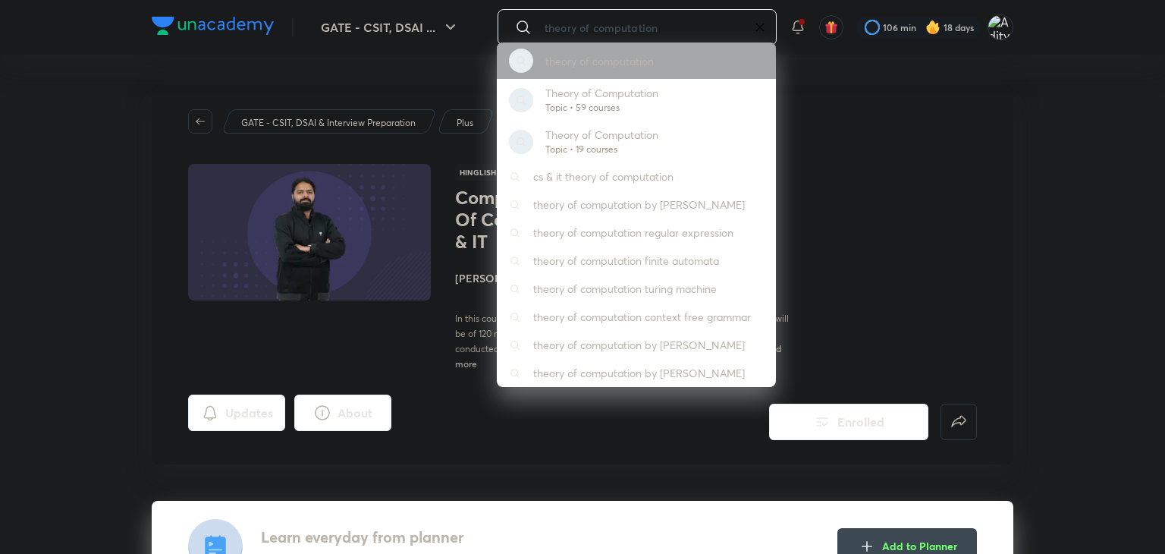
type input "theory of computation"
click at [603, 63] on p "theory of computation" at bounding box center [599, 61] width 108 height 16
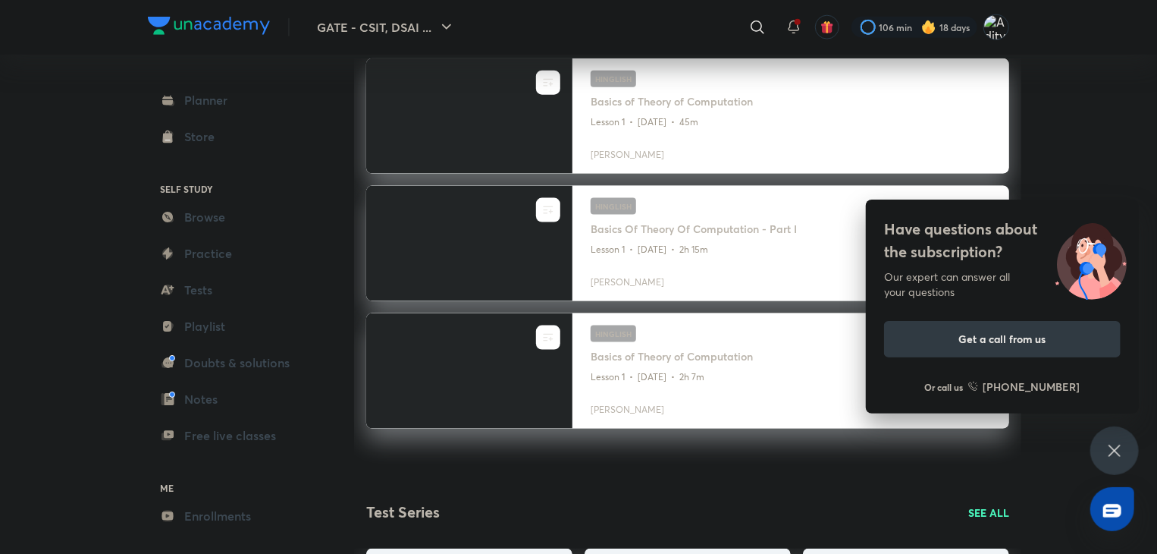
scroll to position [986, 0]
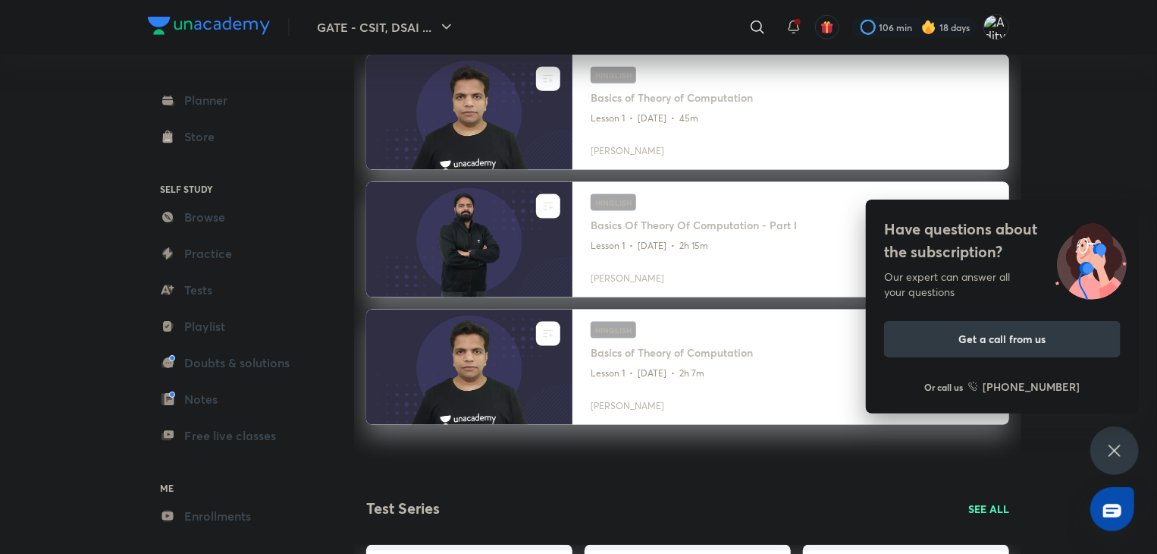
click at [852, 443] on icon at bounding box center [1115, 450] width 18 height 18
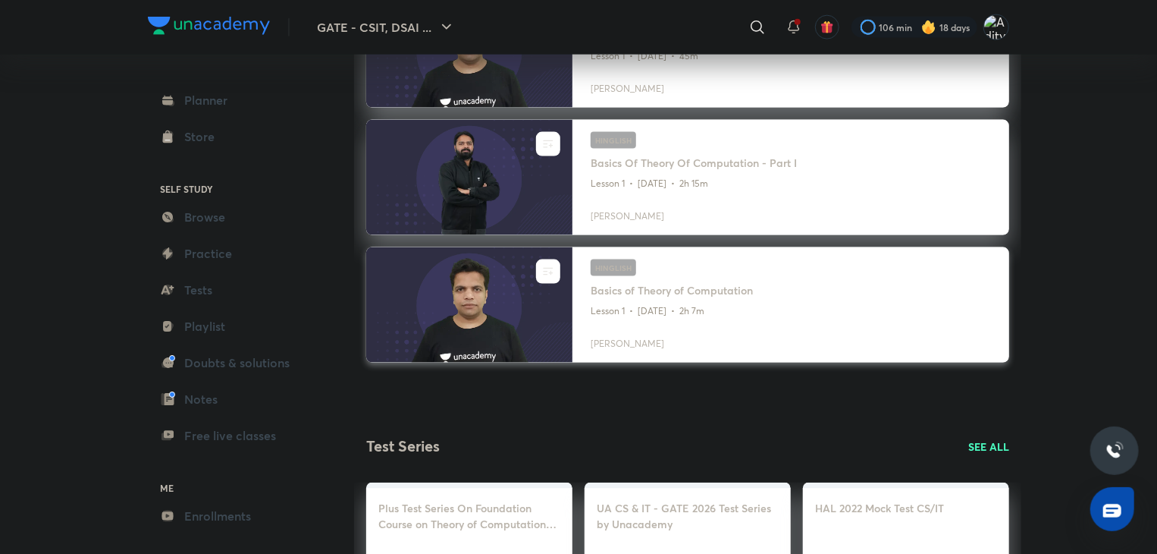
scroll to position [1145, 0]
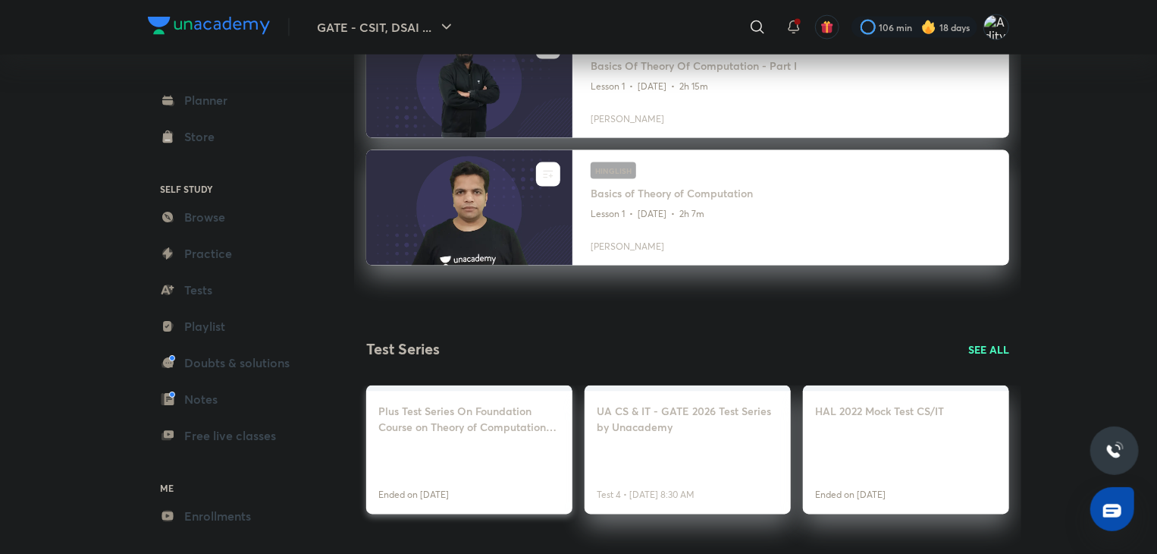
click at [443, 424] on h4 "Plus Test Series On Foundation Course on Theory of Computation for GATE 2023" at bounding box center [469, 419] width 182 height 32
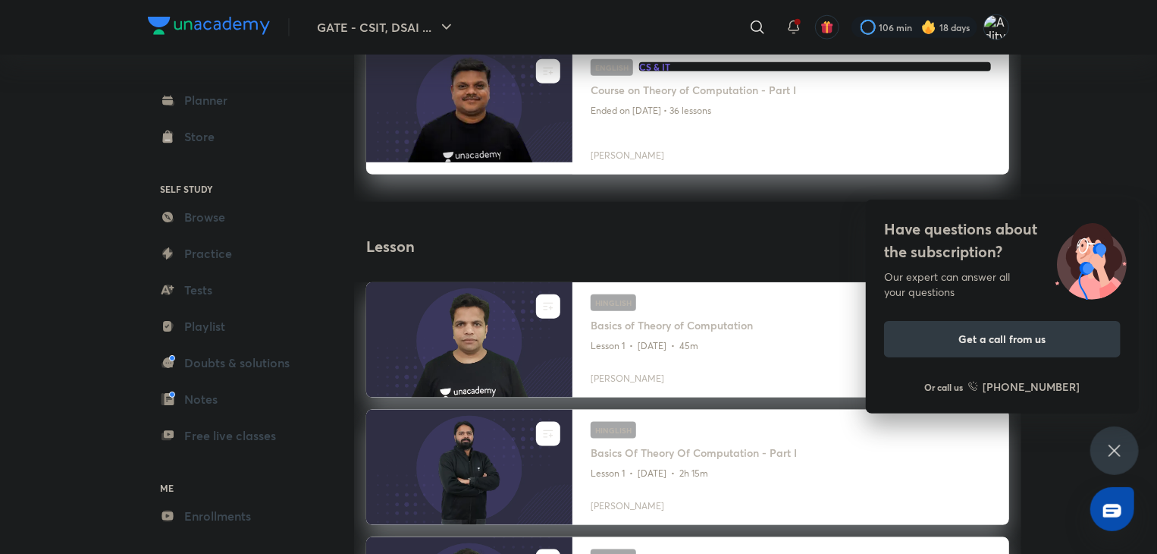
scroll to position [910, 0]
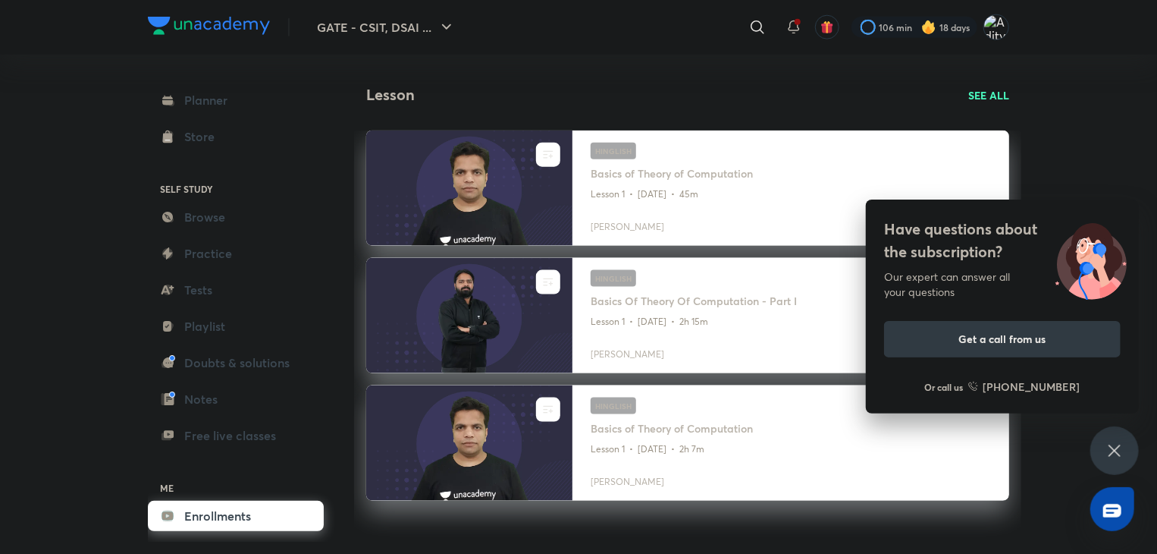
click at [186, 523] on link "Enrollments" at bounding box center [236, 515] width 176 height 30
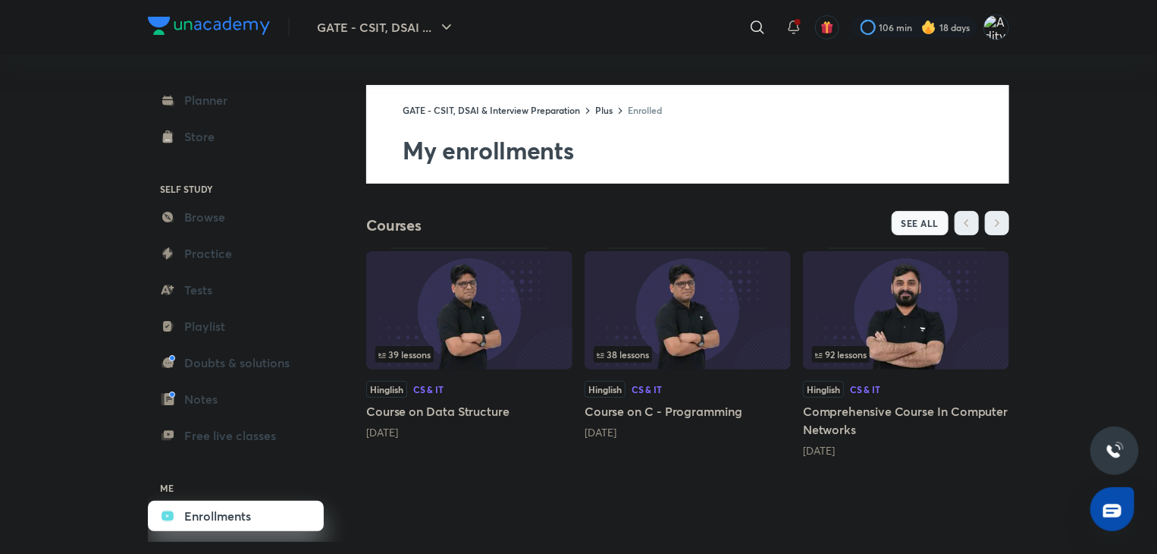
click at [852, 228] on button "SEE ALL" at bounding box center [921, 223] width 58 height 24
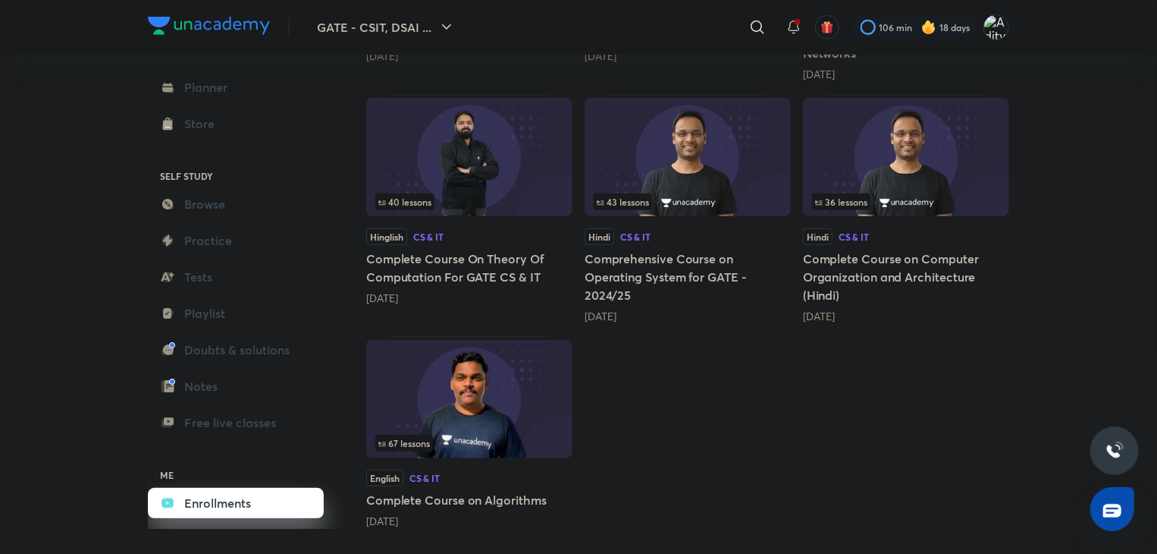
scroll to position [421, 0]
click at [852, 276] on h5 "Complete Course on Computer Organization and Architecture (Hindi)" at bounding box center [906, 276] width 206 height 55
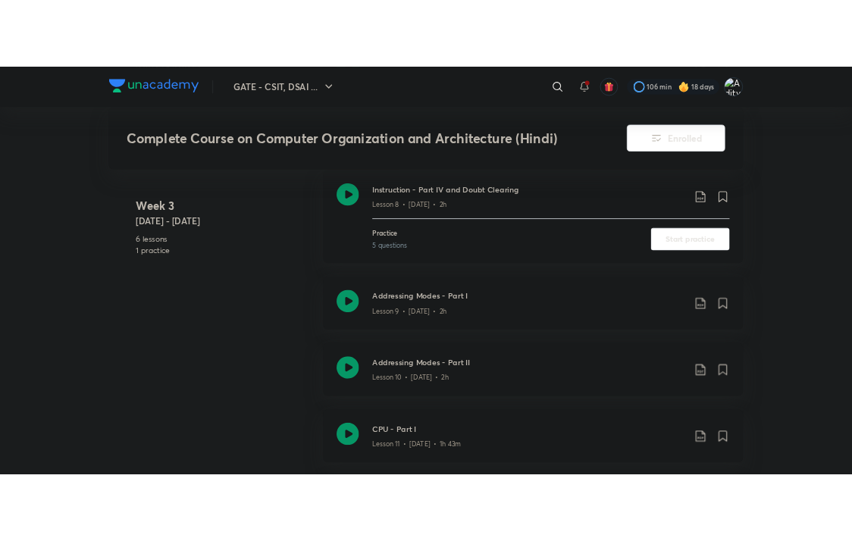
scroll to position [1592, 0]
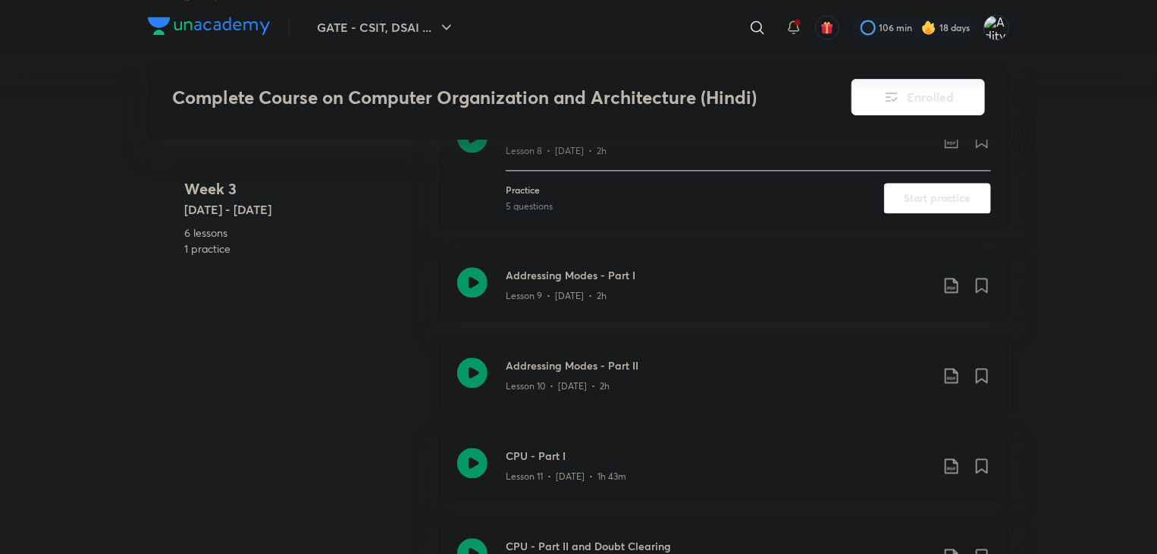
click at [530, 387] on p "Lesson 10 • Sept 28 • 2h" at bounding box center [558, 386] width 104 height 14
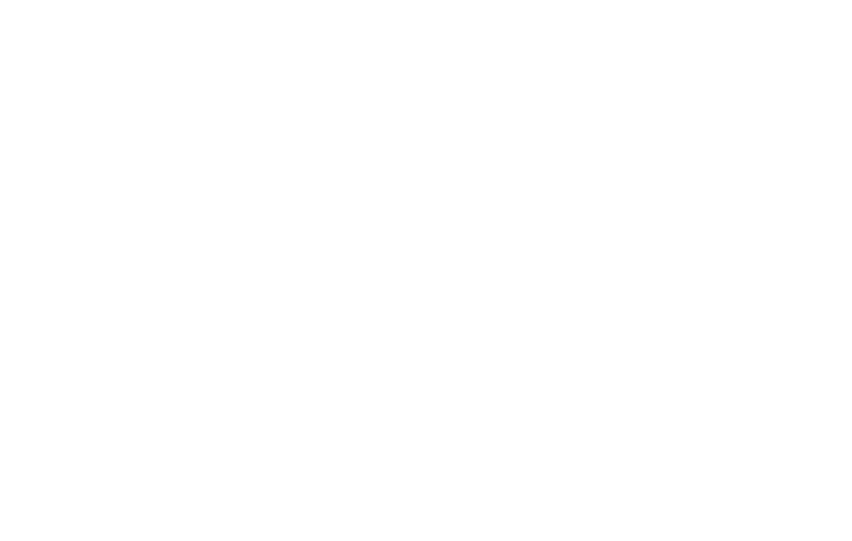
scroll to position [2123, 0]
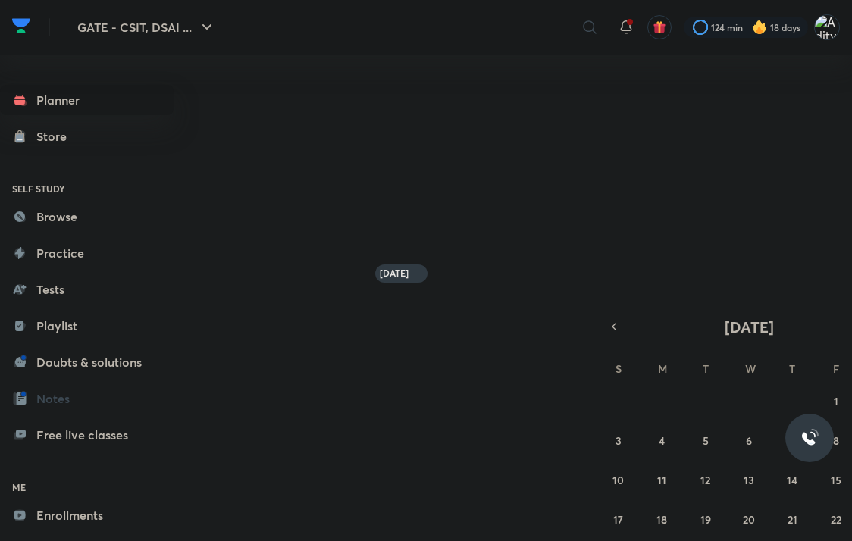
click at [88, 482] on h6 "ME" at bounding box center [87, 488] width 174 height 26
click at [85, 509] on link "Enrollments" at bounding box center [87, 515] width 174 height 30
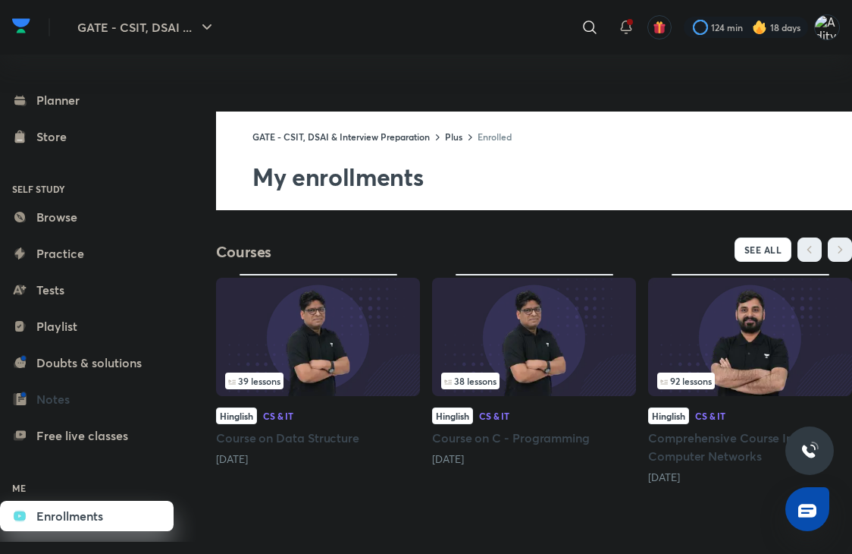
click at [529, 438] on h5 "Course on C - Programming" at bounding box center [534, 437] width 204 height 18
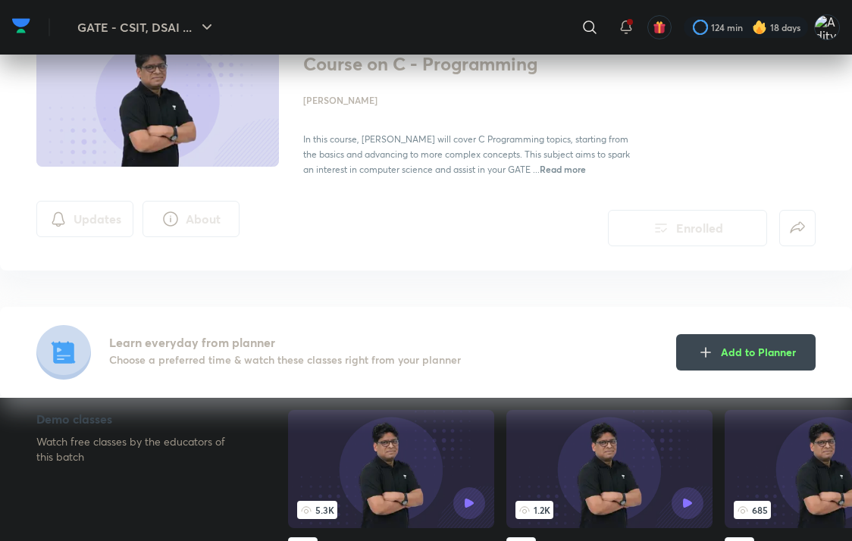
scroll to position [227, 0]
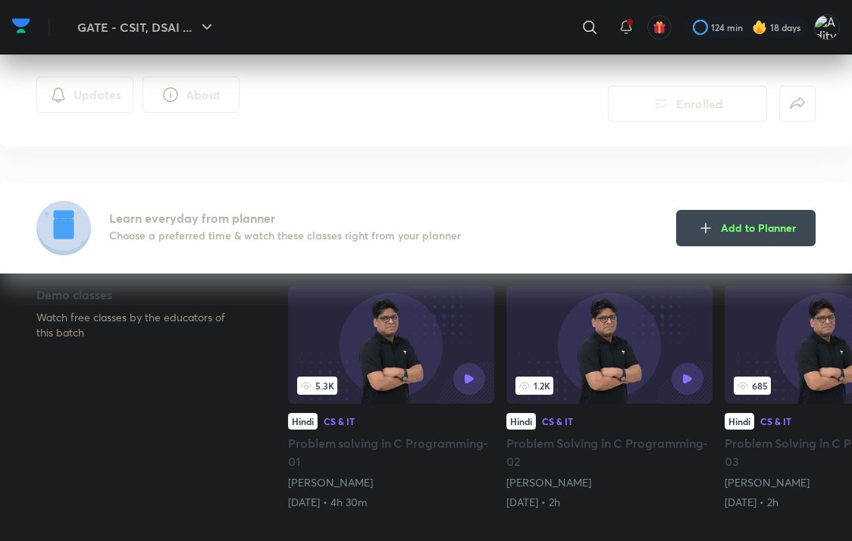
click at [379, 440] on h5 "Problem solving in C Programming-01" at bounding box center [391, 452] width 206 height 36
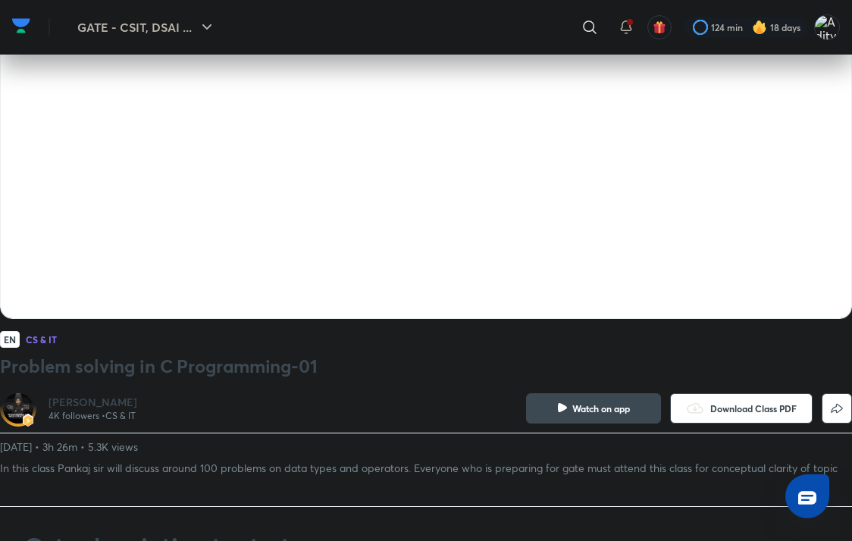
scroll to position [152, 0]
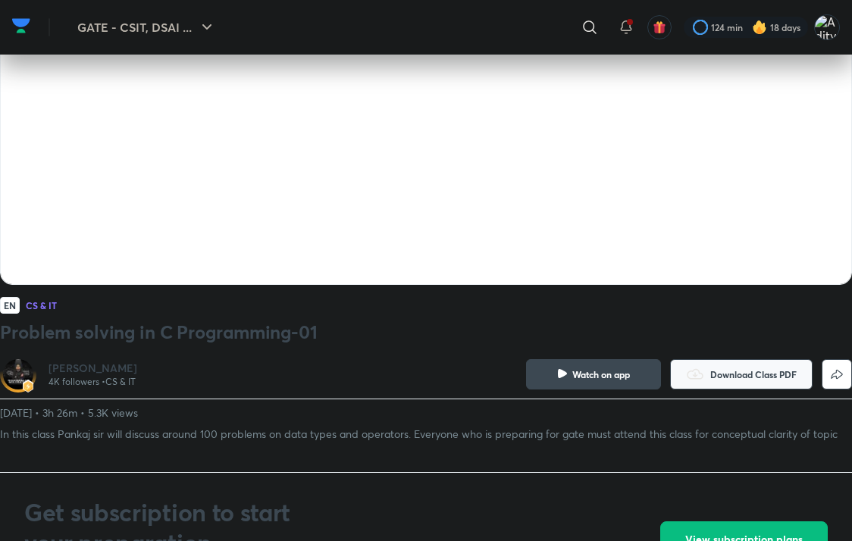
click at [720, 376] on span "Download Class PDF" at bounding box center [754, 375] width 86 height 12
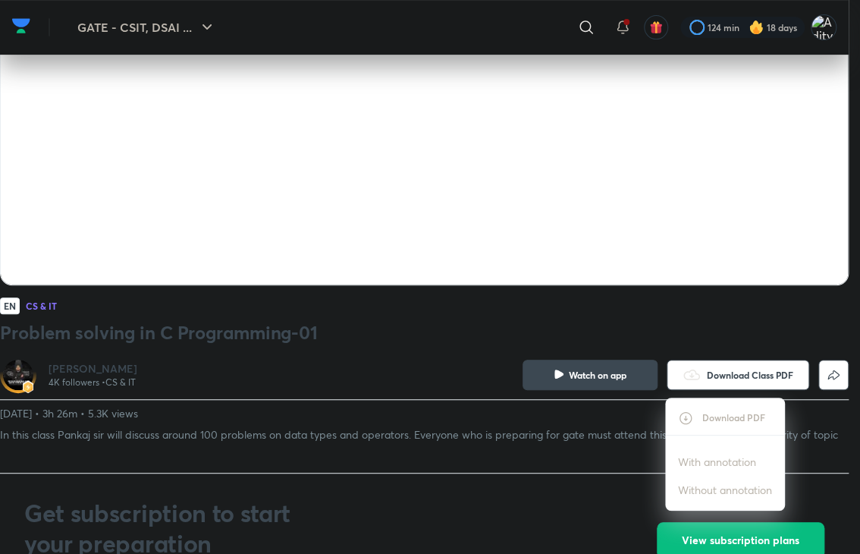
click at [695, 458] on p "With annotation" at bounding box center [717, 461] width 78 height 16
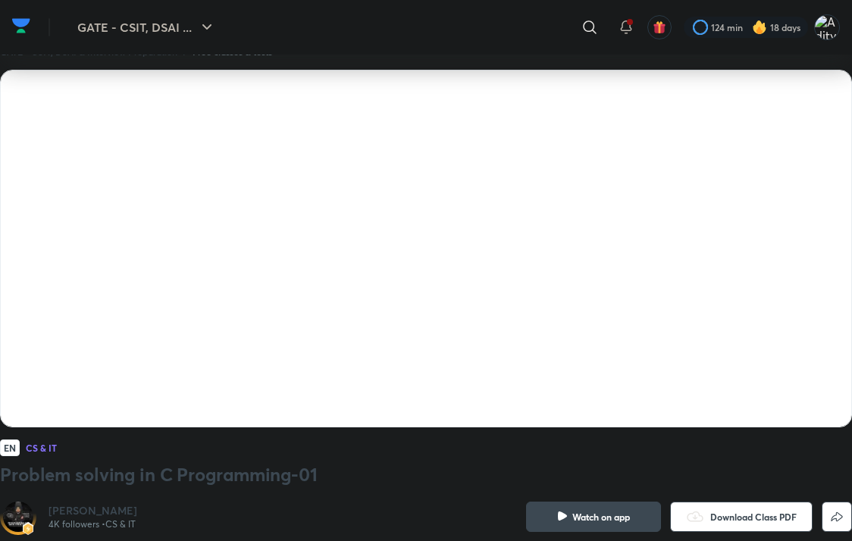
scroll to position [0, 0]
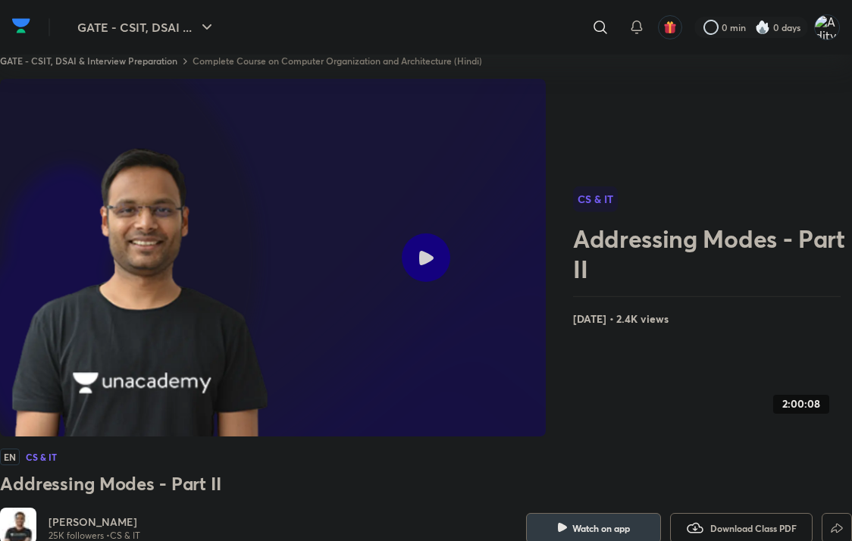
click at [409, 259] on div at bounding box center [426, 258] width 49 height 49
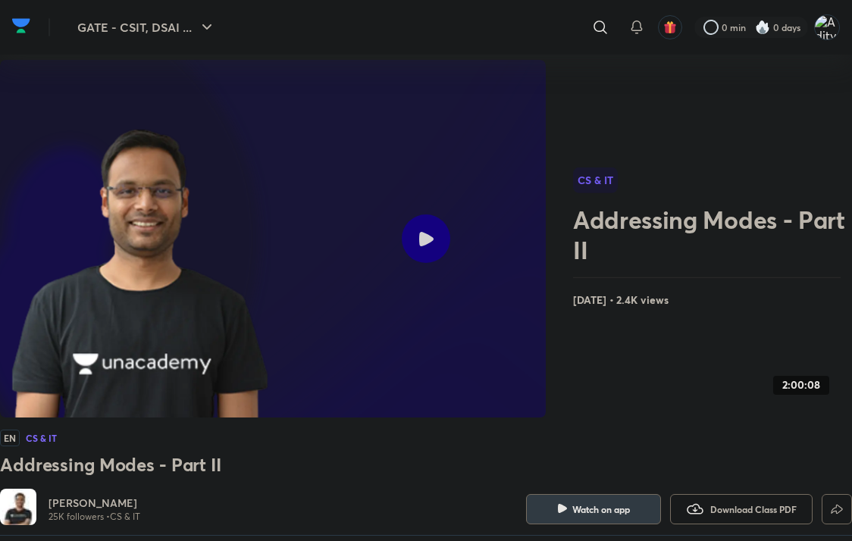
scroll to position [17, 0]
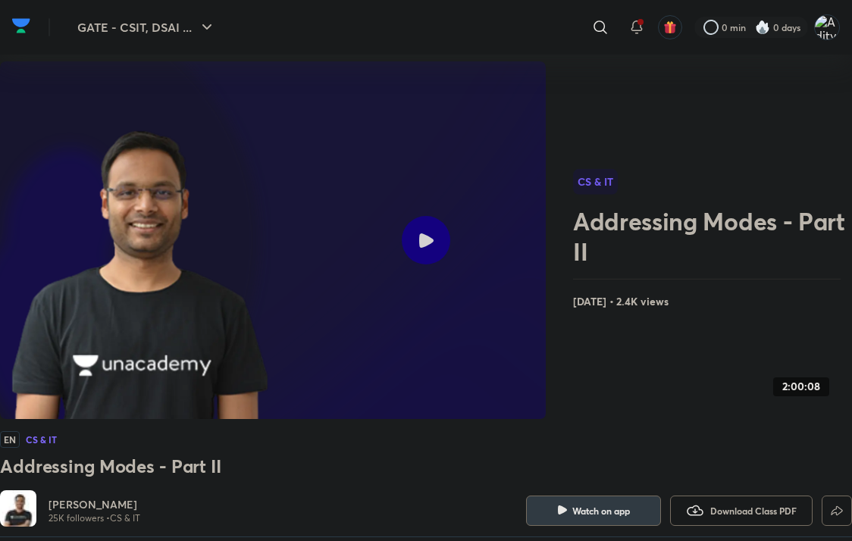
click at [417, 244] on div at bounding box center [426, 240] width 49 height 49
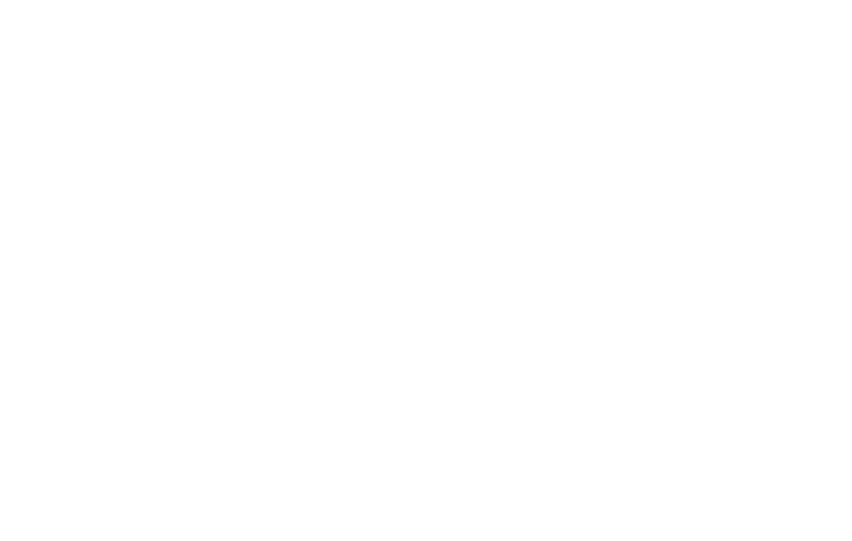
scroll to position [0, 0]
